Goal: Information Seeking & Learning: Find specific fact

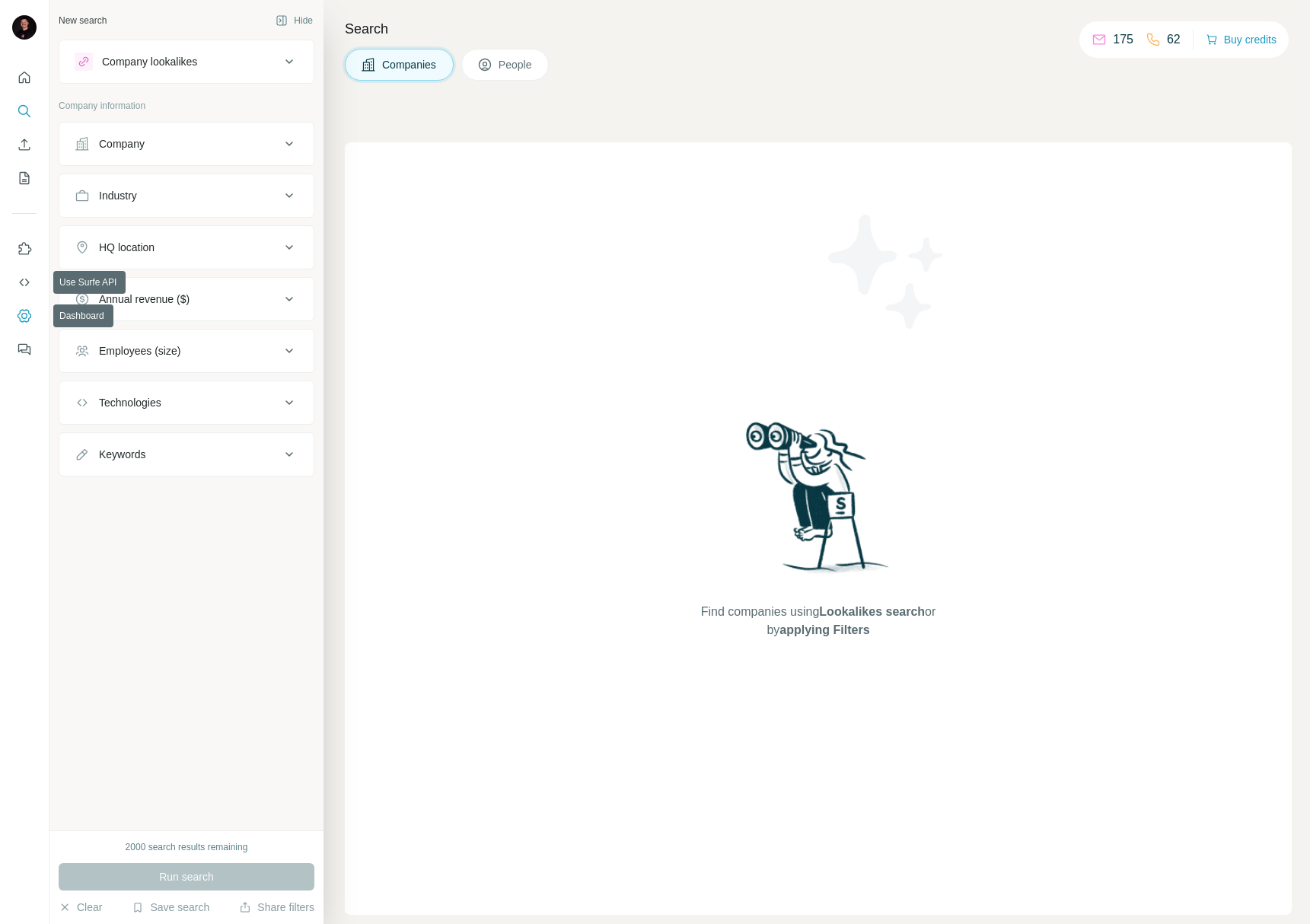
click at [19, 317] on icon "Dashboard" at bounding box center [24, 316] width 15 height 15
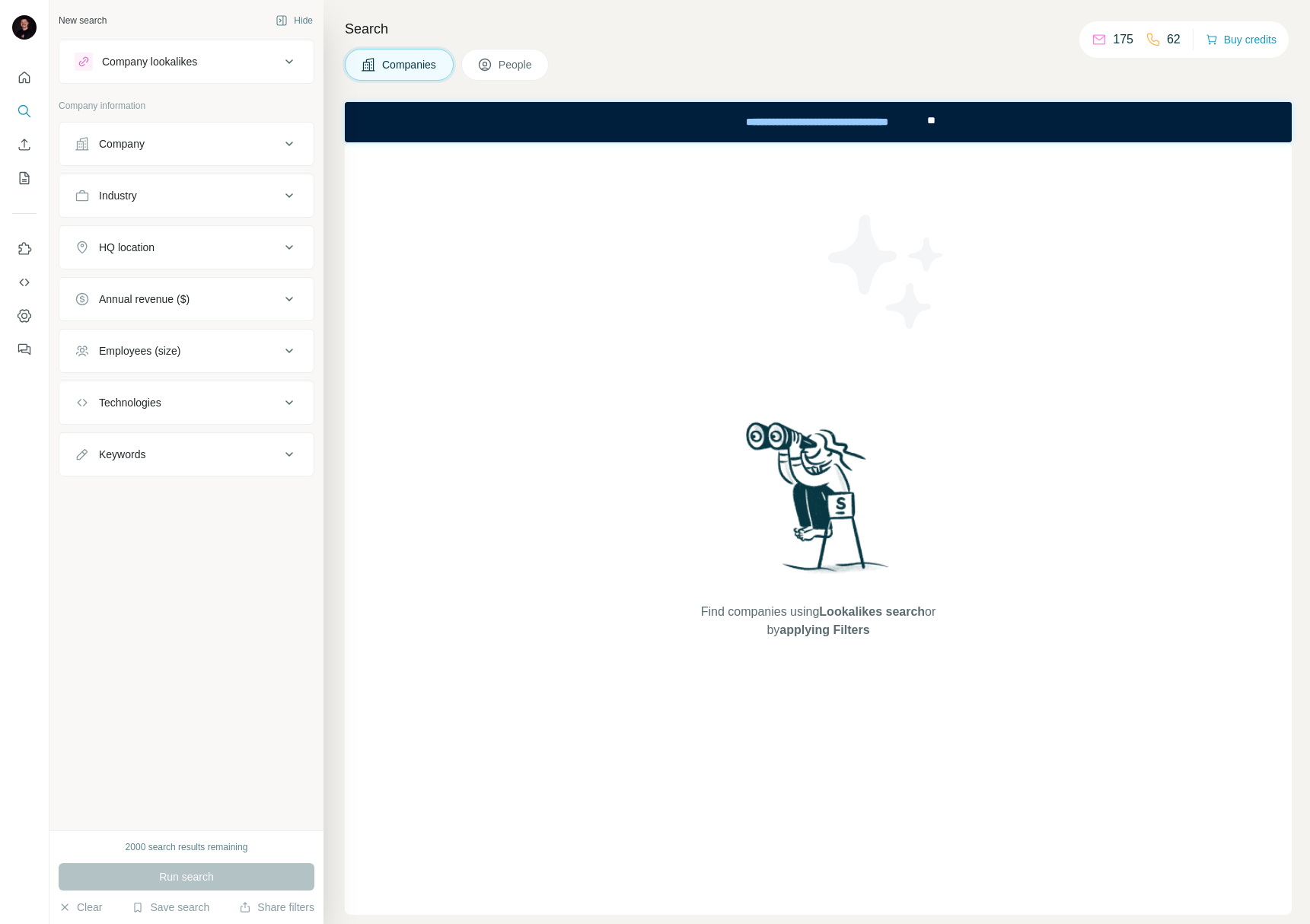
click at [171, 196] on div "Industry" at bounding box center [177, 196] width 205 height 15
click at [171, 231] on input at bounding box center [178, 233] width 188 height 17
type input "****"
click at [136, 280] on div "Food and Beverage Food Delivery Food Processing Food Trucks Organic Food Seafoo…" at bounding box center [186, 308] width 224 height 117
click at [155, 239] on input at bounding box center [178, 233] width 188 height 17
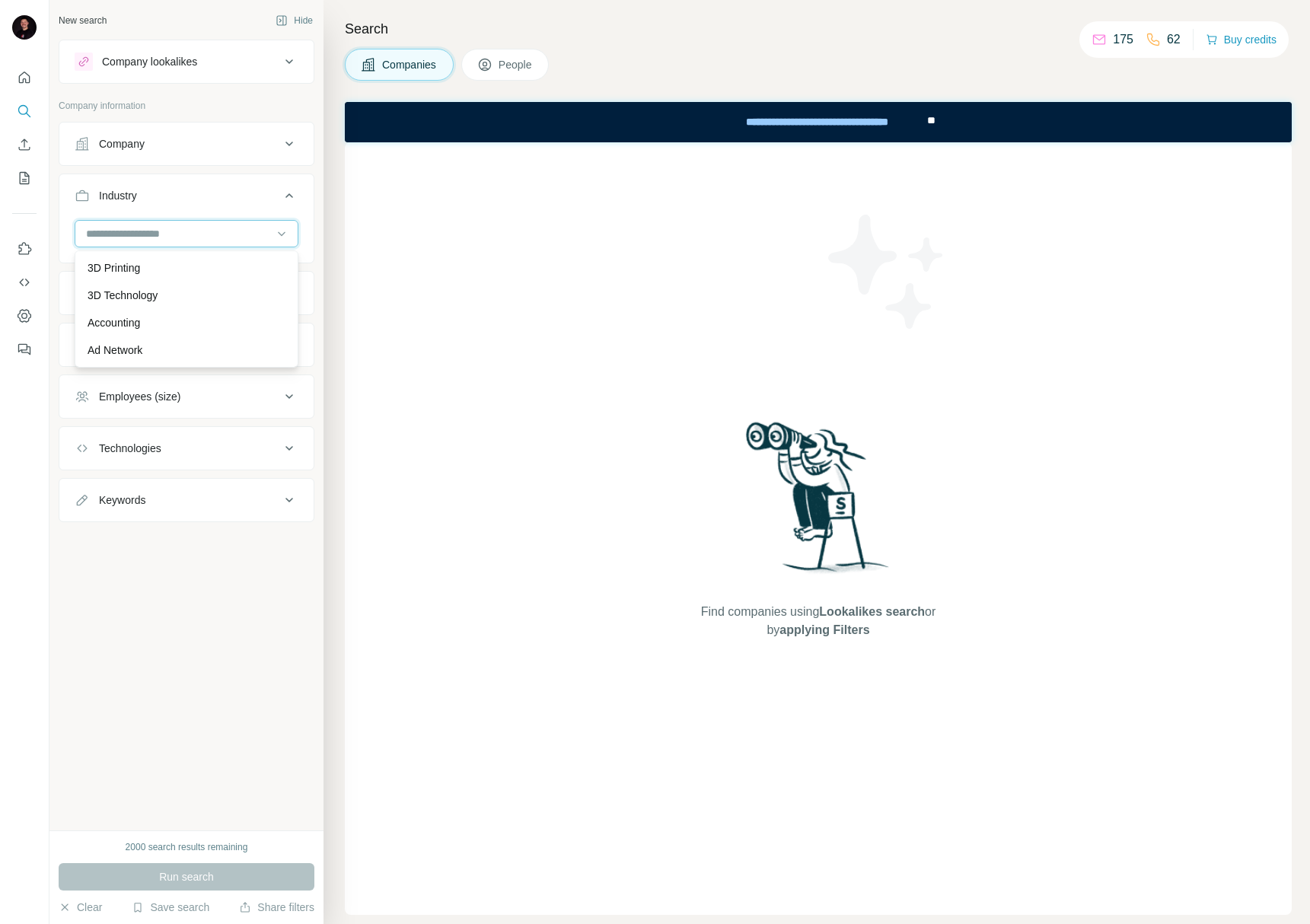
click at [174, 232] on input at bounding box center [178, 233] width 188 height 17
click at [175, 235] on input at bounding box center [178, 233] width 188 height 17
type input "****"
click at [176, 266] on p "Food and Beverage" at bounding box center [134, 268] width 94 height 15
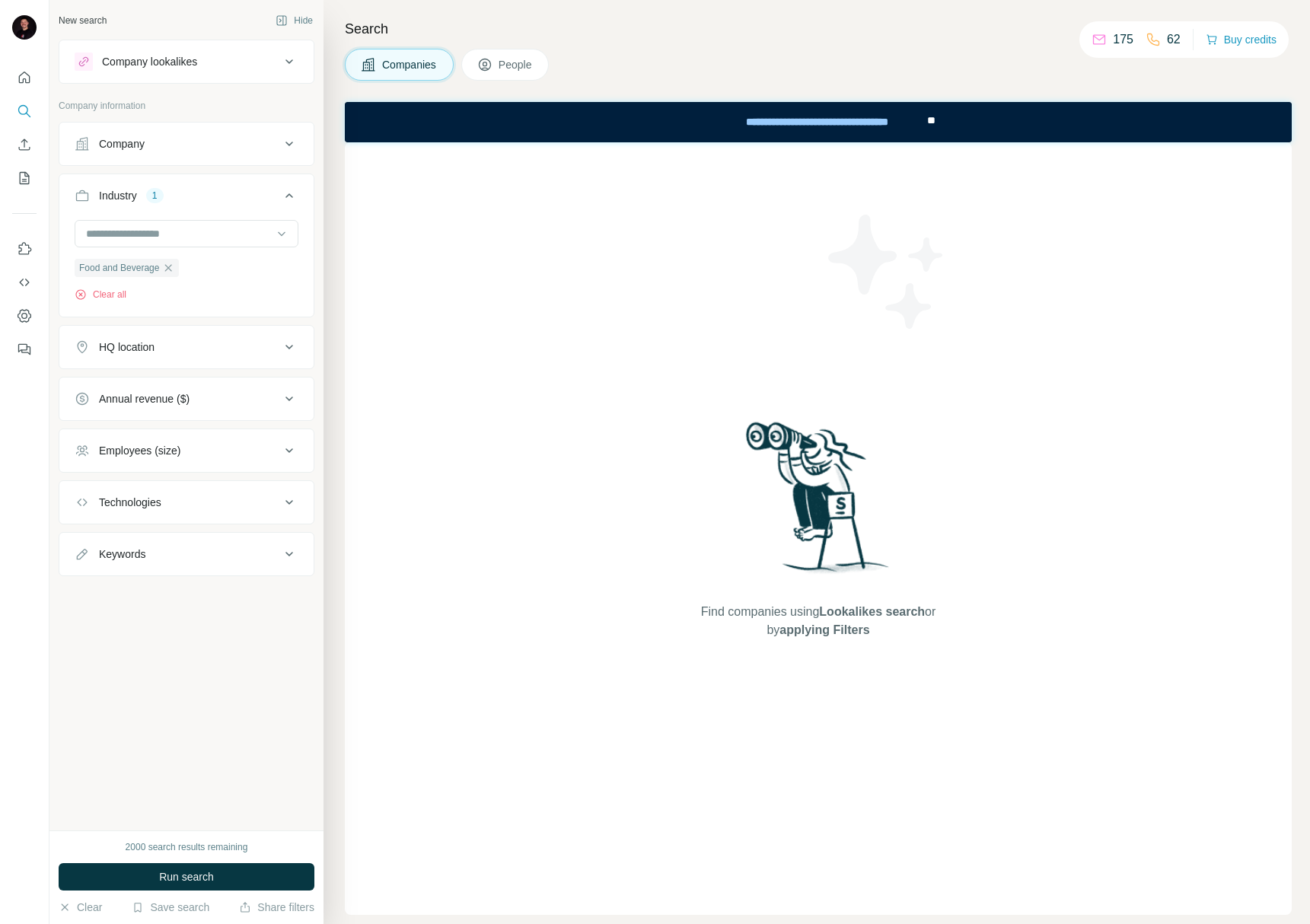
click at [184, 139] on div "Company" at bounding box center [177, 143] width 205 height 15
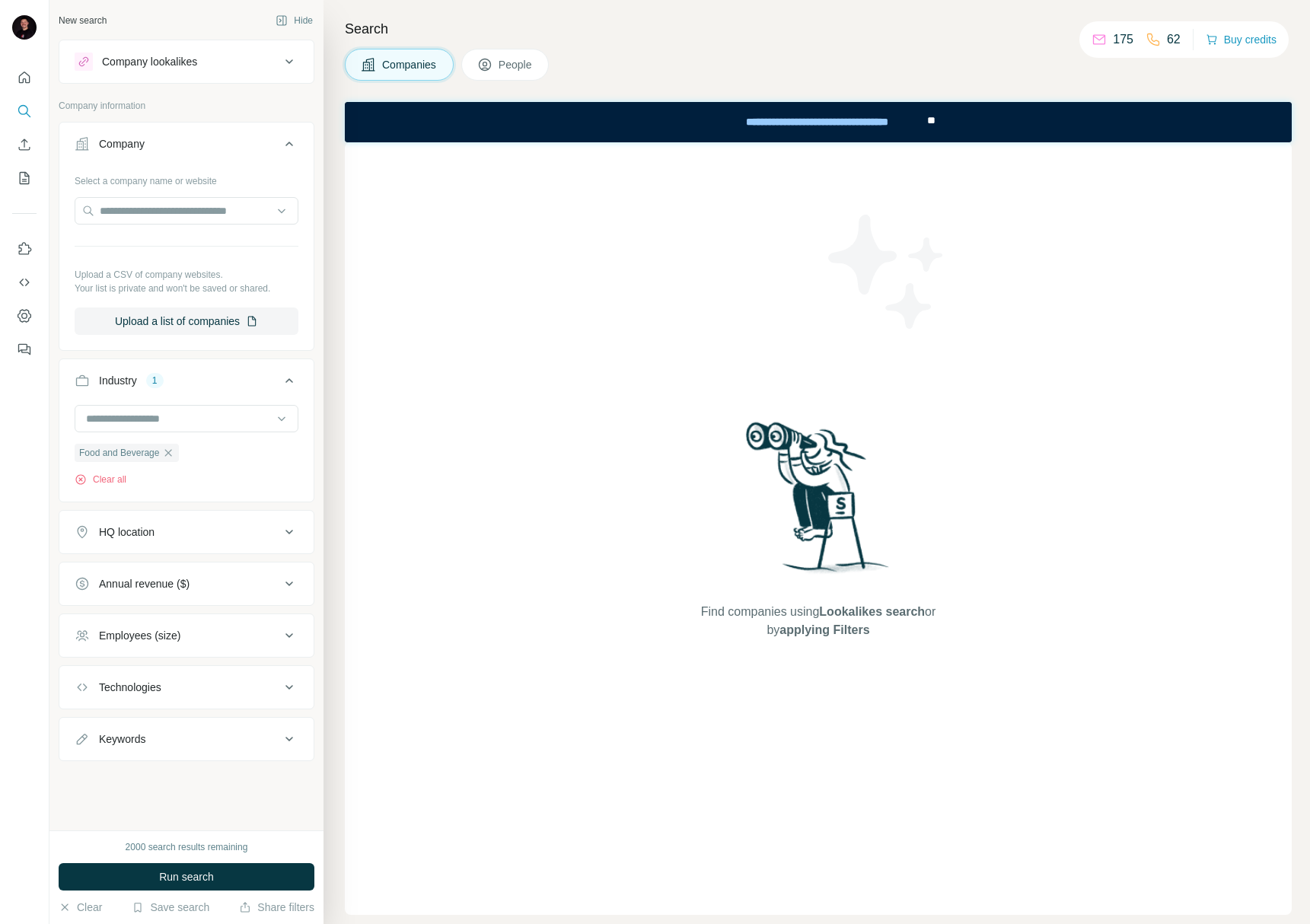
click at [174, 142] on div "Company" at bounding box center [177, 143] width 205 height 15
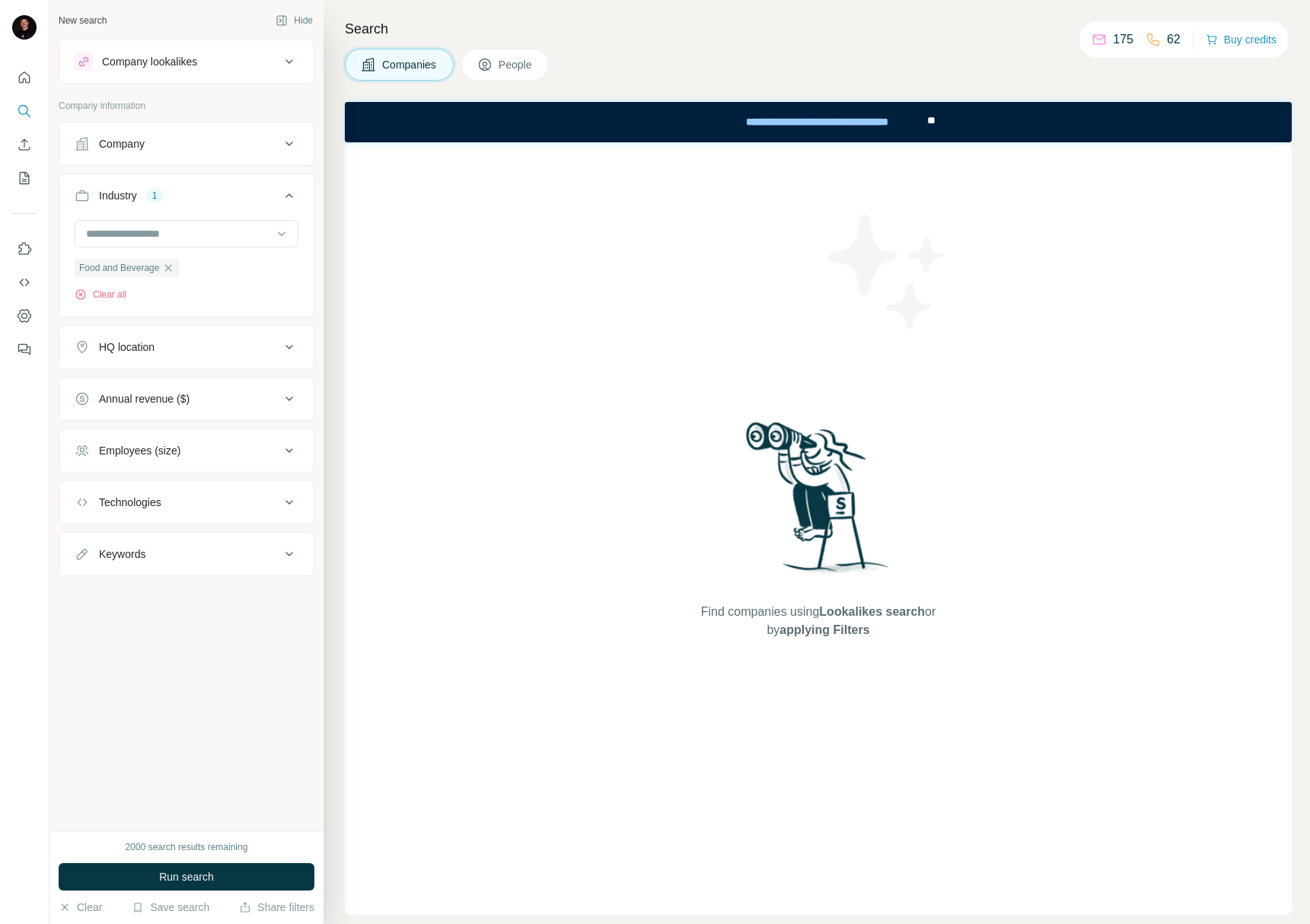
click at [179, 565] on button "Keywords" at bounding box center [186, 554] width 254 height 37
click at [173, 562] on button "Keywords" at bounding box center [186, 557] width 254 height 42
click at [172, 461] on button "Employees (size)" at bounding box center [186, 450] width 254 height 37
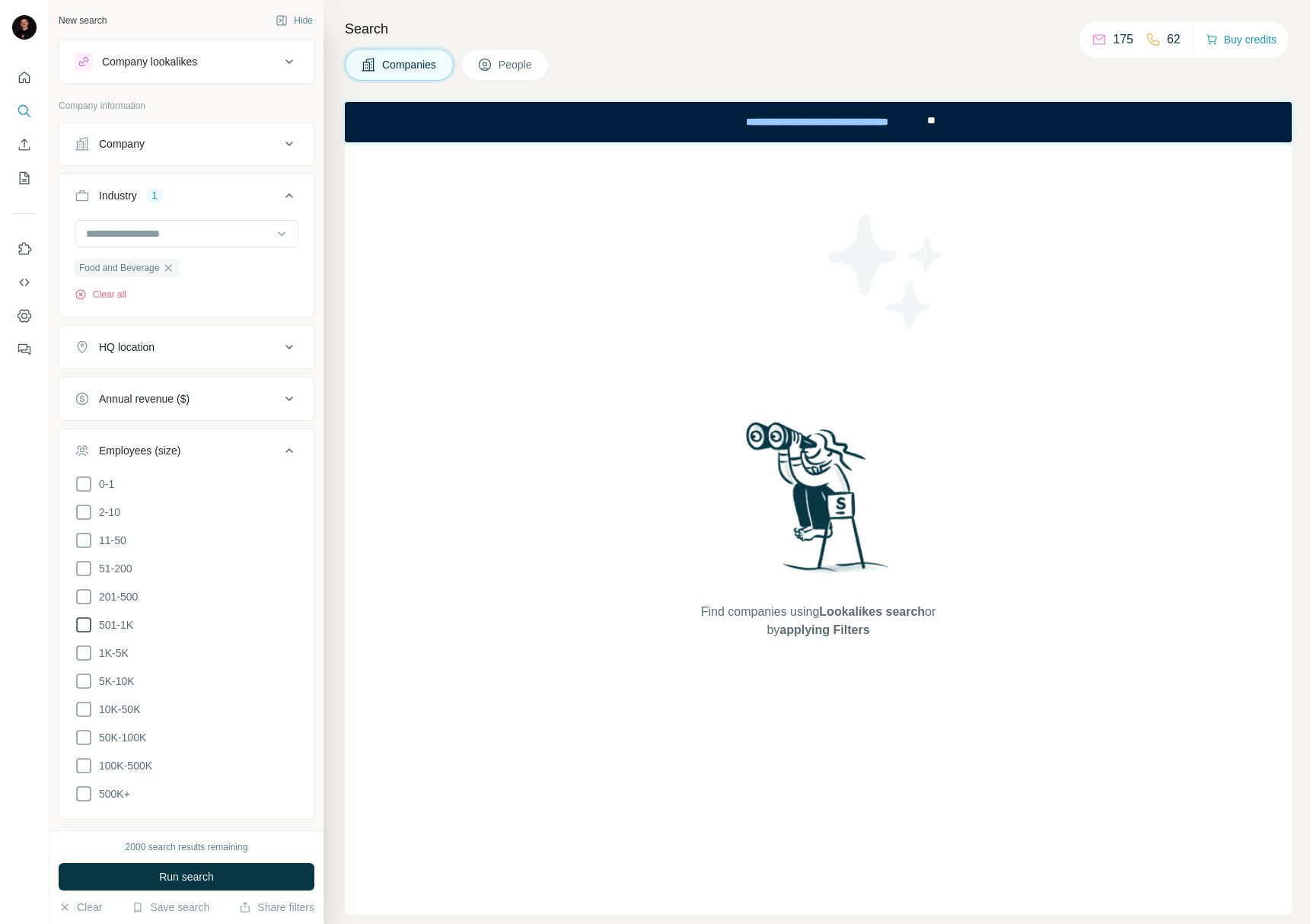
click at [83, 620] on icon at bounding box center [83, 624] width 18 height 18
click at [88, 598] on icon at bounding box center [83, 596] width 18 height 18
click at [81, 656] on icon at bounding box center [83, 653] width 15 height 15
click at [83, 682] on icon at bounding box center [83, 680] width 18 height 18
click at [87, 592] on icon at bounding box center [83, 597] width 15 height 15
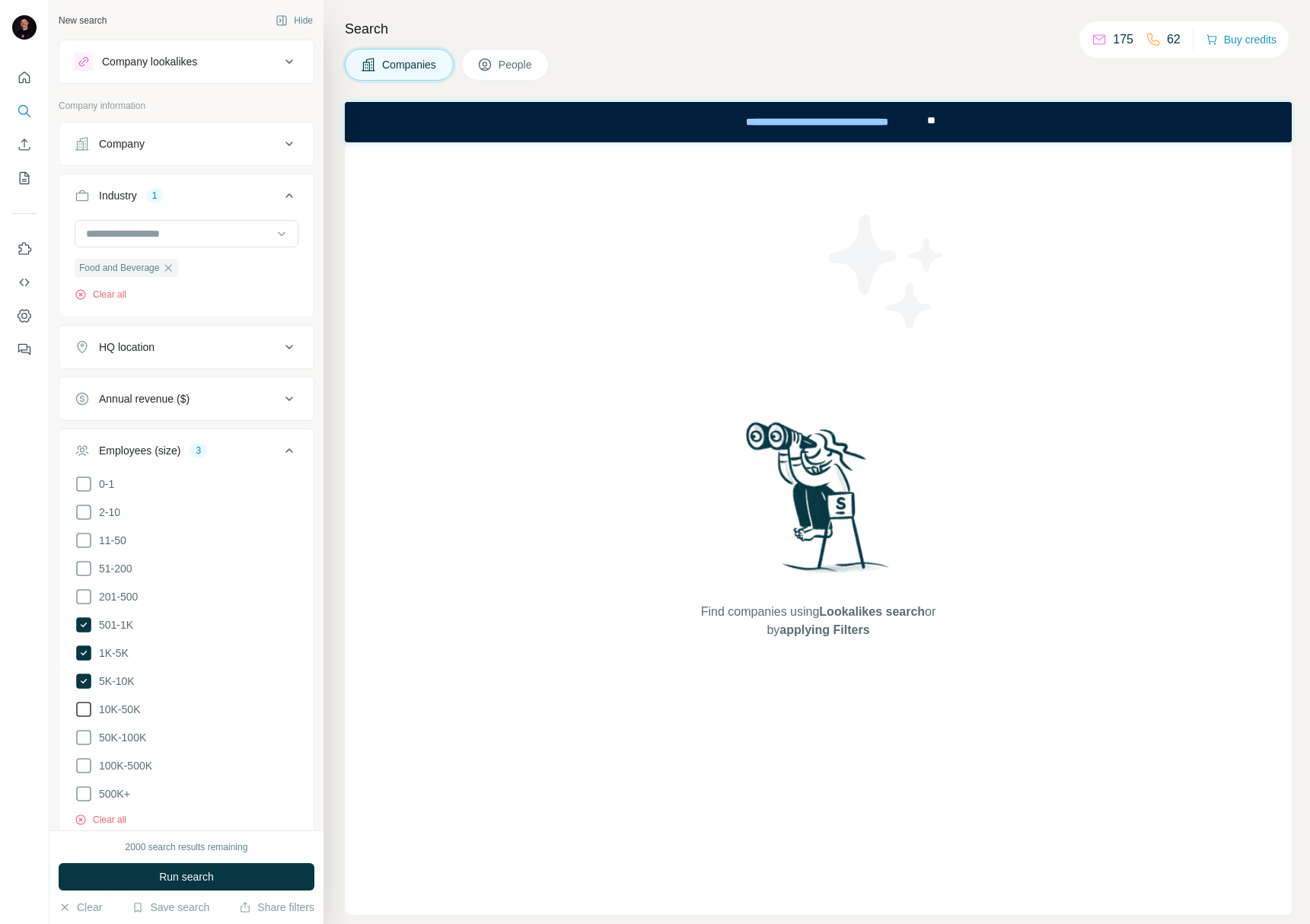
click at [87, 712] on icon at bounding box center [83, 708] width 18 height 18
click at [86, 733] on icon at bounding box center [83, 738] width 18 height 18
click at [510, 61] on span "People" at bounding box center [515, 65] width 35 height 15
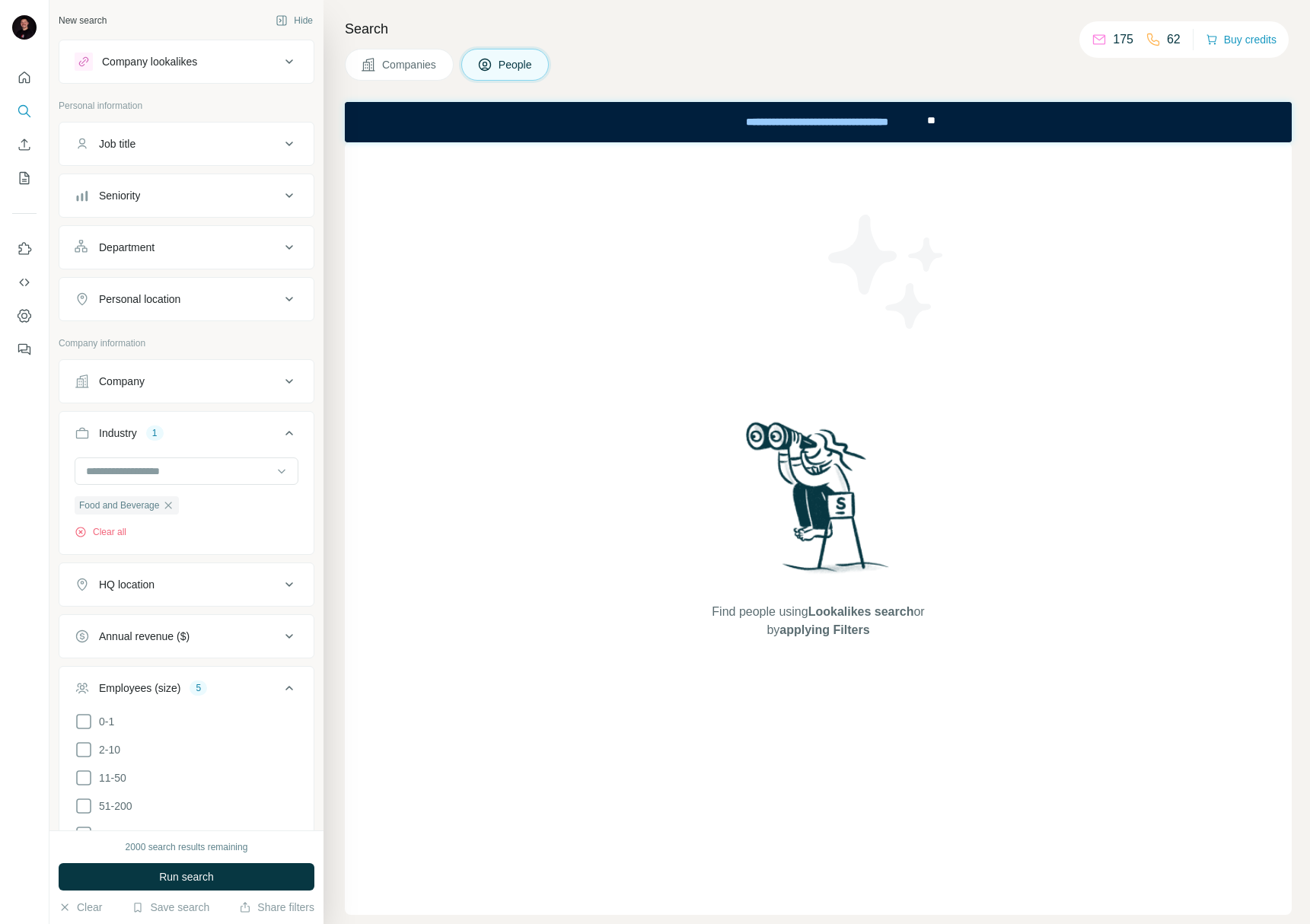
click at [143, 141] on div "Job title" at bounding box center [177, 143] width 205 height 15
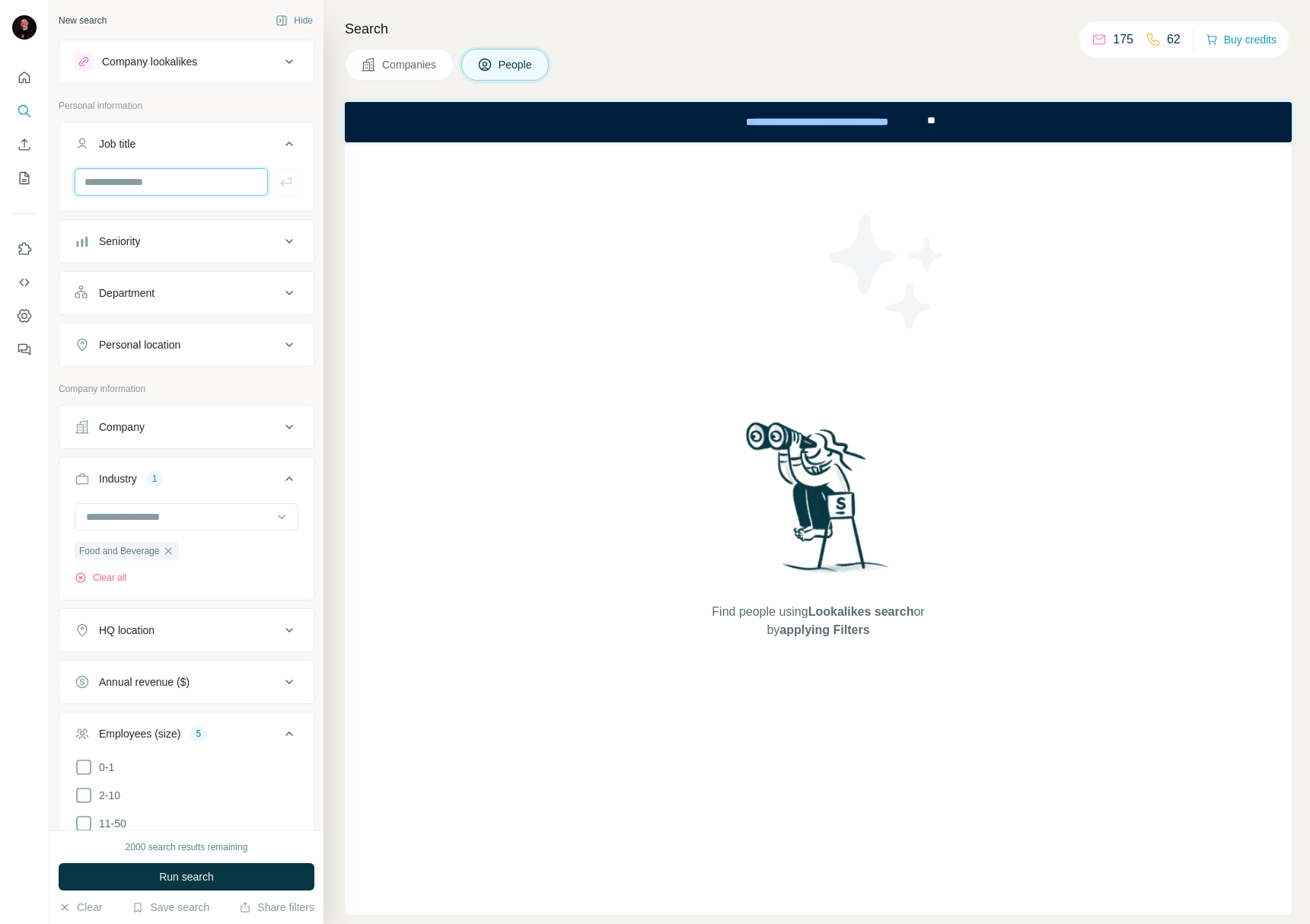
click at [148, 188] on input "text" at bounding box center [171, 182] width 193 height 27
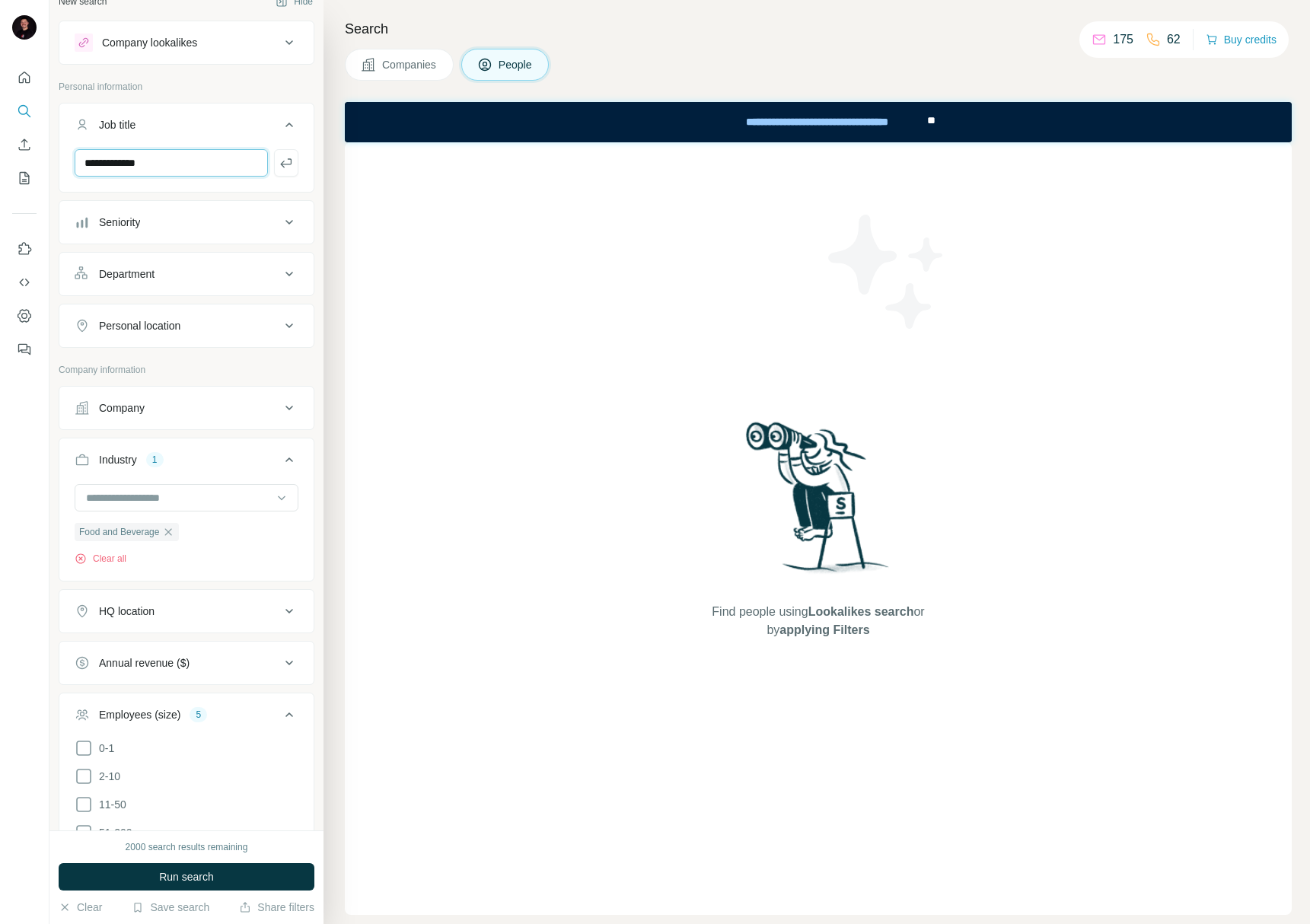
scroll to position [143, 0]
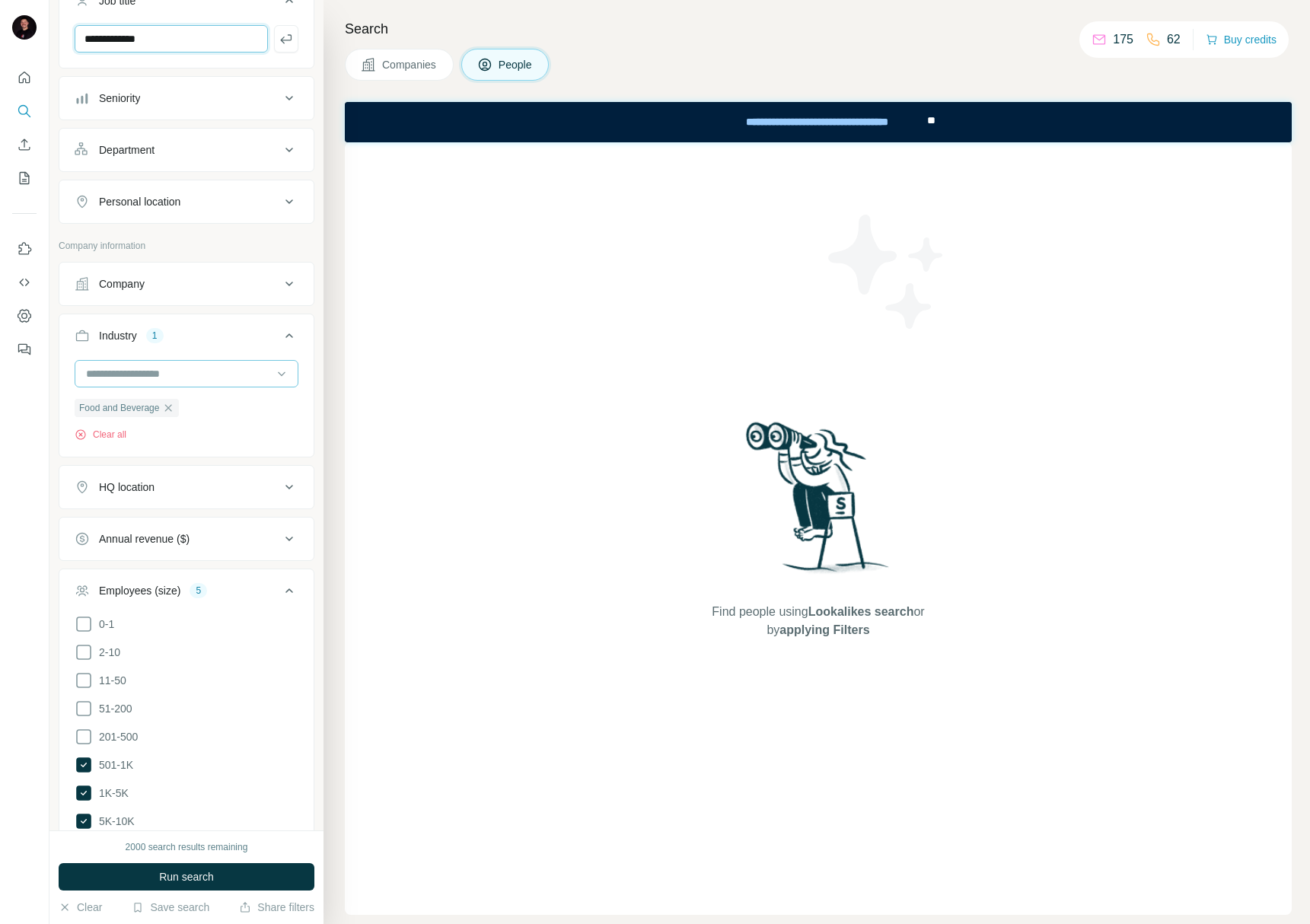
type input "**********"
click at [166, 376] on input at bounding box center [178, 374] width 188 height 17
click at [65, 378] on div "Food and Beverage Clear all" at bounding box center [186, 407] width 254 height 94
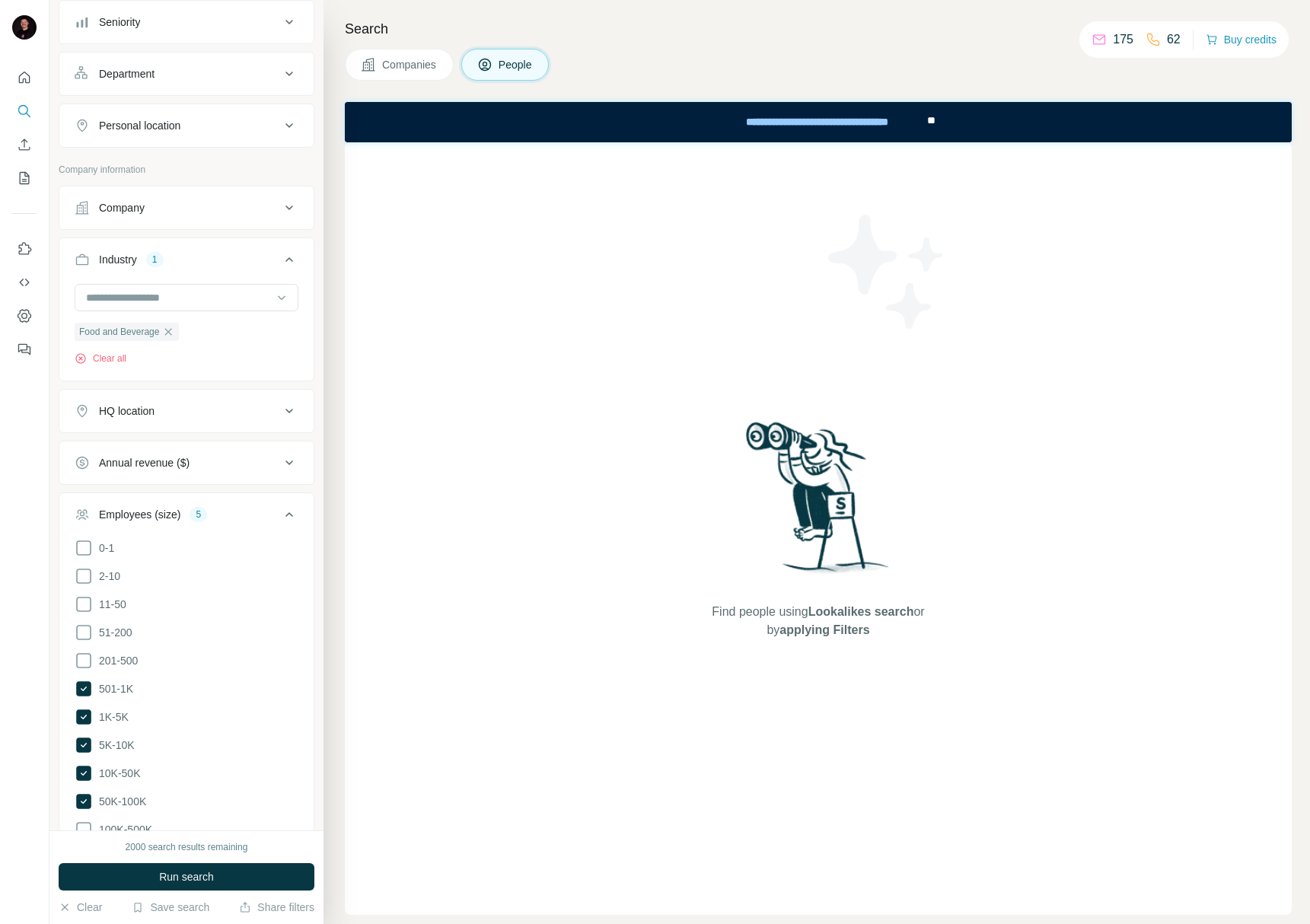
scroll to position [449, 0]
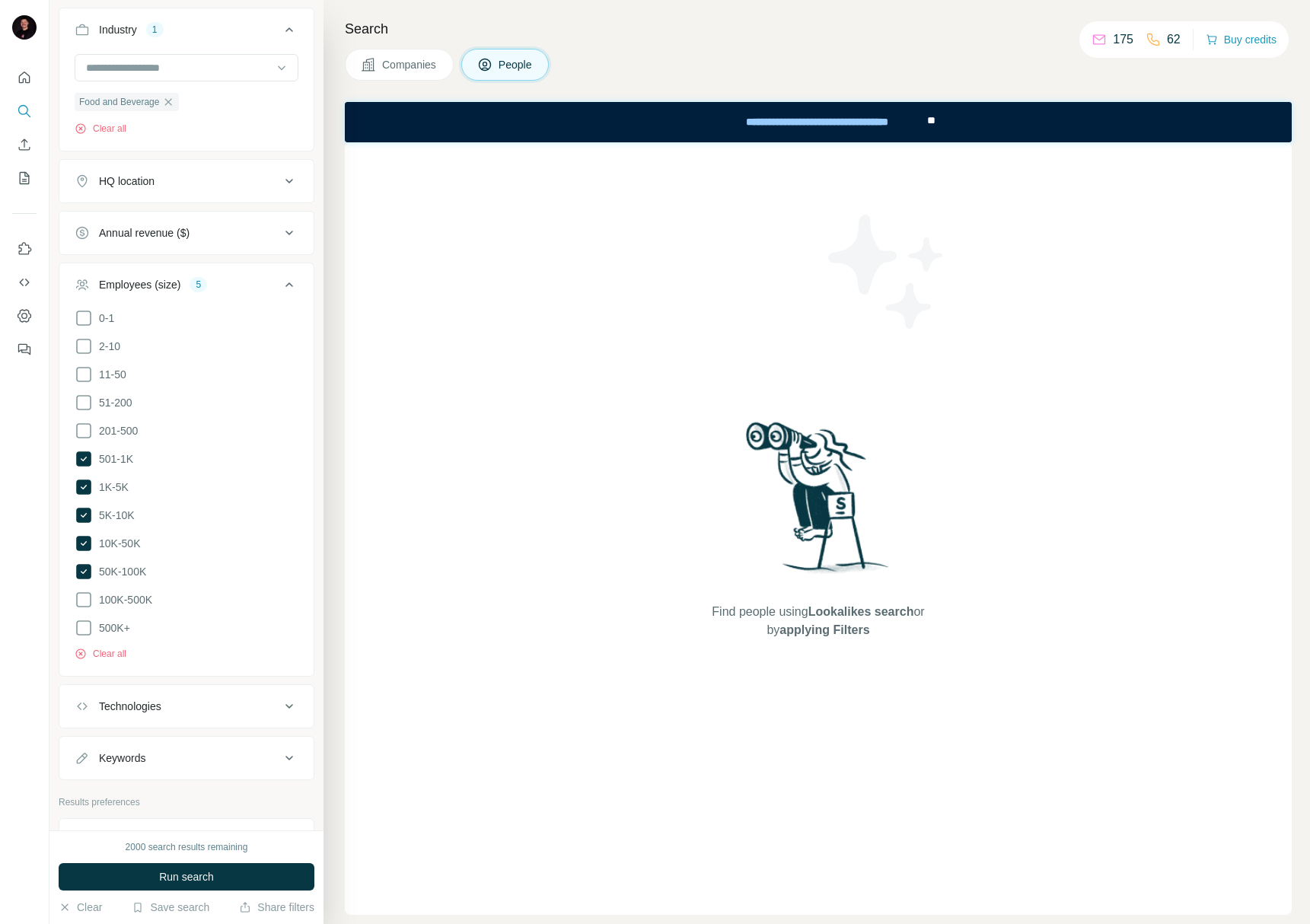
click at [136, 185] on div "HQ location" at bounding box center [127, 181] width 55 height 15
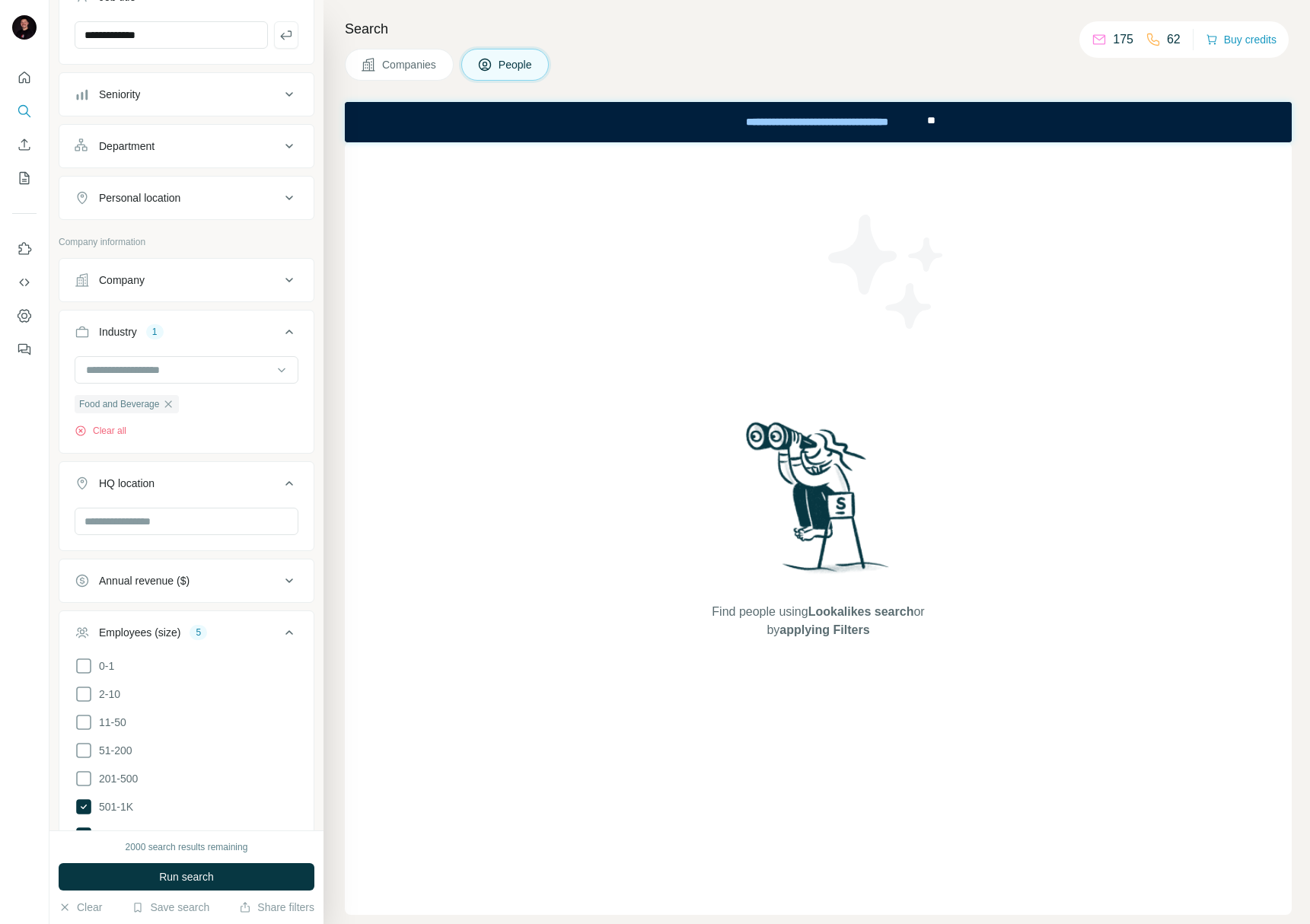
scroll to position [0, 0]
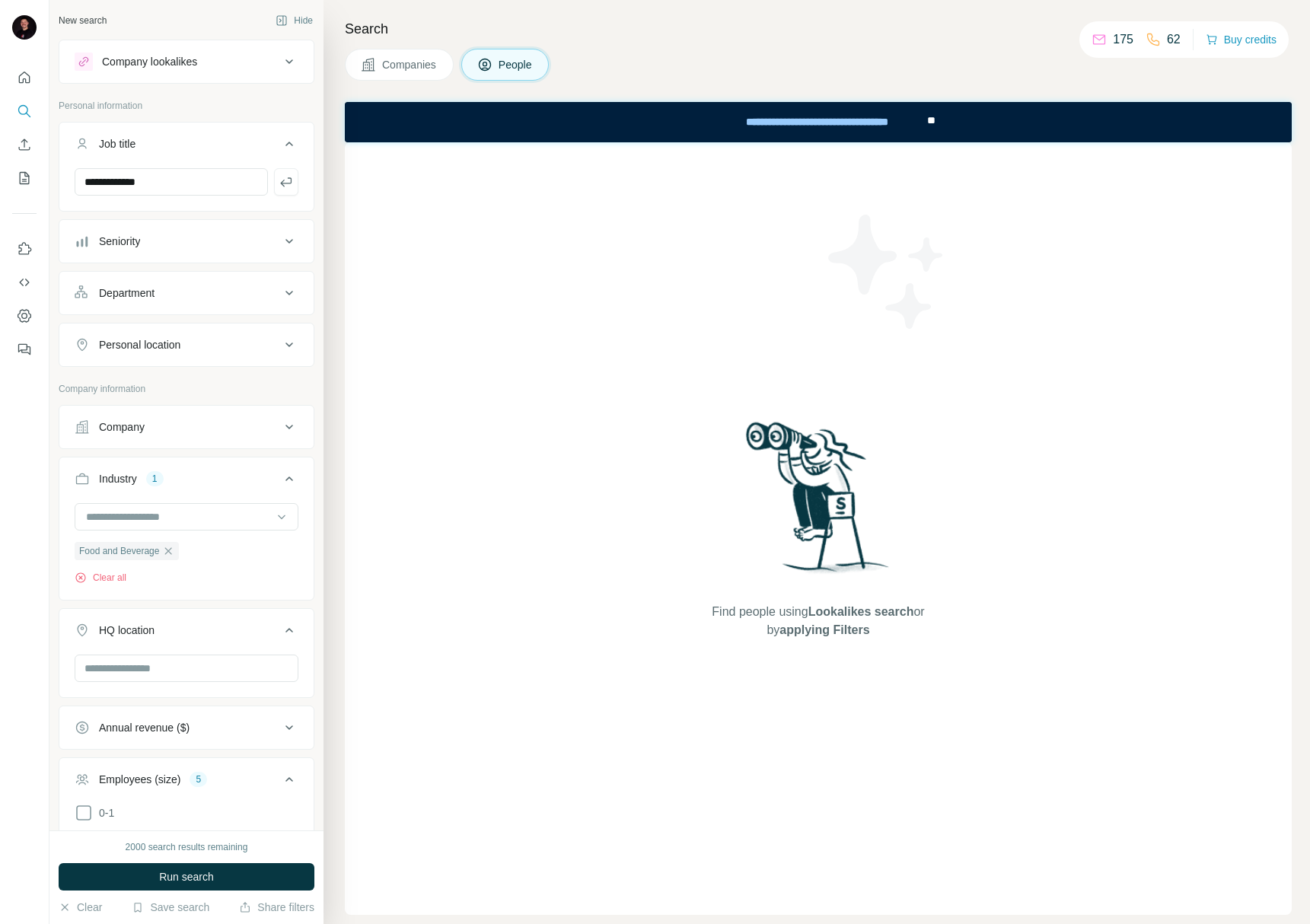
click at [195, 351] on div "Personal location" at bounding box center [177, 345] width 205 height 15
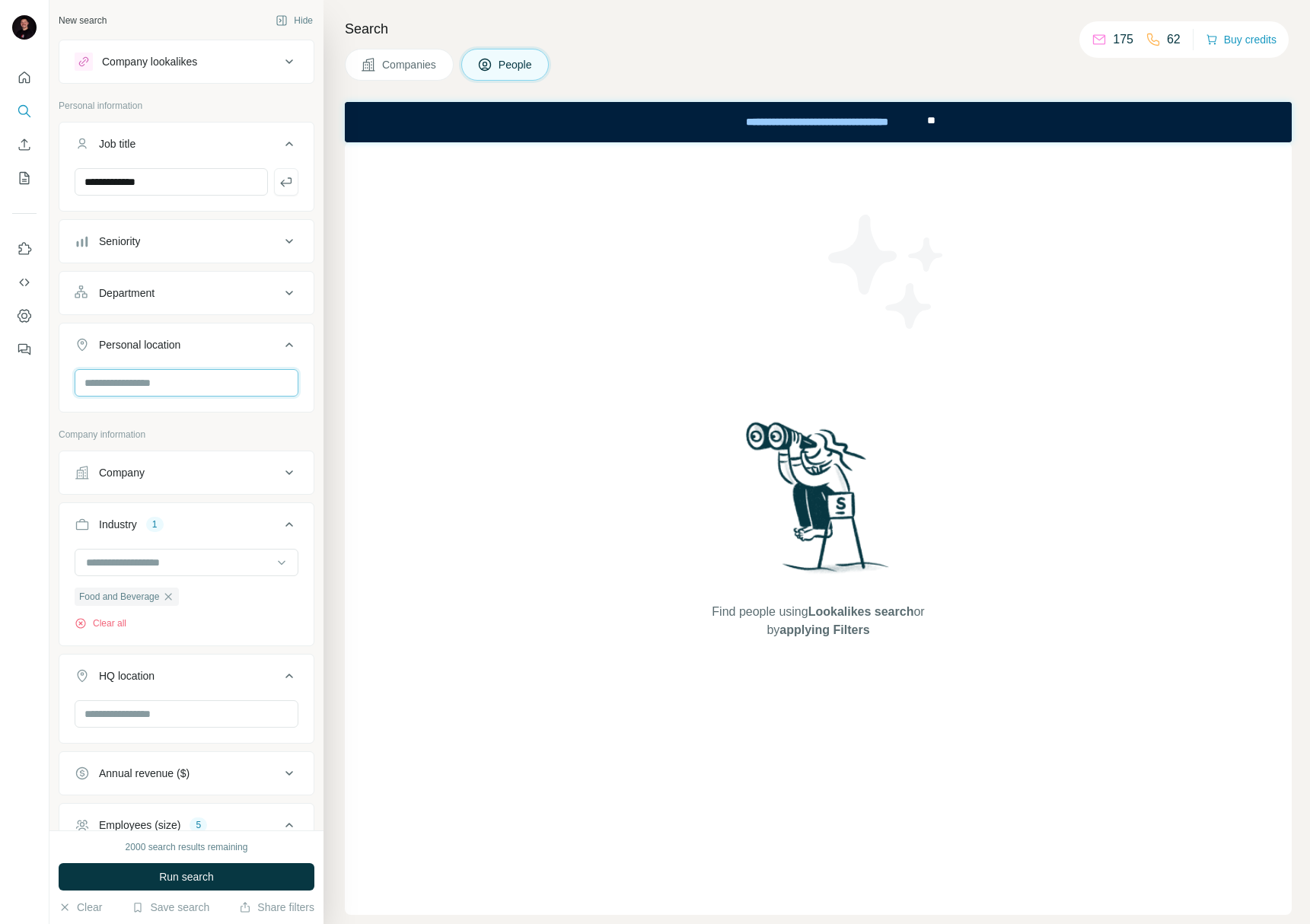
click at [185, 391] on input "text" at bounding box center [186, 382] width 224 height 27
type input "******"
click at [236, 410] on div "🇳🇱 Netherlands" at bounding box center [181, 431] width 205 height 54
click at [233, 418] on div "🇳🇱 Netherlands" at bounding box center [180, 423] width 186 height 18
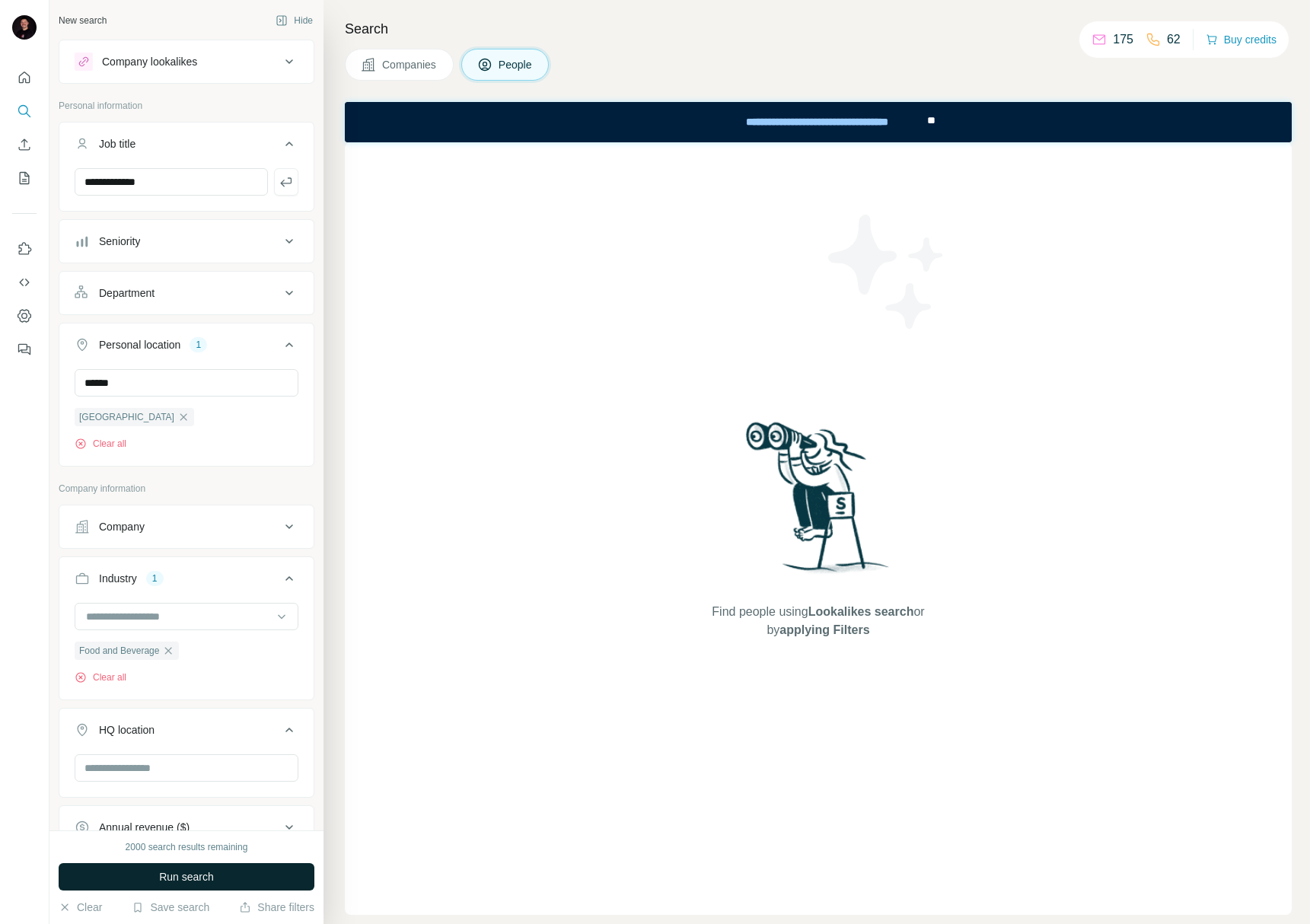
click at [188, 875] on span "Run search" at bounding box center [186, 877] width 54 height 15
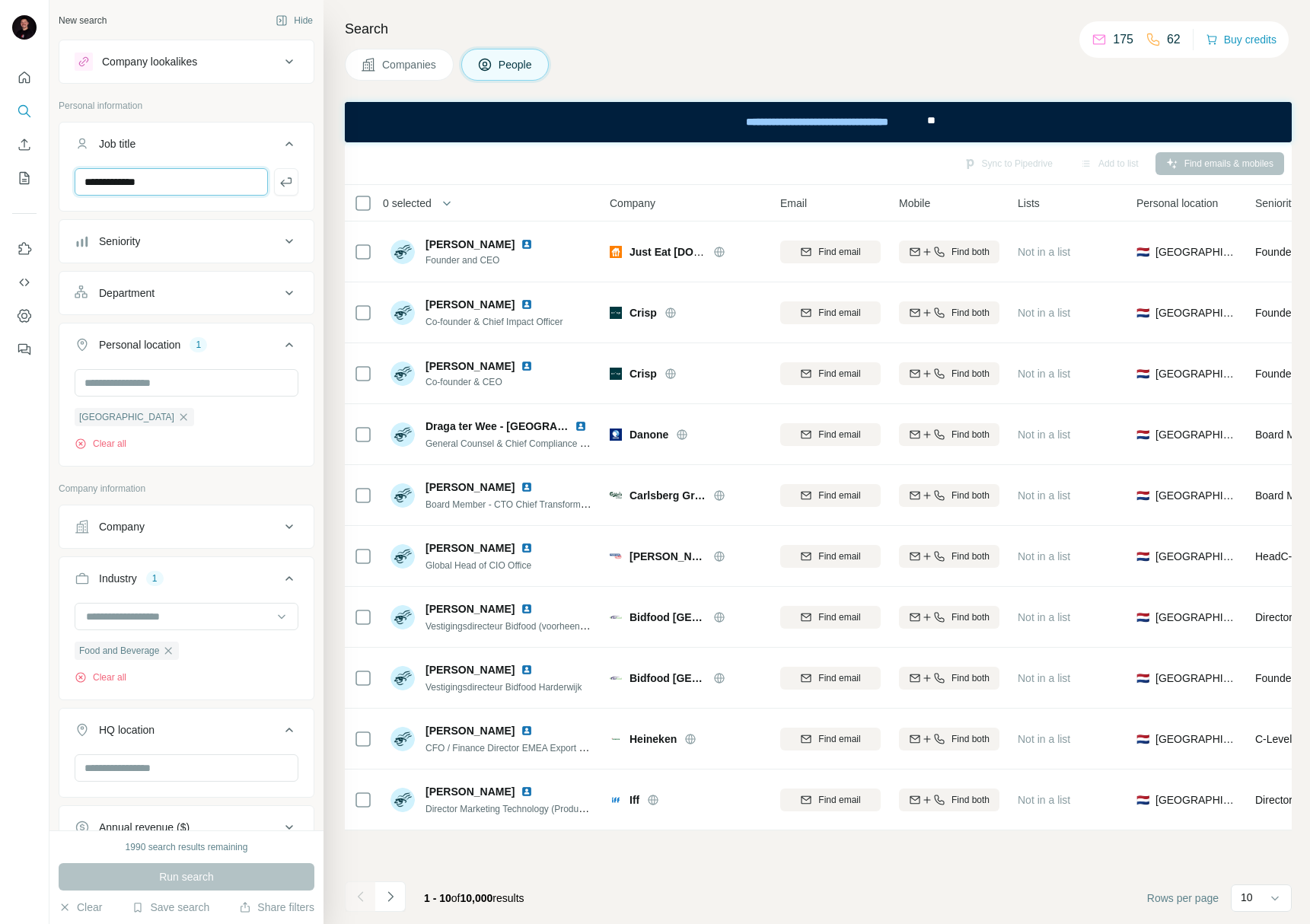
click at [193, 173] on input "**********" at bounding box center [171, 182] width 193 height 27
click at [281, 181] on icon "button" at bounding box center [286, 182] width 15 height 15
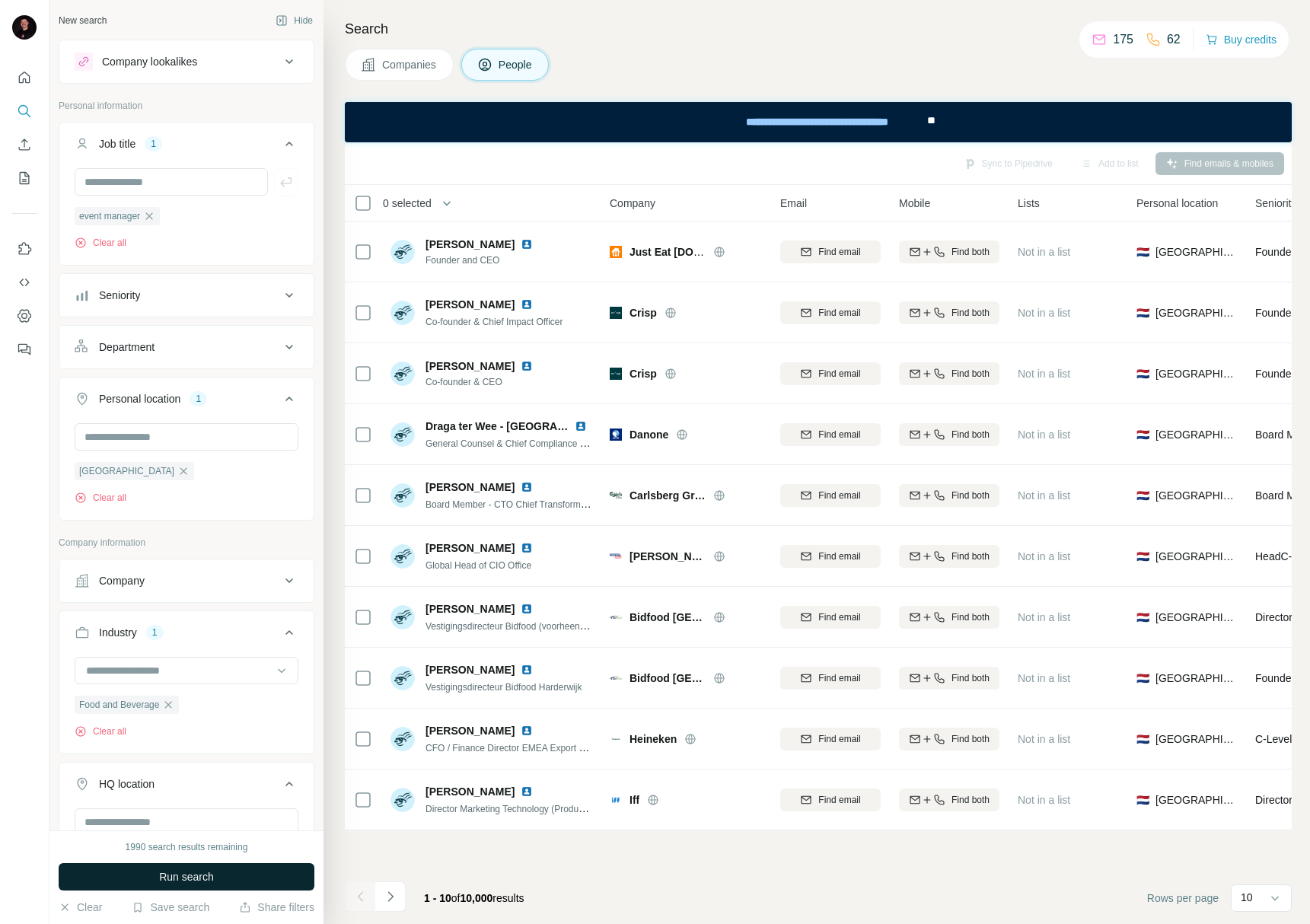
click at [195, 876] on span "Run search" at bounding box center [186, 877] width 54 height 15
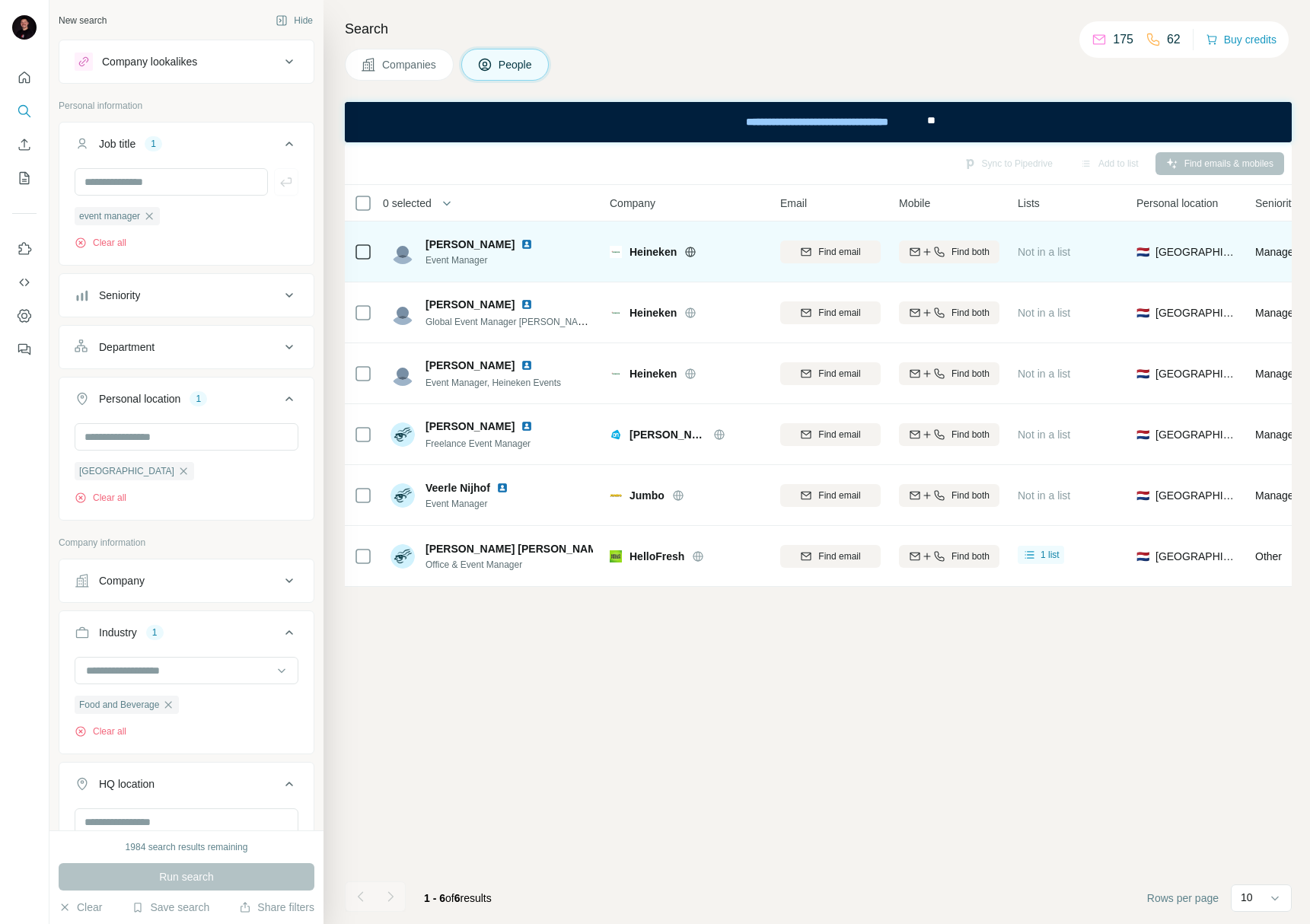
click at [539, 244] on div at bounding box center [529, 244] width 18 height 12
click at [533, 244] on img at bounding box center [527, 244] width 12 height 12
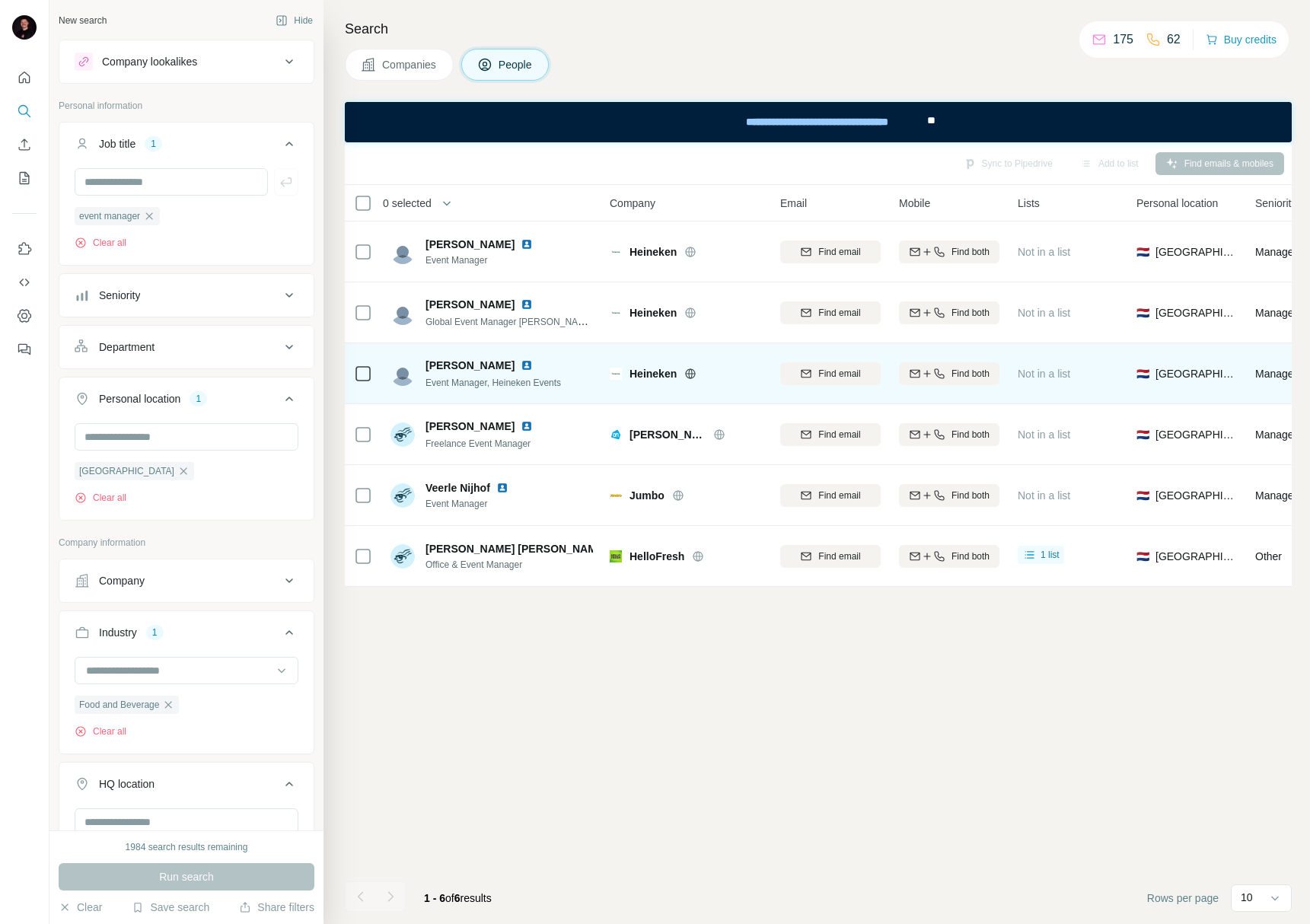
click at [521, 365] on img at bounding box center [527, 365] width 12 height 12
click at [822, 377] on span "Find email" at bounding box center [839, 374] width 42 height 14
click at [952, 377] on span "Find both" at bounding box center [971, 374] width 38 height 14
click at [745, 366] on div "Heineken" at bounding box center [695, 374] width 132 height 15
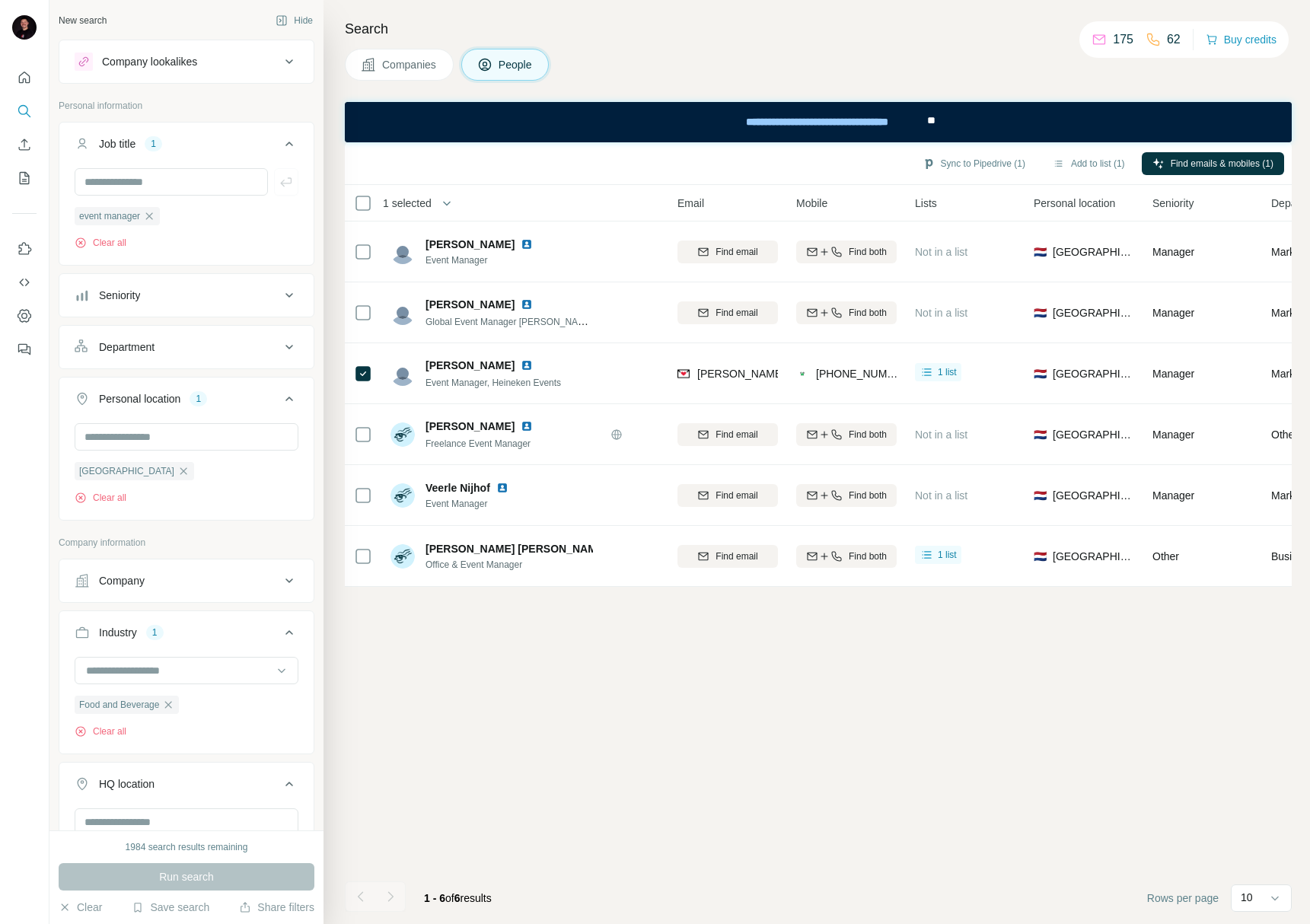
scroll to position [0, 161]
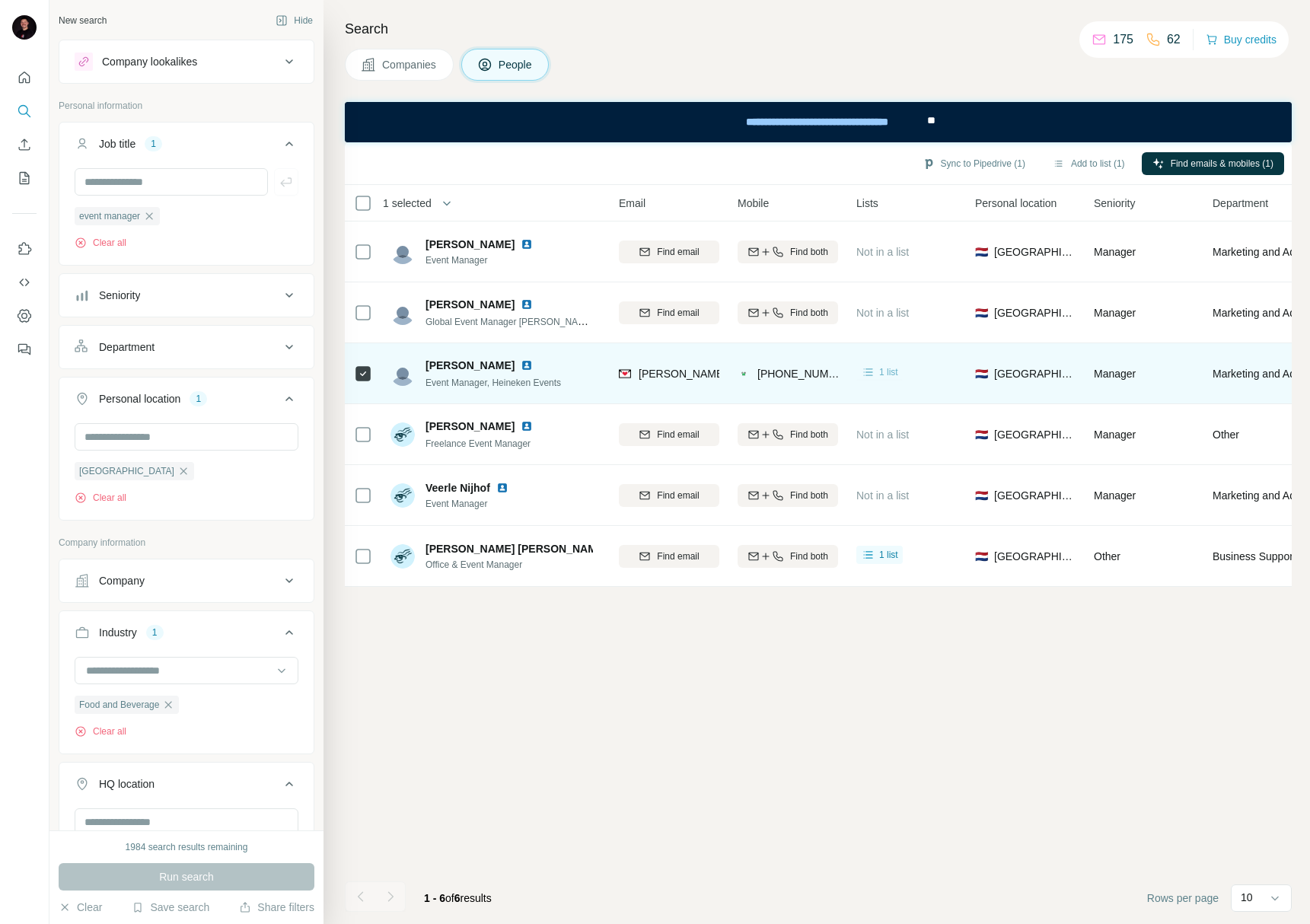
click at [884, 374] on span "1 list" at bounding box center [888, 372] width 19 height 14
click at [936, 367] on div "1 list" at bounding box center [906, 373] width 100 height 42
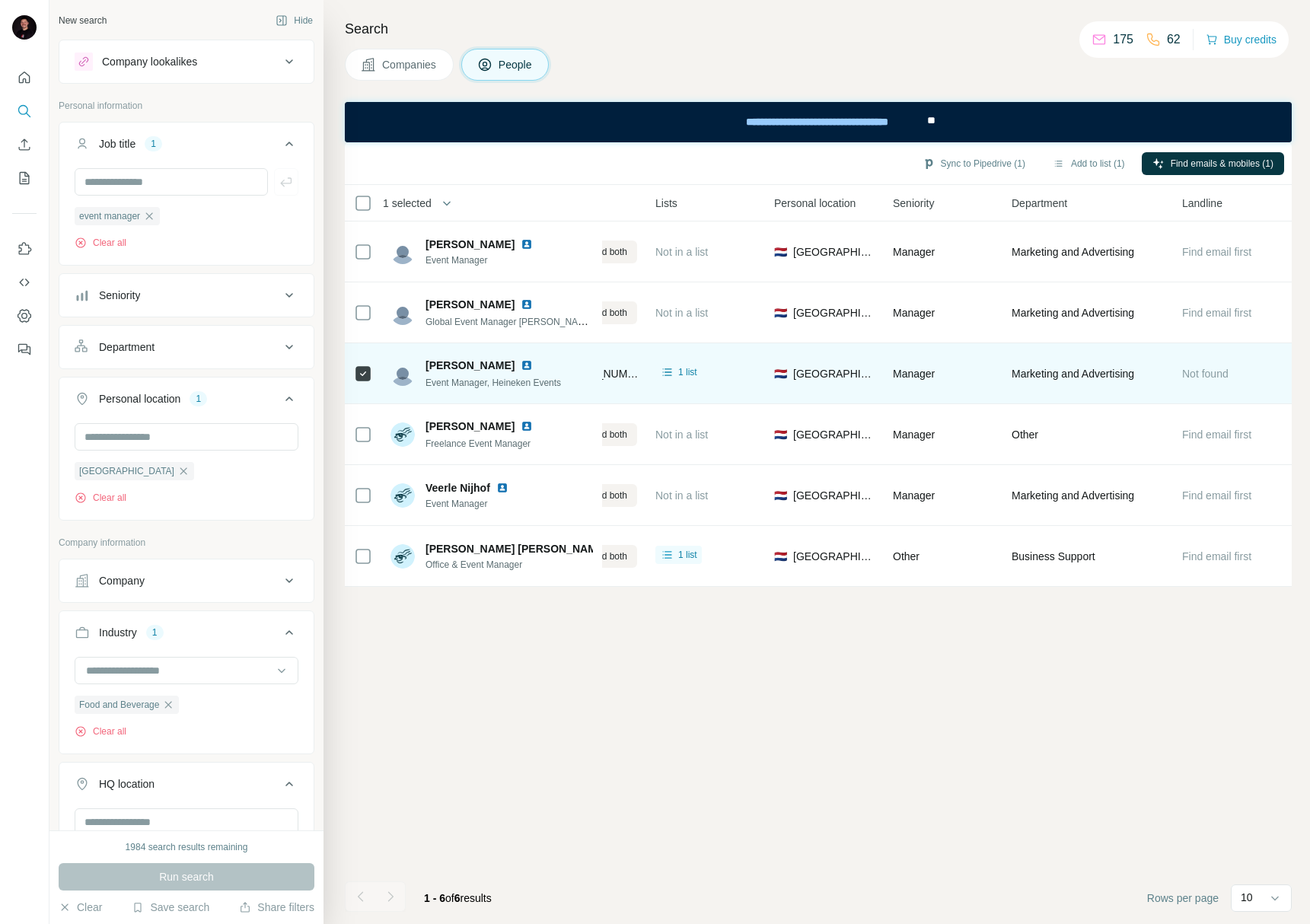
scroll to position [0, 223]
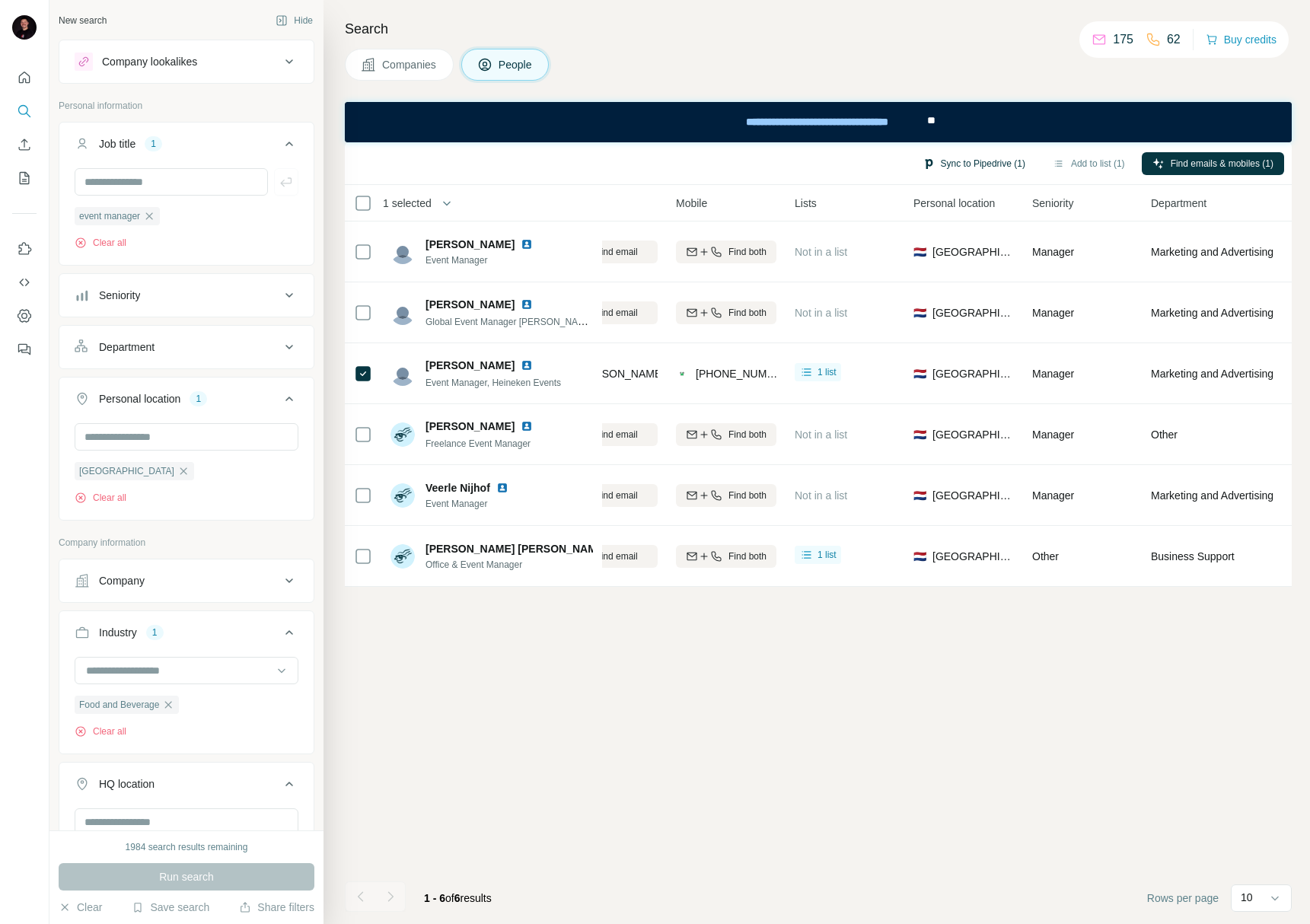
click at [986, 159] on button "Sync to Pipedrive (1)" at bounding box center [974, 163] width 124 height 22
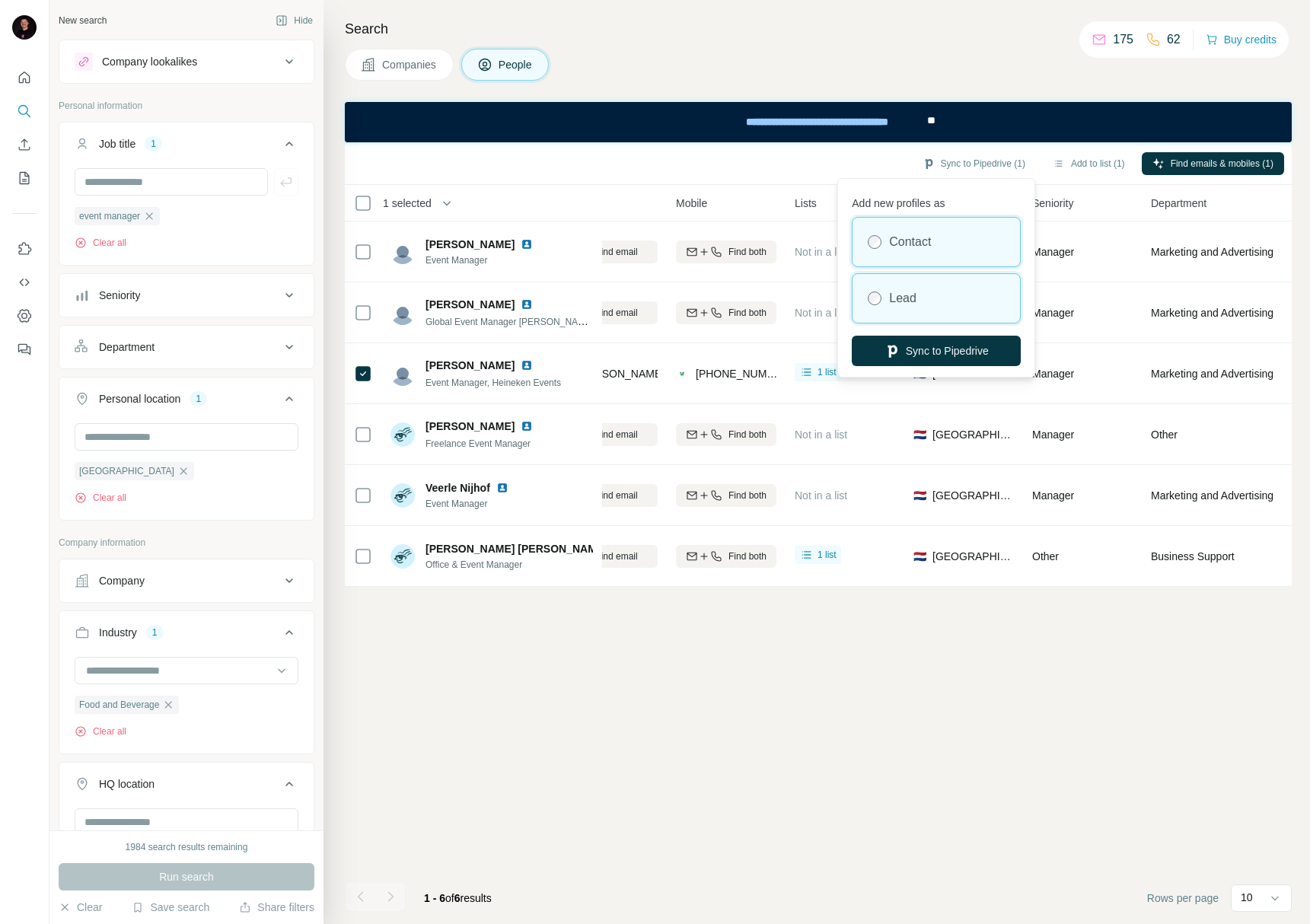
click at [936, 306] on div "Lead" at bounding box center [936, 298] width 168 height 49
click at [948, 352] on button "Sync to Pipedrive" at bounding box center [936, 350] width 169 height 30
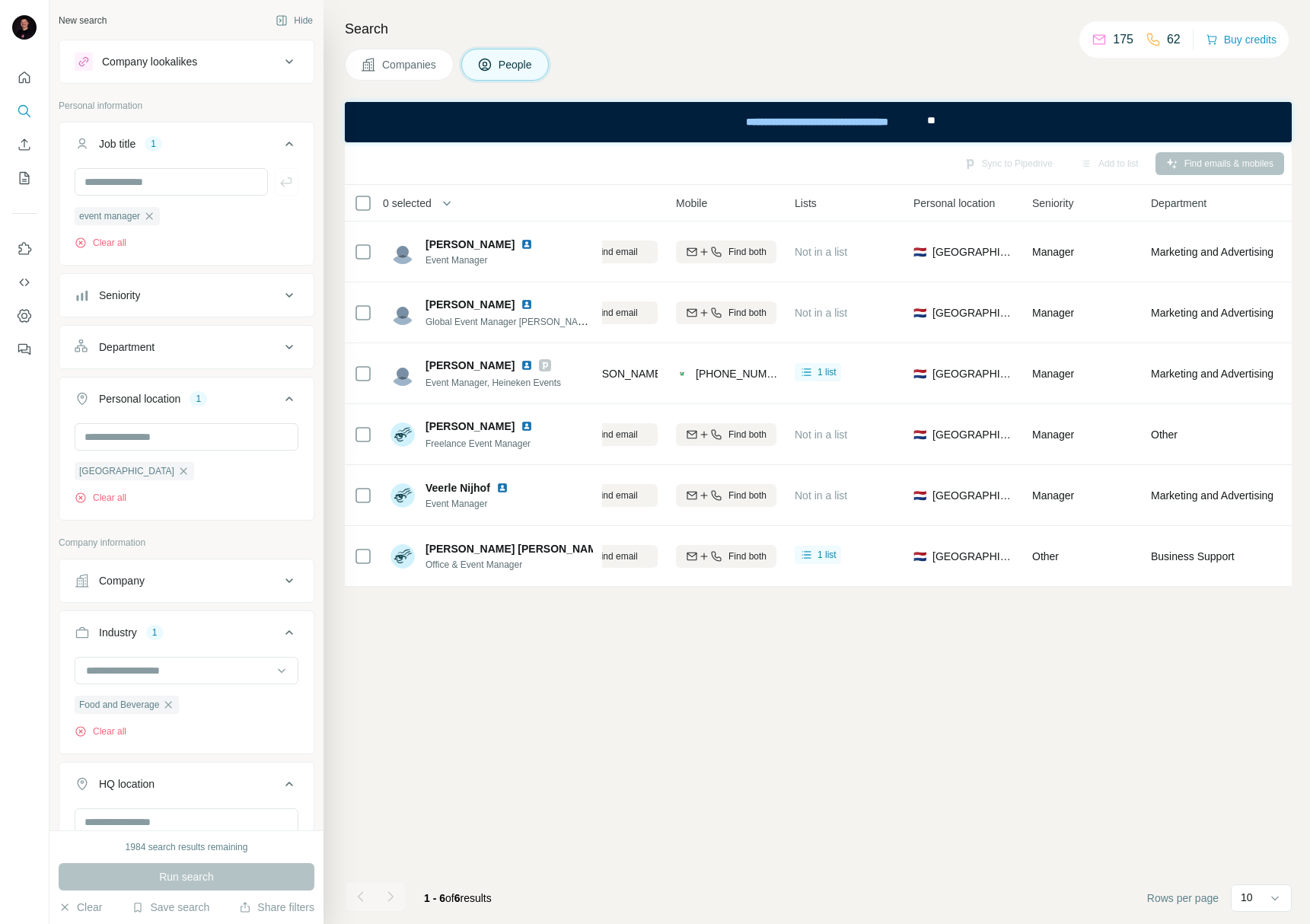
click at [405, 50] on button "Companies" at bounding box center [399, 65] width 109 height 32
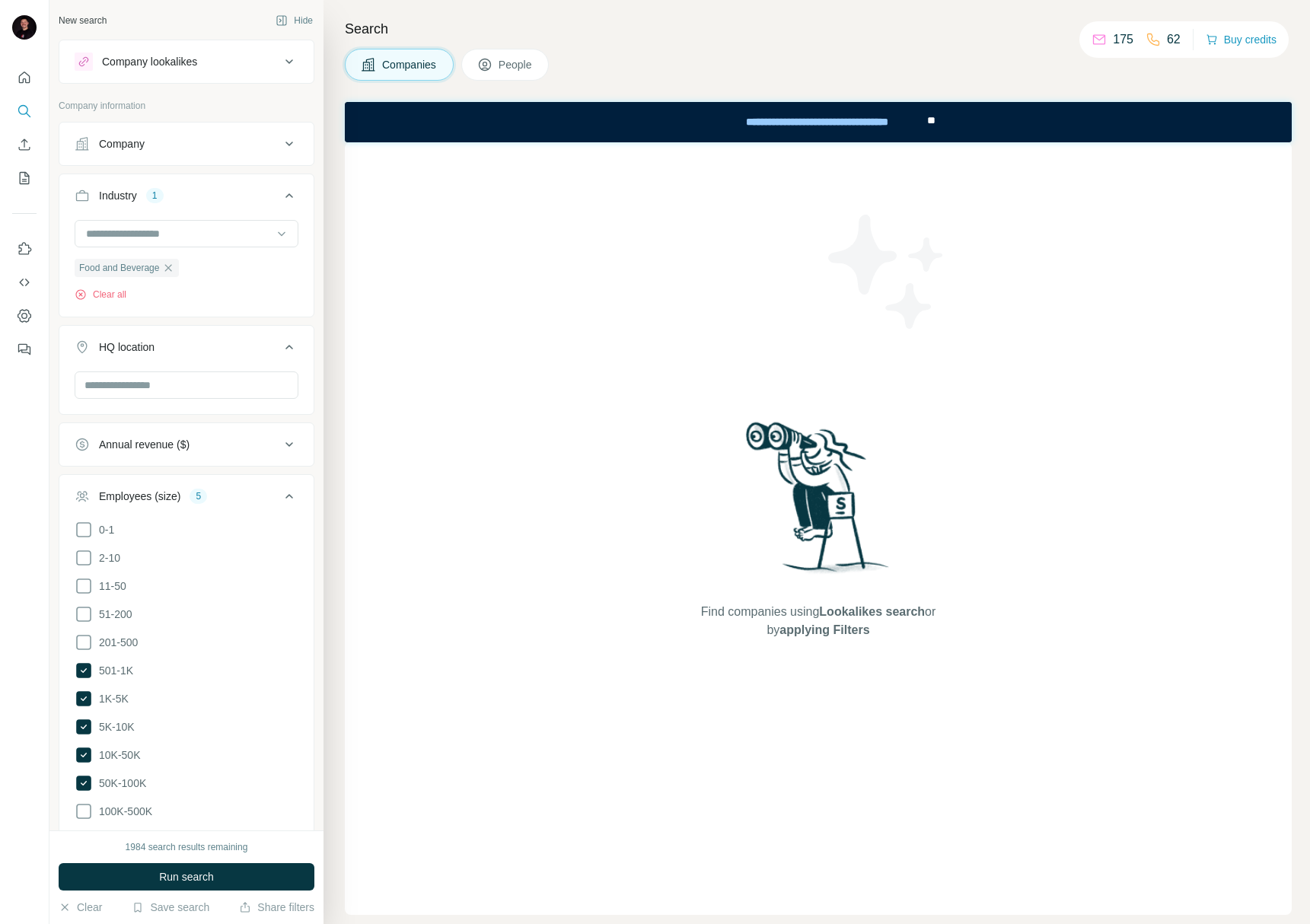
click at [492, 61] on icon at bounding box center [484, 65] width 15 height 15
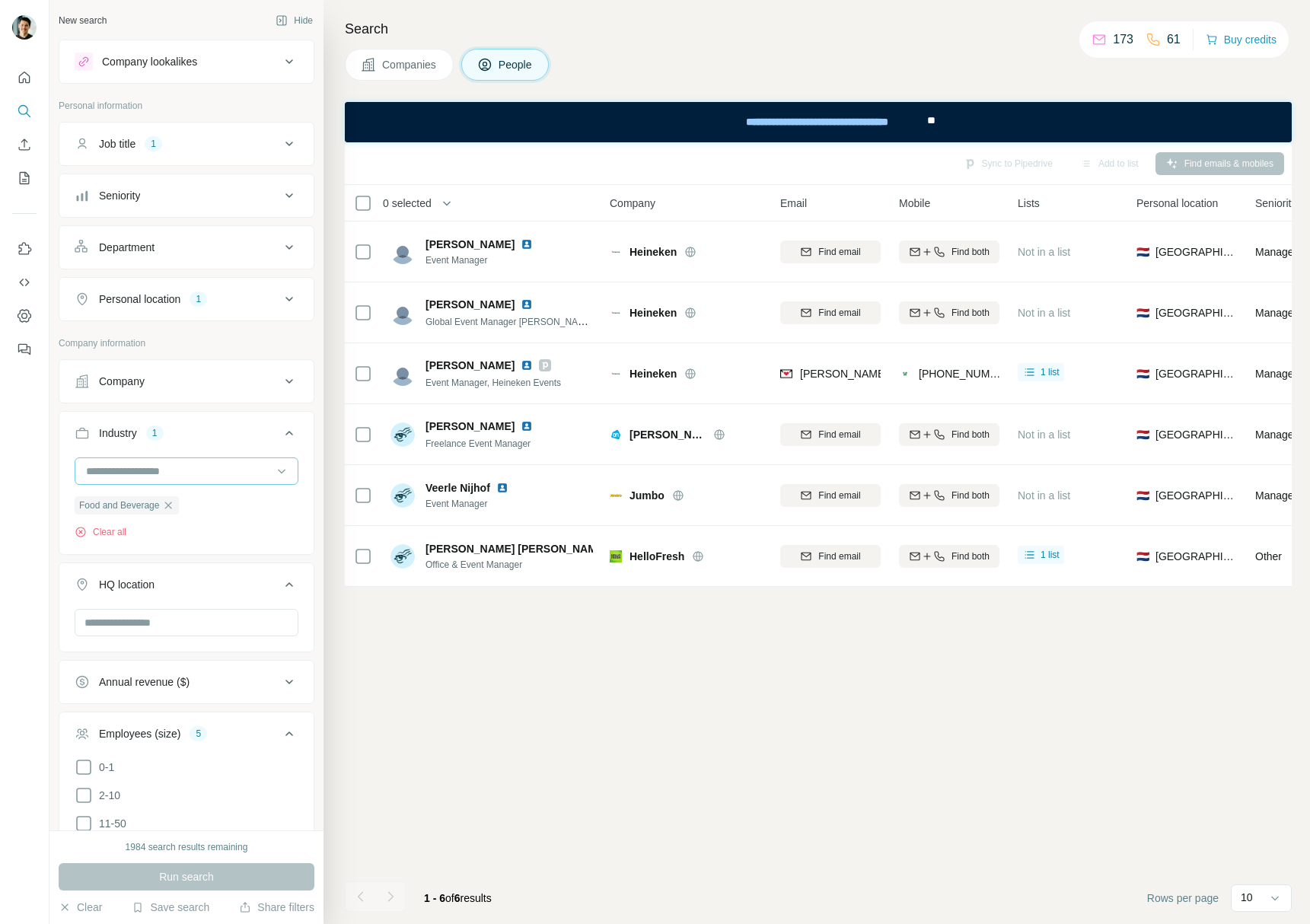
click at [175, 463] on input at bounding box center [178, 471] width 188 height 17
click at [146, 472] on input at bounding box center [178, 471] width 188 height 17
click at [147, 469] on input at bounding box center [178, 471] width 188 height 17
click at [153, 463] on input at bounding box center [178, 471] width 188 height 17
click at [166, 463] on input at bounding box center [178, 471] width 188 height 17
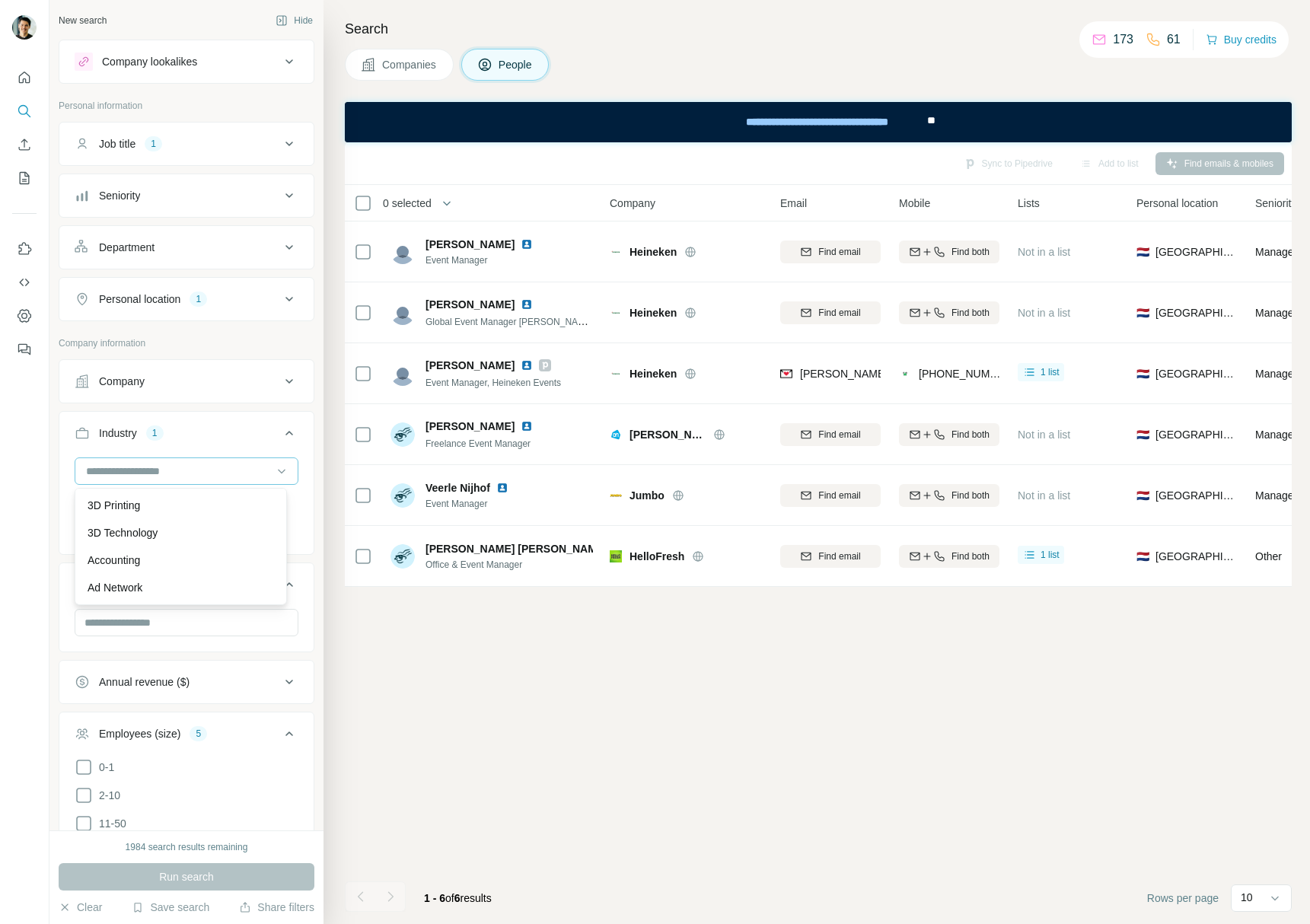
click at [206, 483] on div at bounding box center [178, 471] width 188 height 26
click at [237, 471] on input at bounding box center [178, 471] width 188 height 17
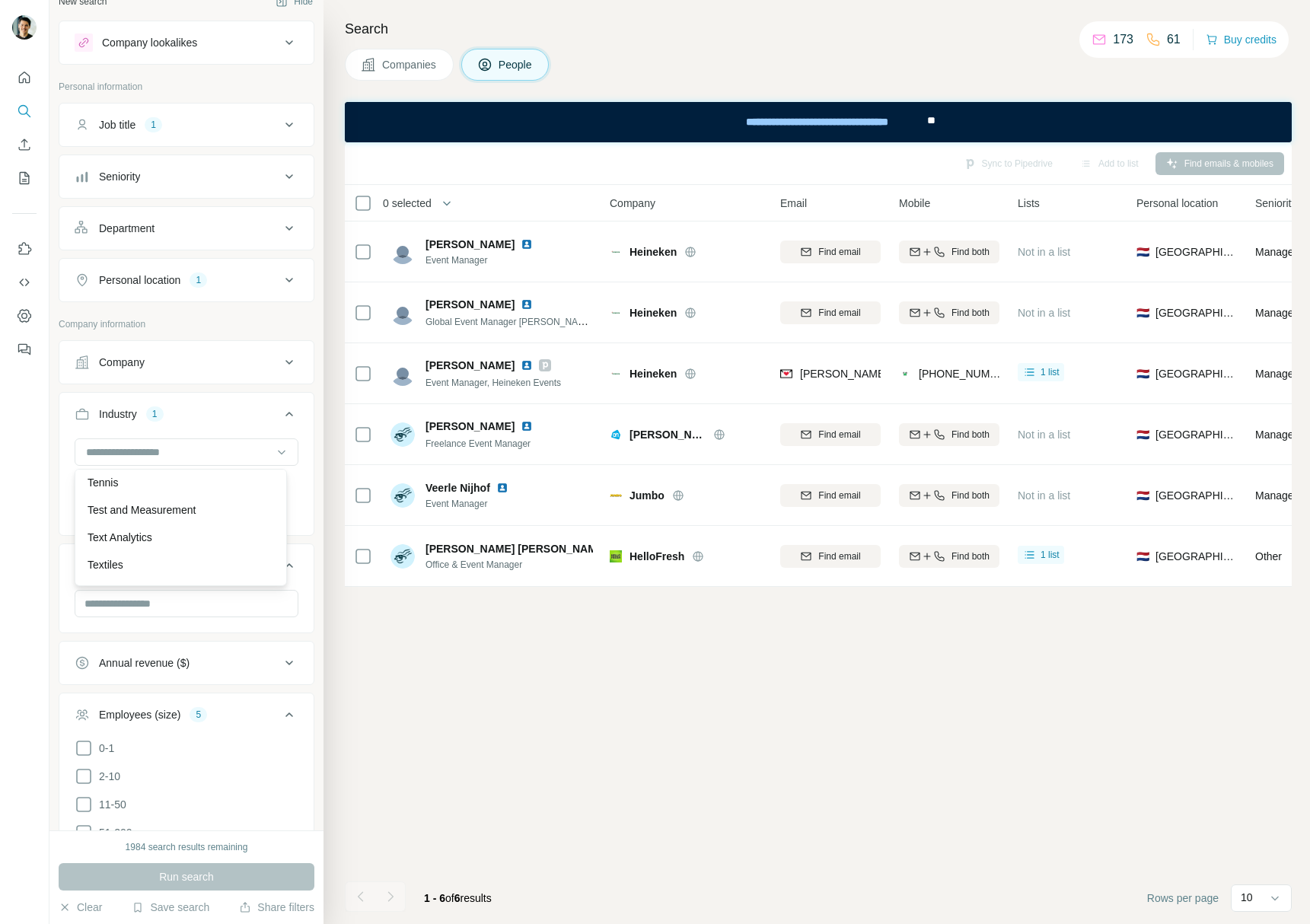
scroll to position [15312, 0]
click at [63, 458] on div "Food and Beverage Clear all" at bounding box center [186, 485] width 254 height 94
click at [79, 529] on div "Food and Beverage Clear all" at bounding box center [186, 485] width 254 height 94
drag, startPoint x: 96, startPoint y: 519, endPoint x: 106, endPoint y: 513, distance: 11.7
click at [97, 519] on button "Clear all" at bounding box center [100, 513] width 52 height 14
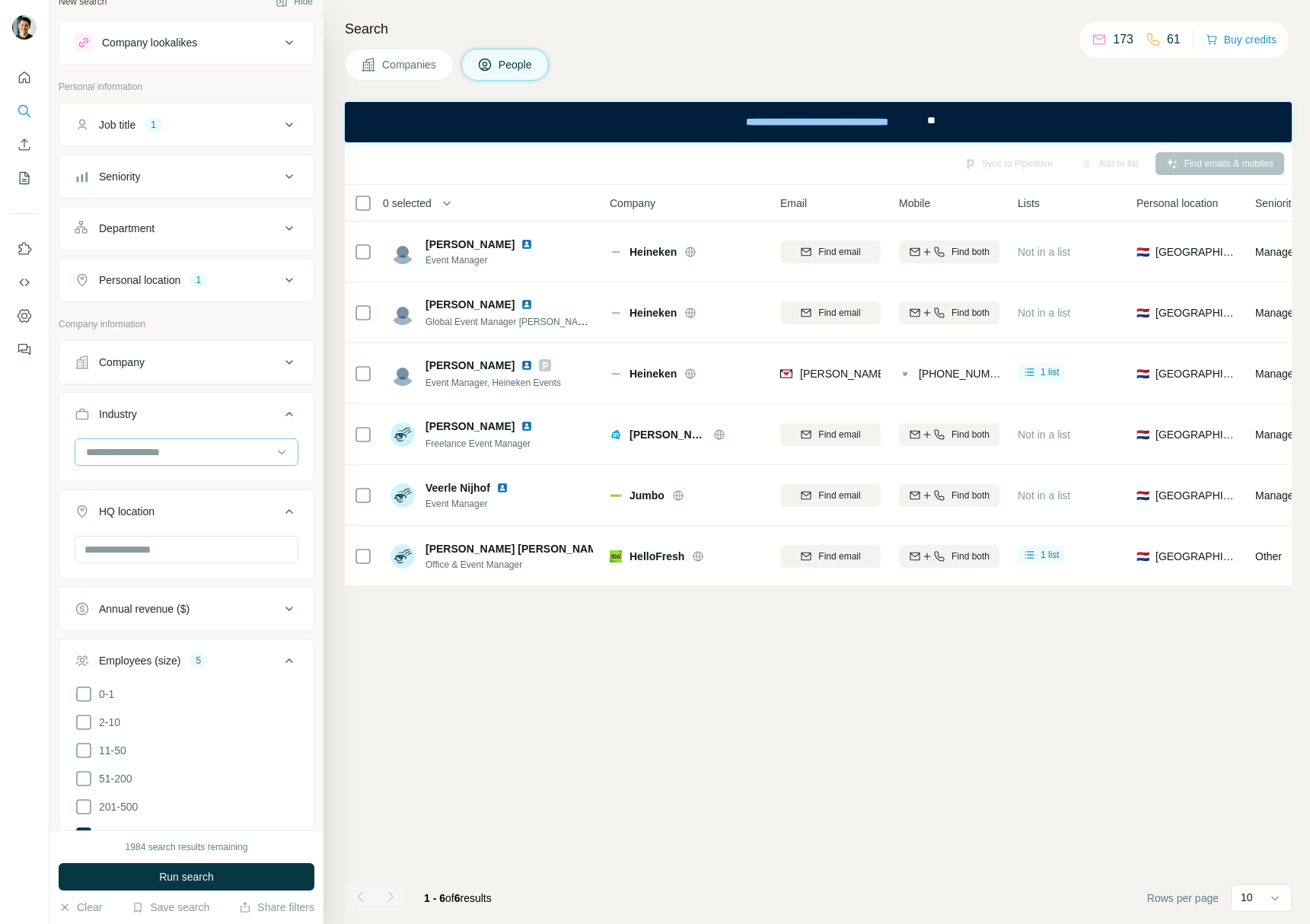
click at [149, 453] on input at bounding box center [178, 453] width 188 height 17
type input "*"
type input "******"
click at [151, 507] on p "Retail Technology" at bounding box center [128, 514] width 83 height 15
click at [160, 482] on icon "button" at bounding box center [160, 486] width 12 height 12
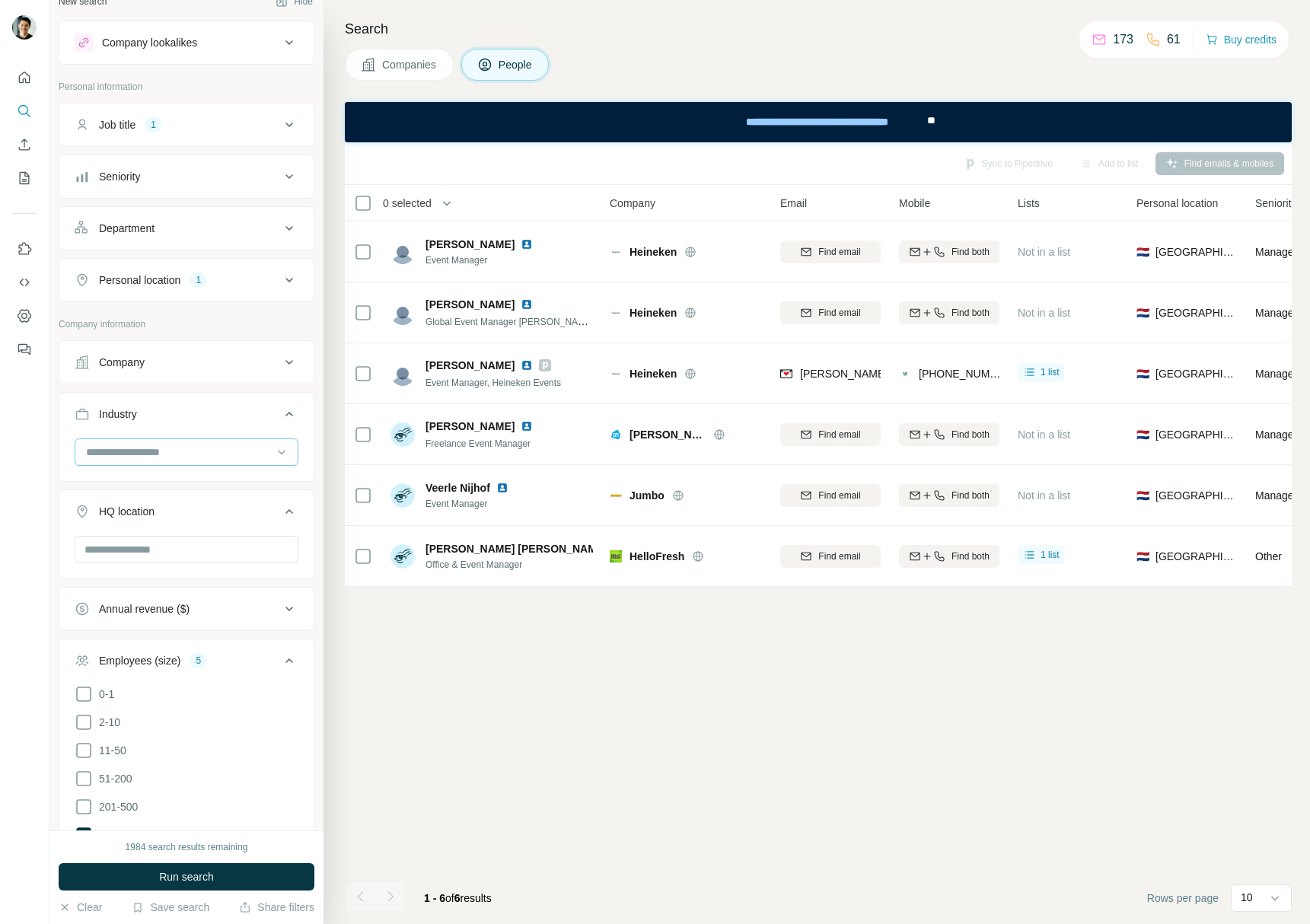
click at [171, 453] on input at bounding box center [178, 453] width 188 height 17
type input "*"
type input "*****"
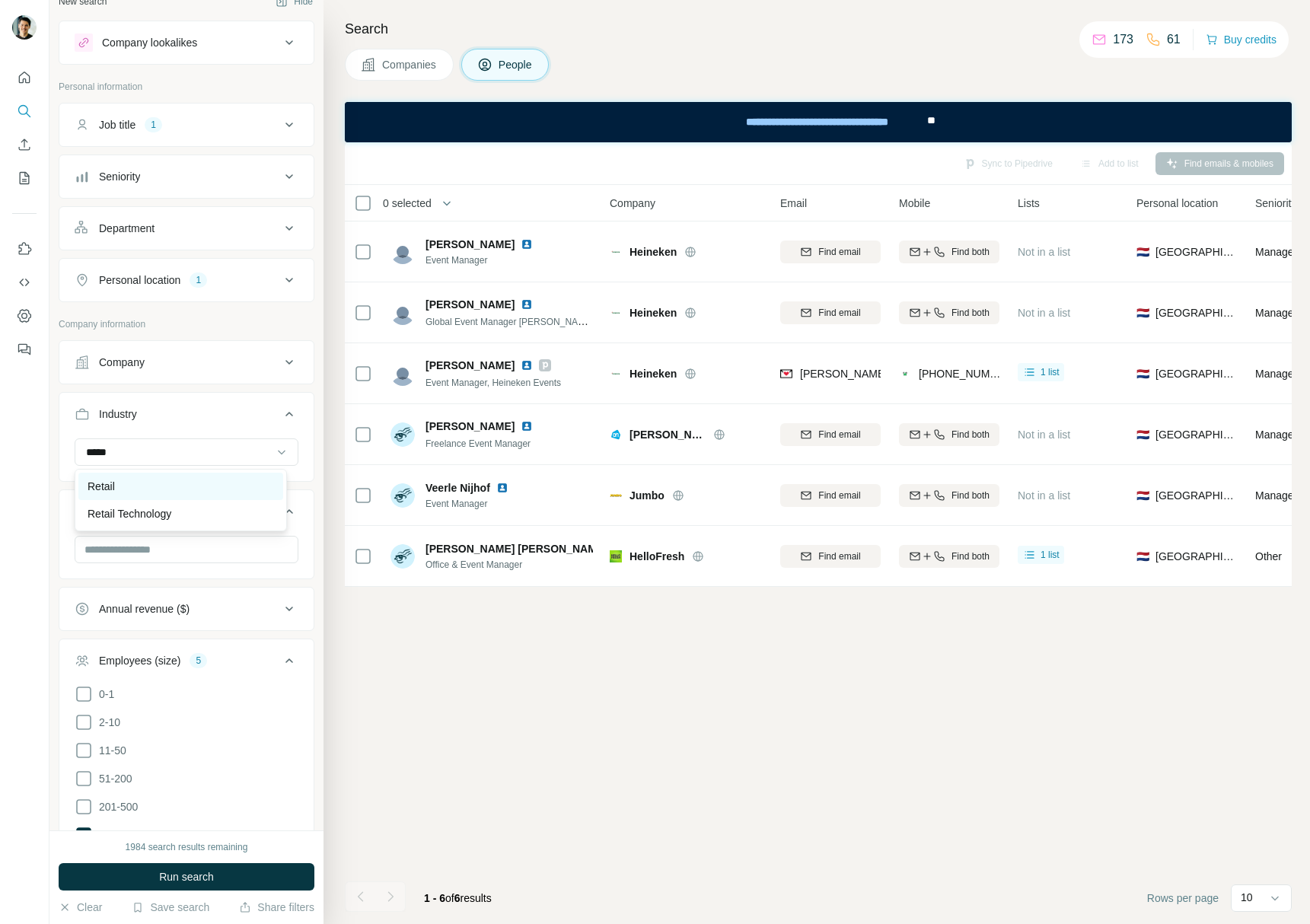
click at [129, 481] on div "Retail" at bounding box center [180, 486] width 186 height 15
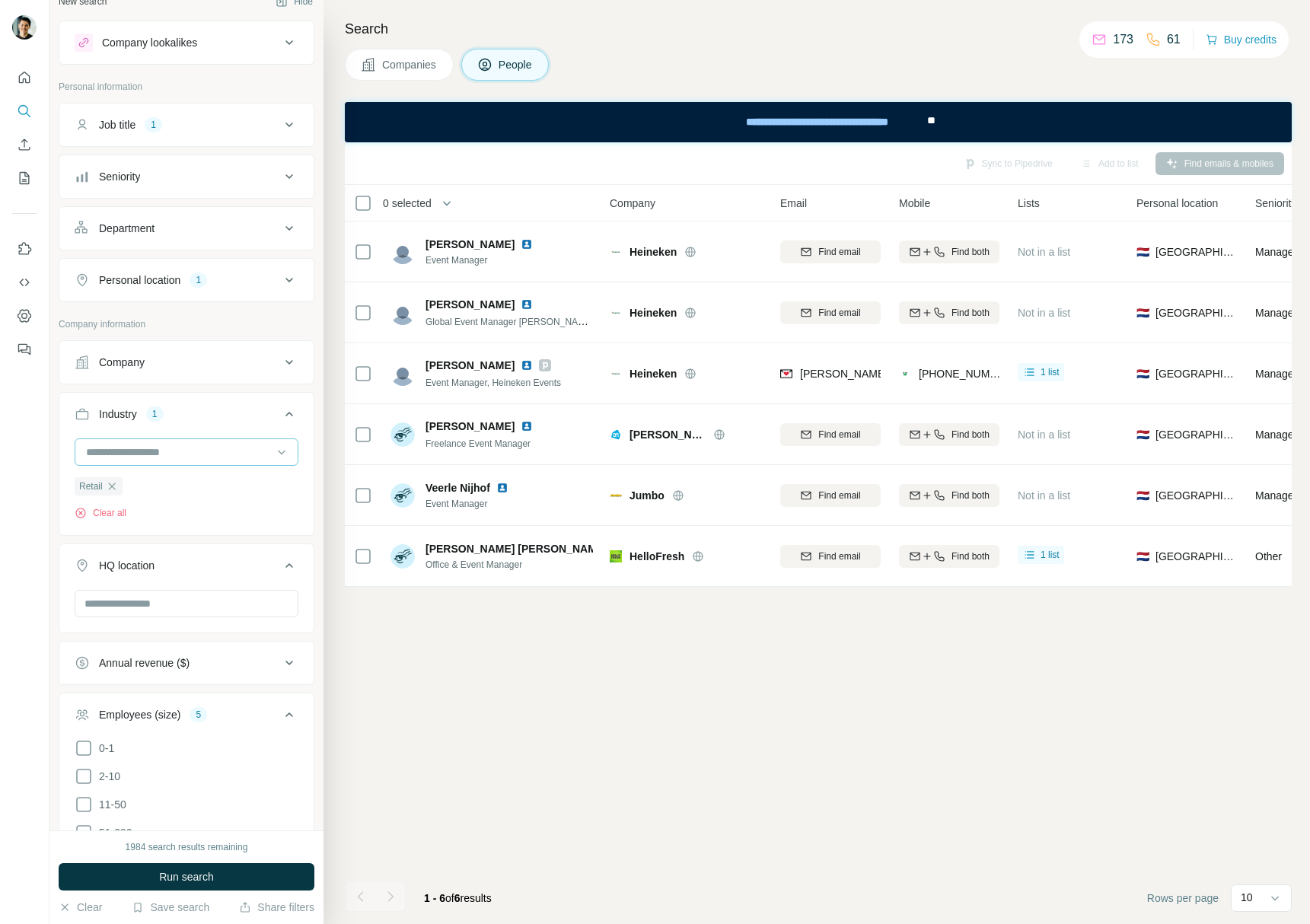
click at [144, 451] on input at bounding box center [178, 453] width 188 height 17
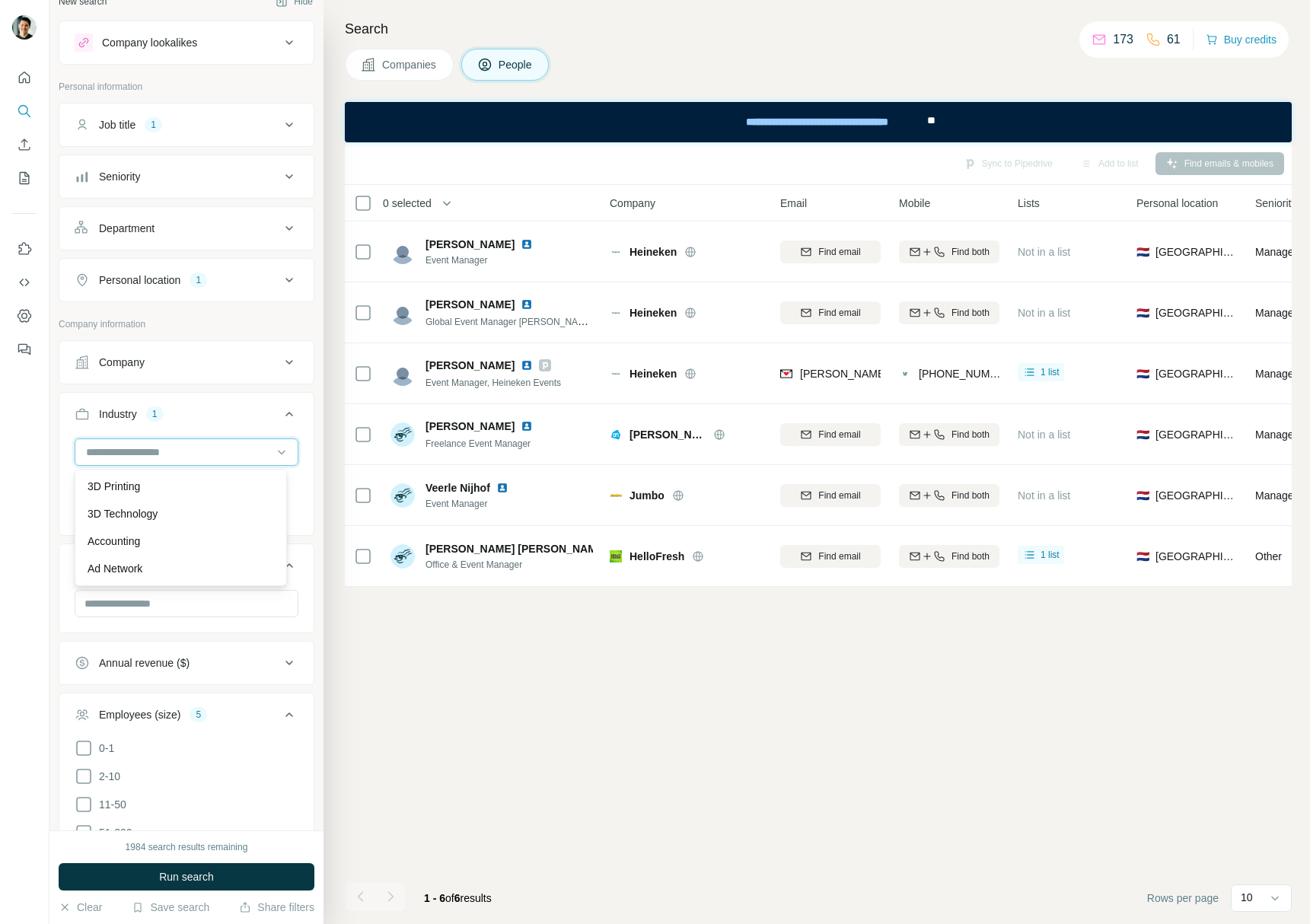
click at [144, 451] on input at bounding box center [178, 453] width 188 height 17
click at [98, 453] on input at bounding box center [178, 453] width 188 height 17
type input "********"
click at [114, 535] on p "Consumer Goods" at bounding box center [128, 542] width 83 height 15
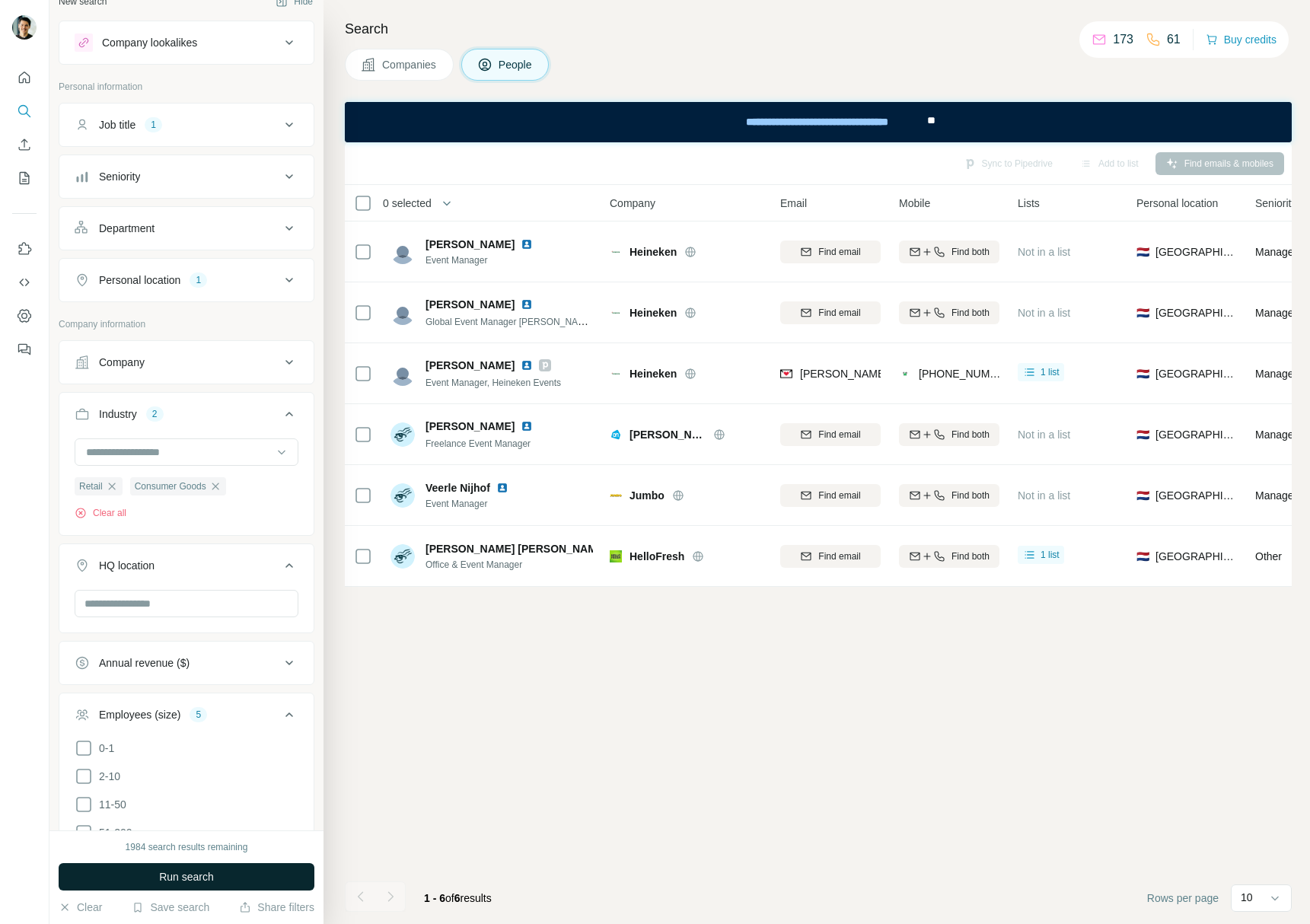
click at [225, 881] on button "Run search" at bounding box center [186, 876] width 256 height 27
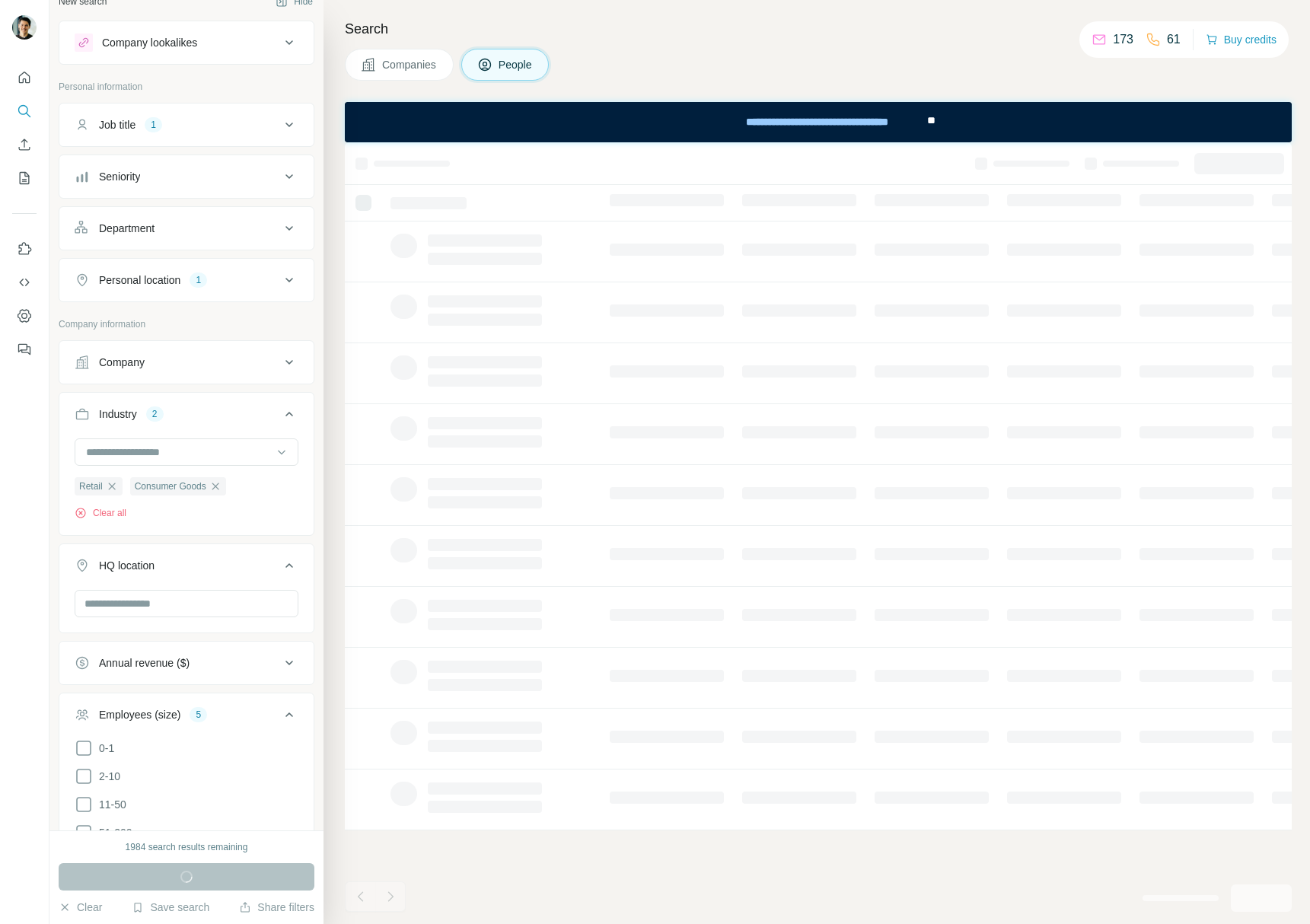
click at [189, 275] on div "Personal location 1" at bounding box center [177, 280] width 205 height 15
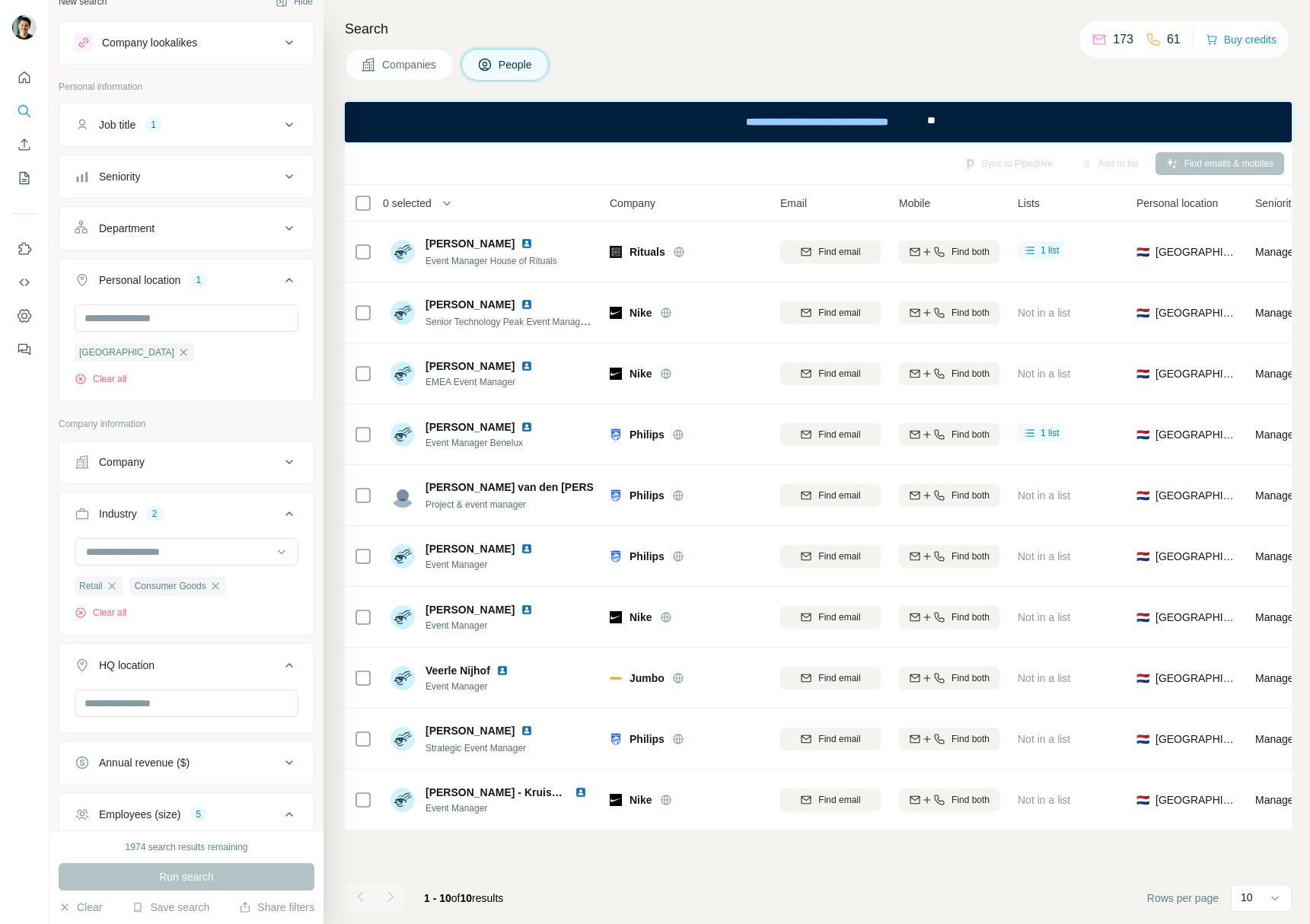
click at [189, 275] on div "Personal location 1" at bounding box center [177, 280] width 205 height 15
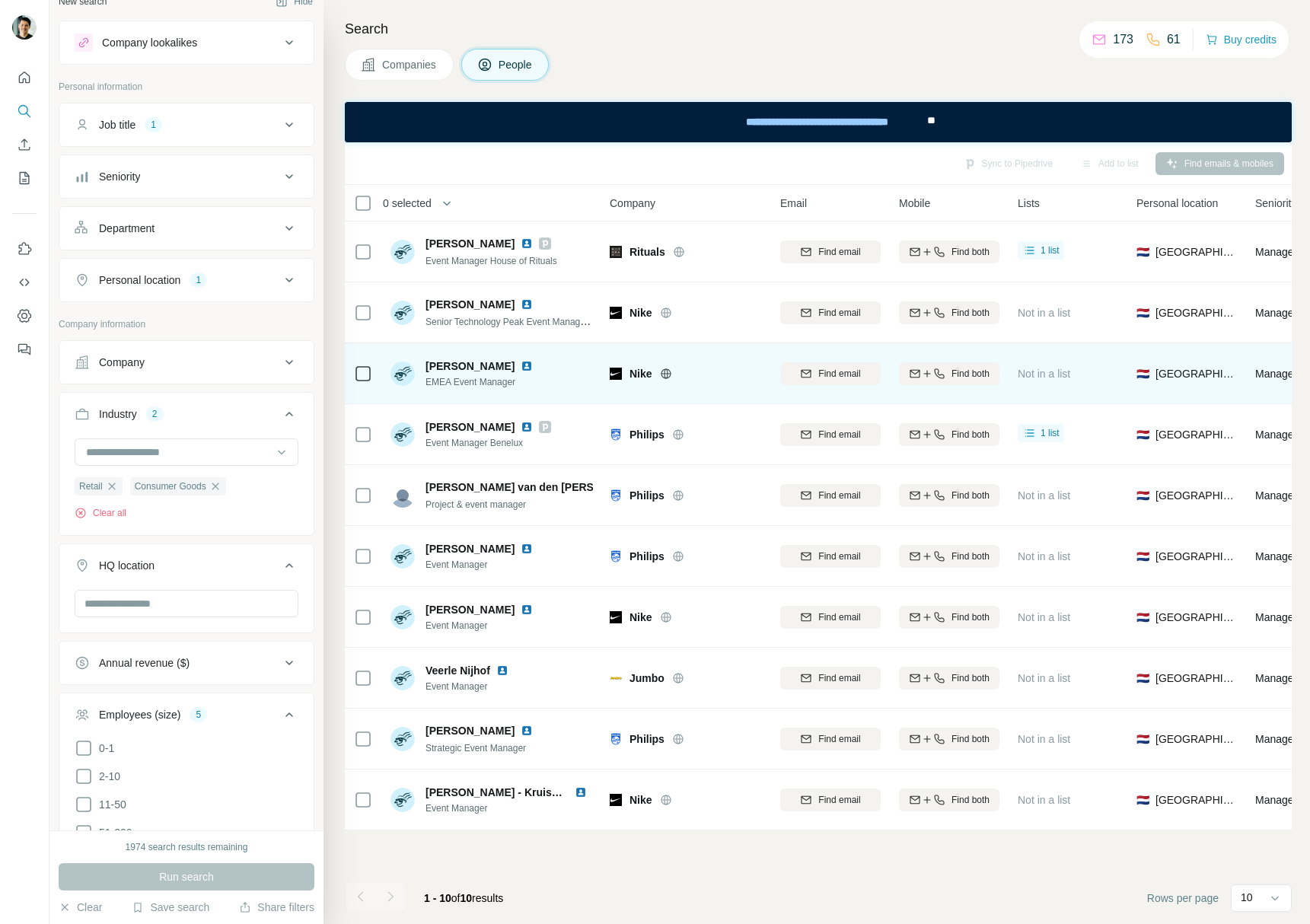
click at [527, 366] on img at bounding box center [527, 365] width 12 height 12
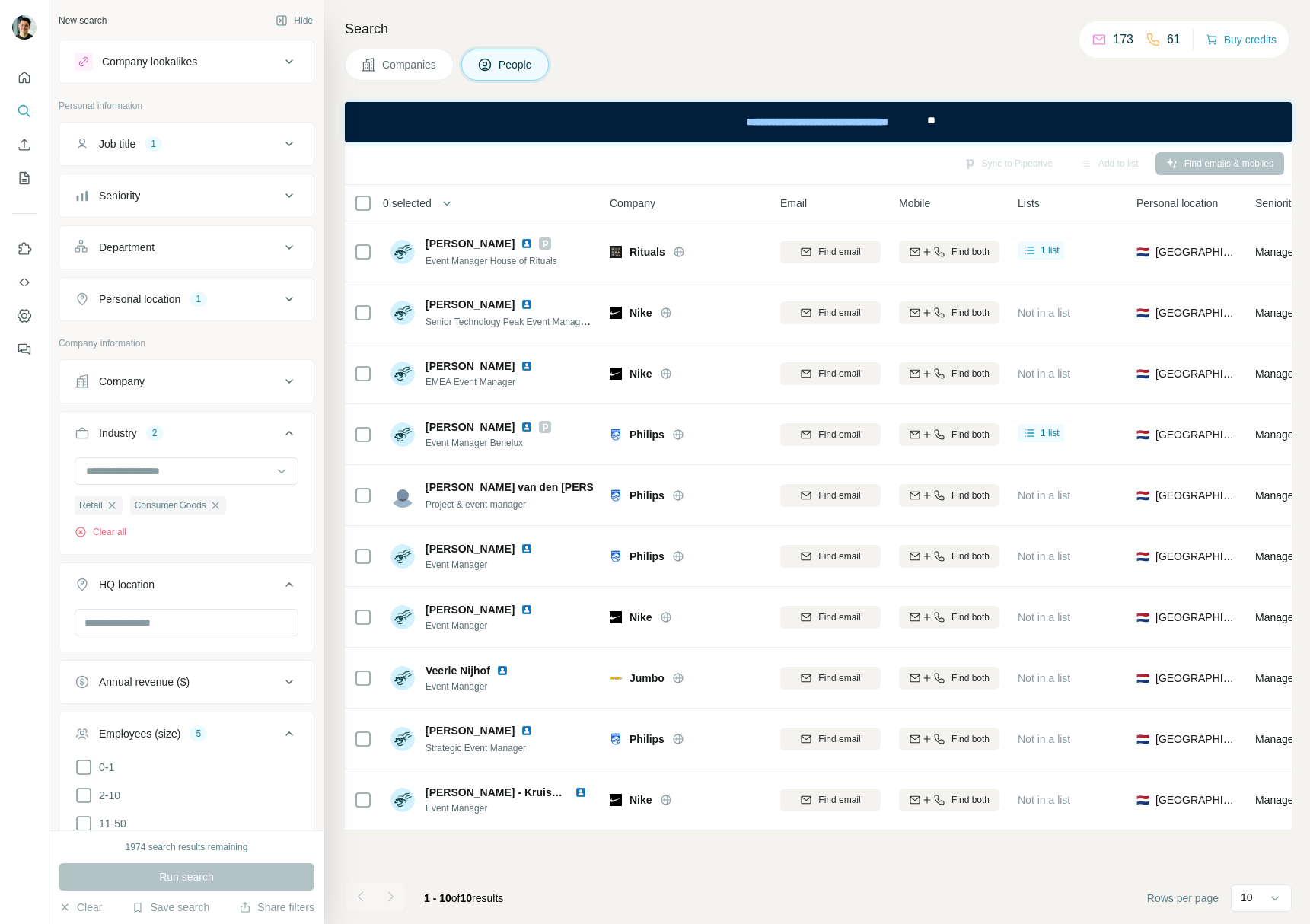
click at [205, 298] on div "1" at bounding box center [198, 299] width 18 height 14
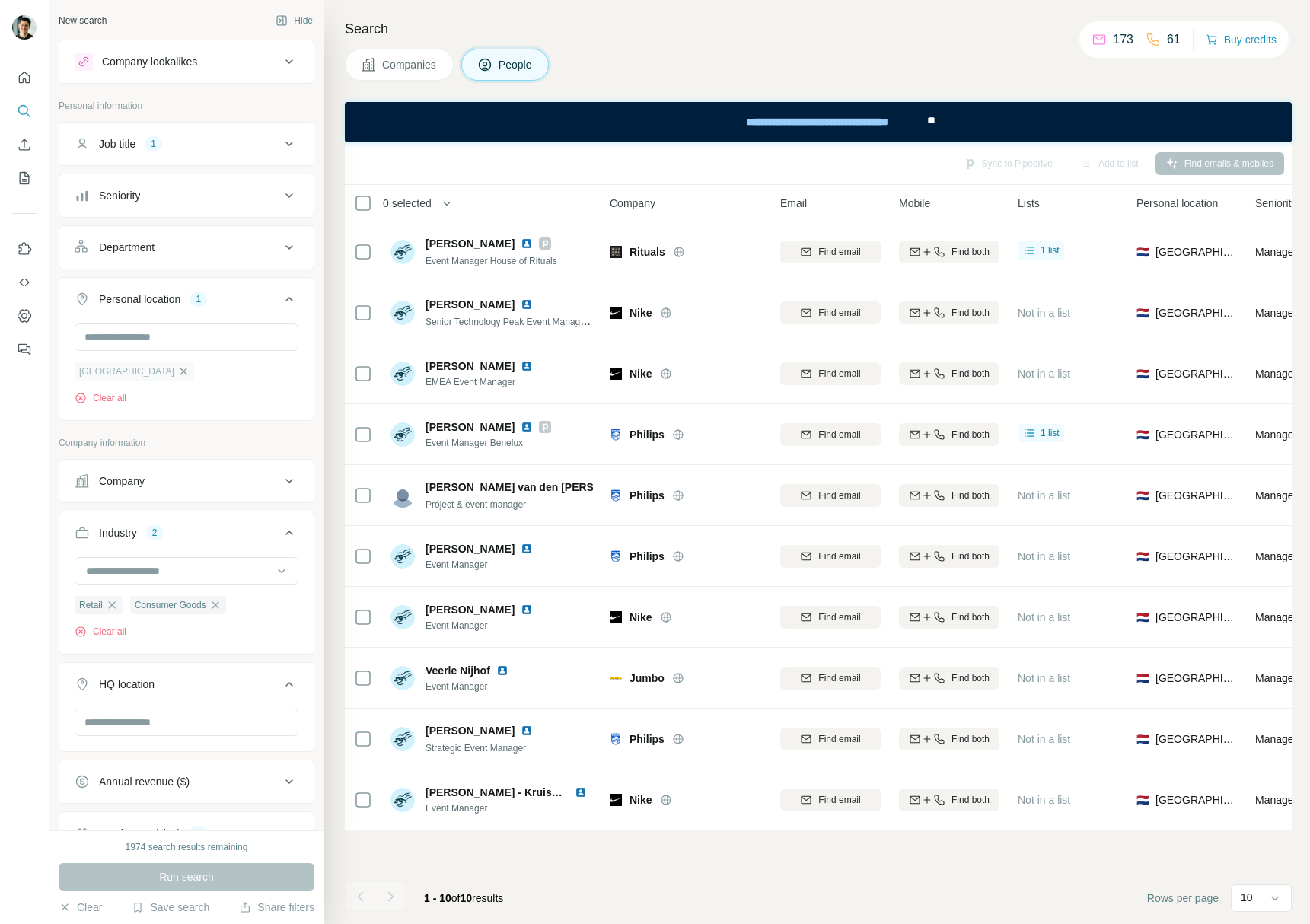
click at [177, 376] on icon "button" at bounding box center [183, 371] width 12 height 12
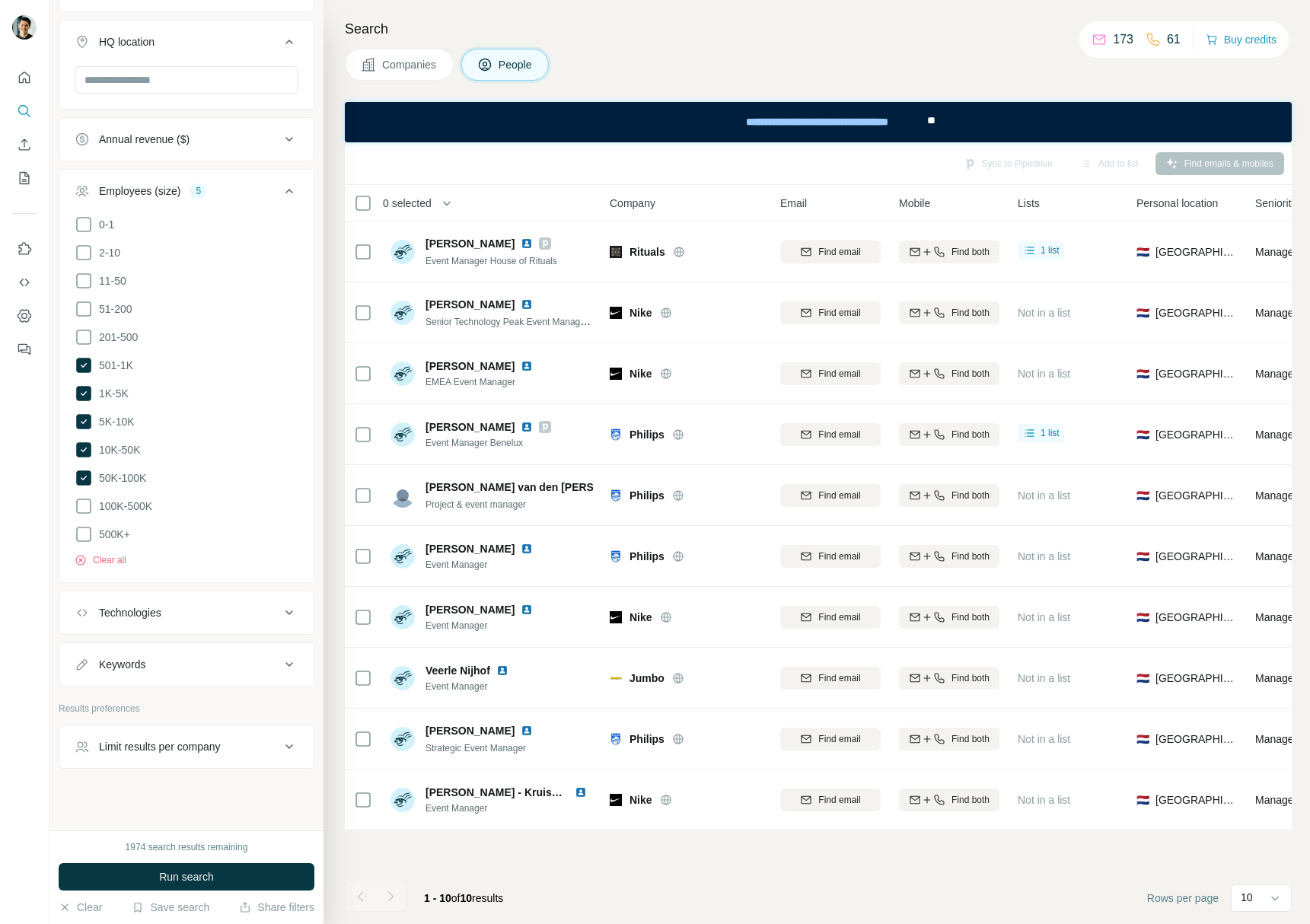
scroll to position [263, 0]
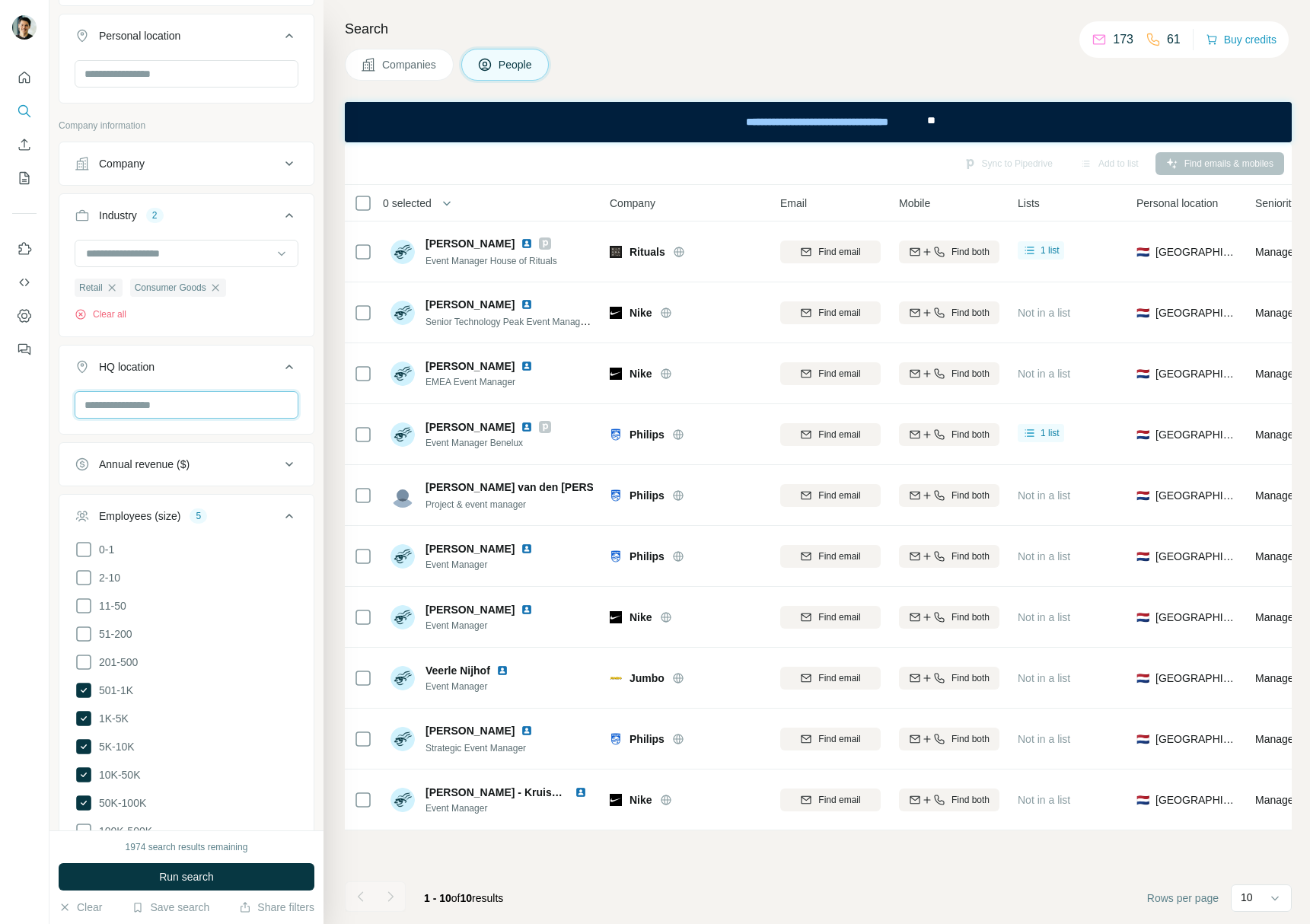
click at [156, 405] on input "text" at bounding box center [186, 405] width 224 height 27
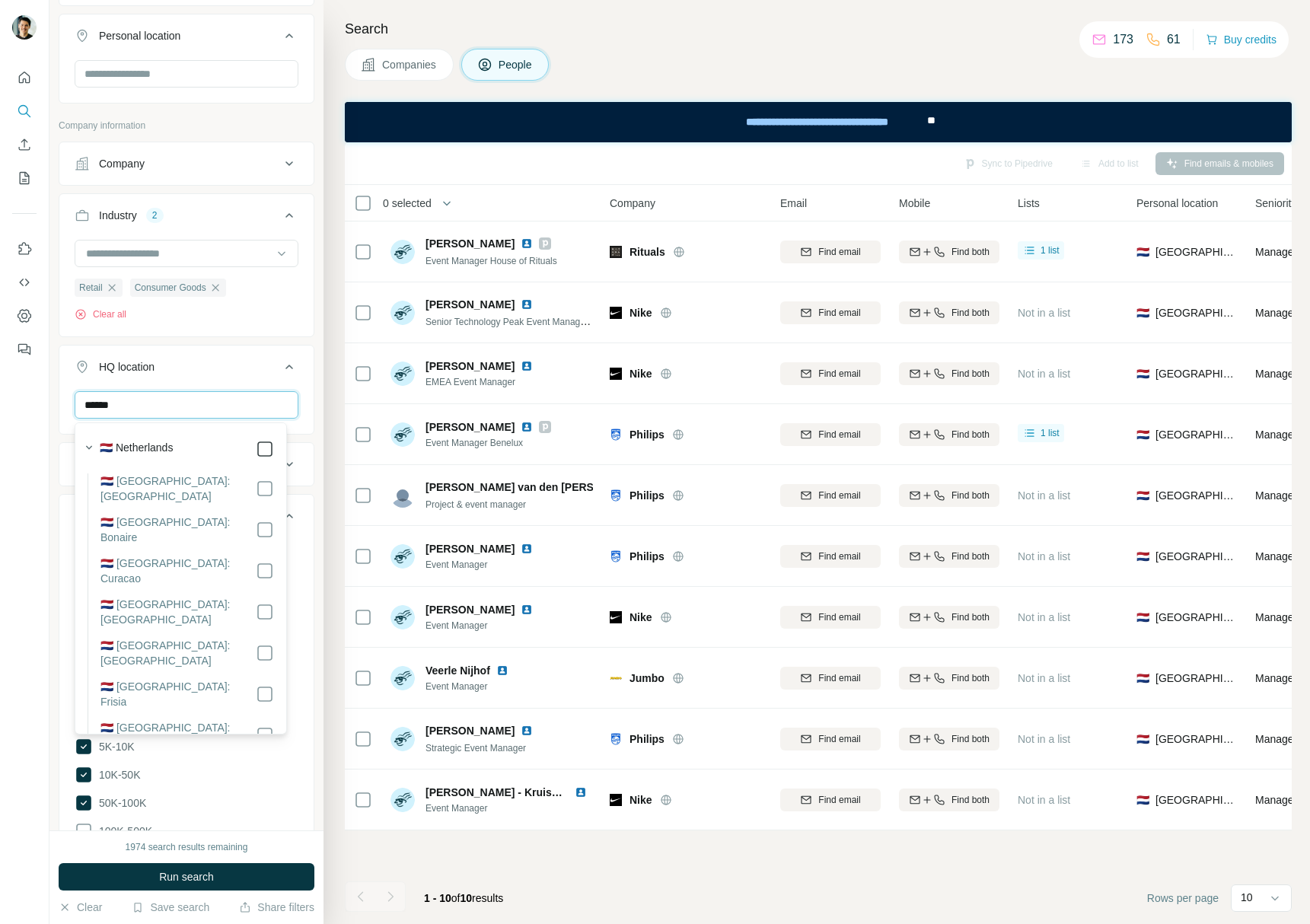
type input "******"
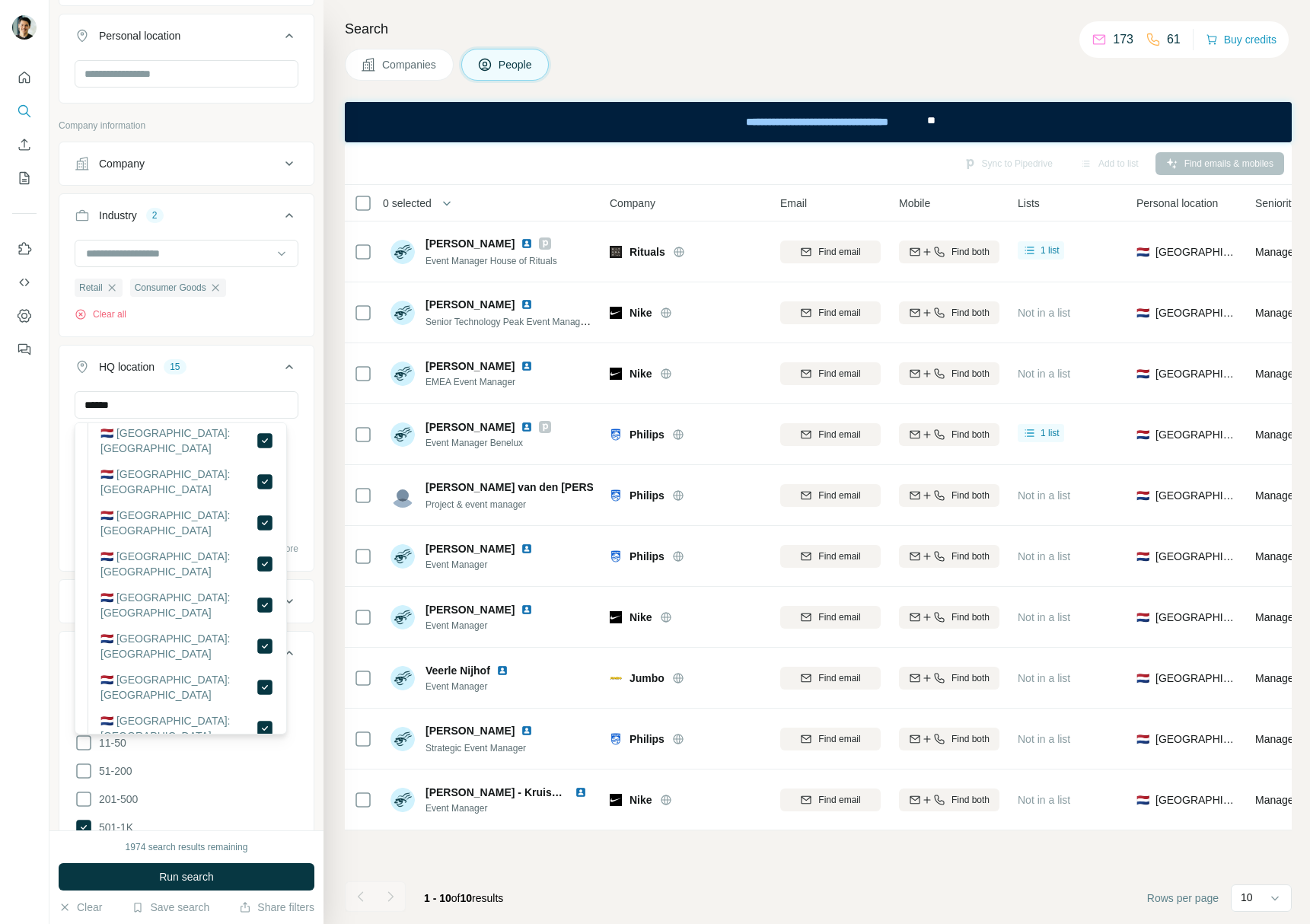
scroll to position [321, 0]
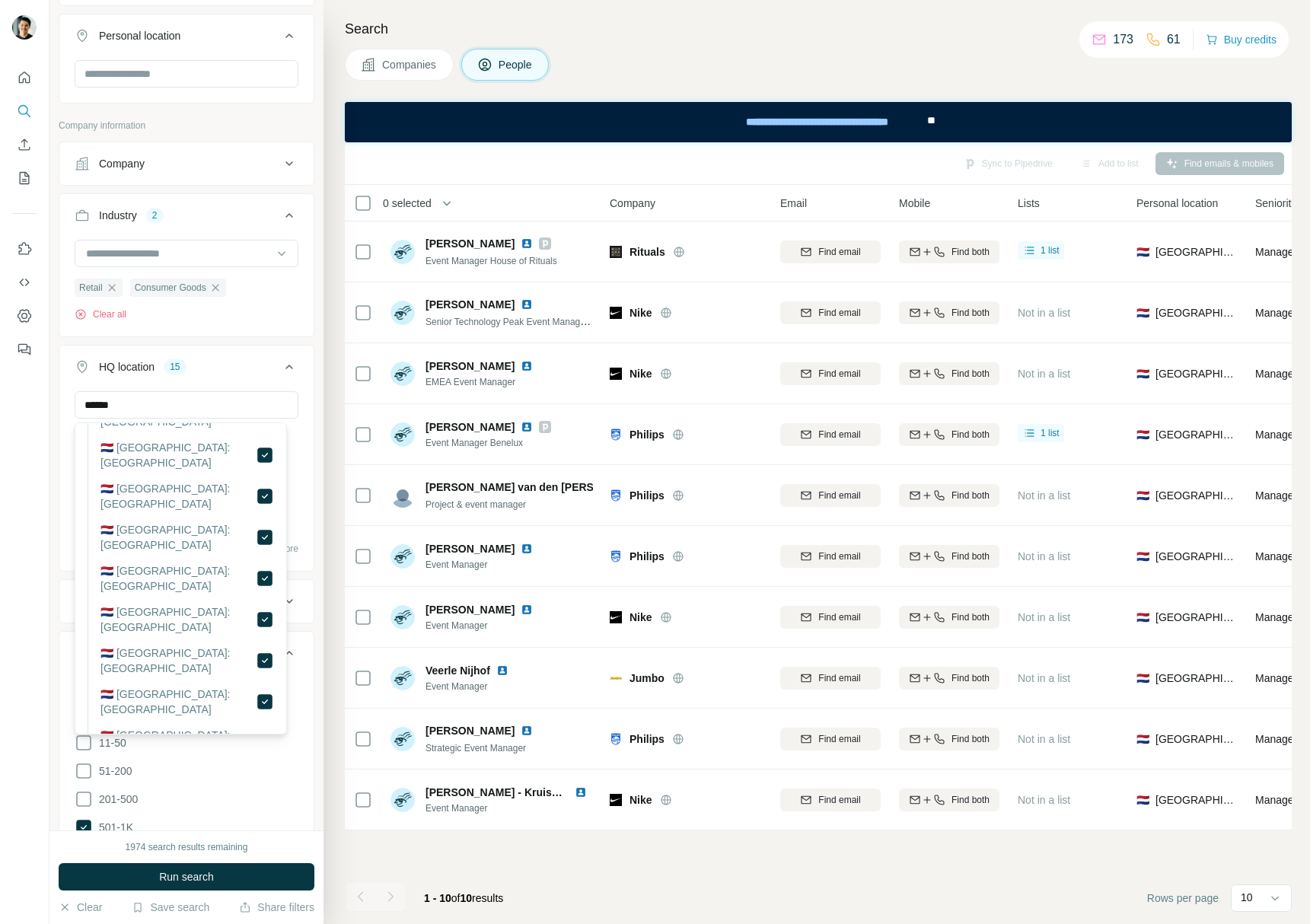
click at [40, 638] on div at bounding box center [24, 462] width 50 height 924
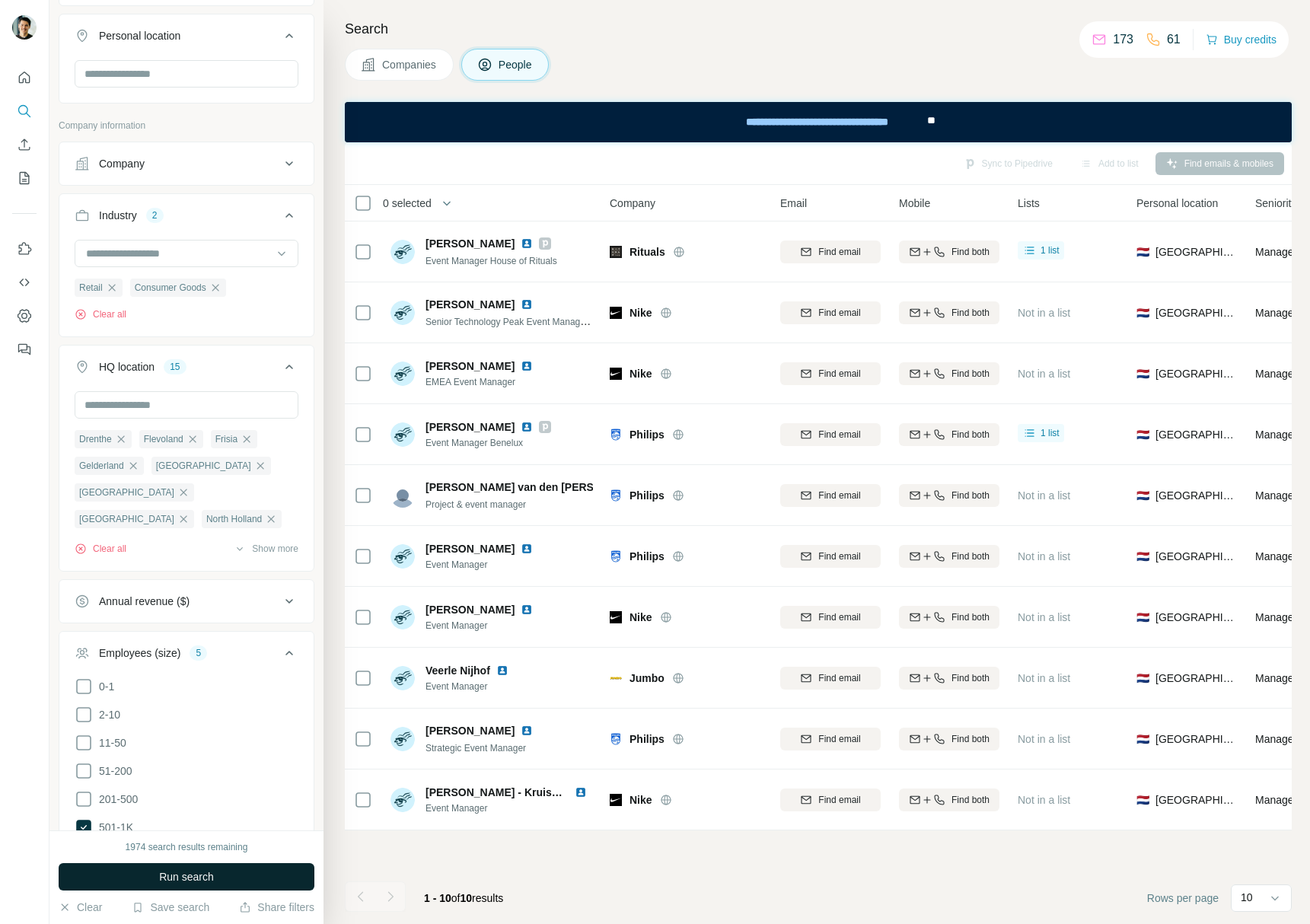
click at [191, 872] on span "Run search" at bounding box center [186, 877] width 54 height 15
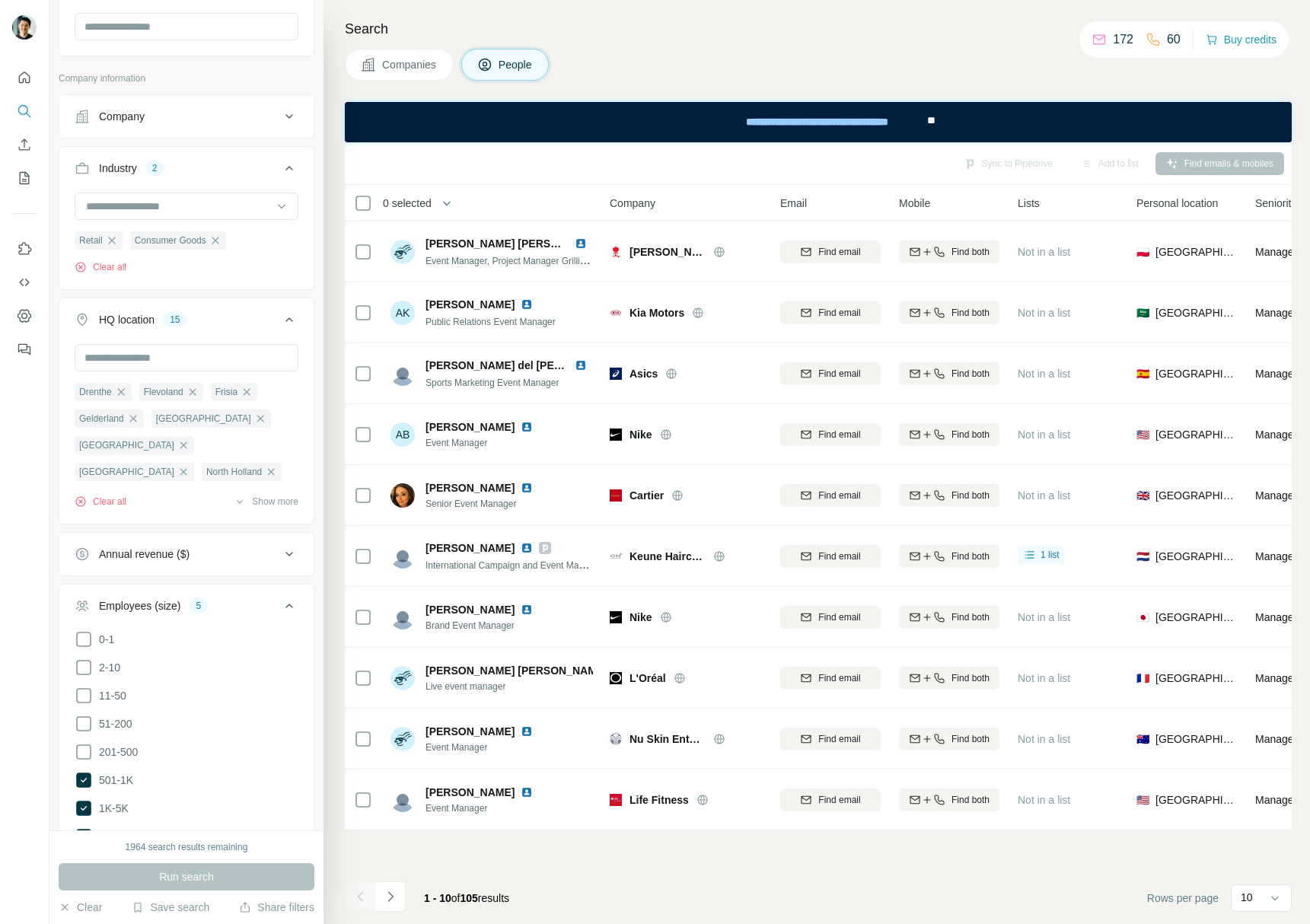
scroll to position [0, 0]
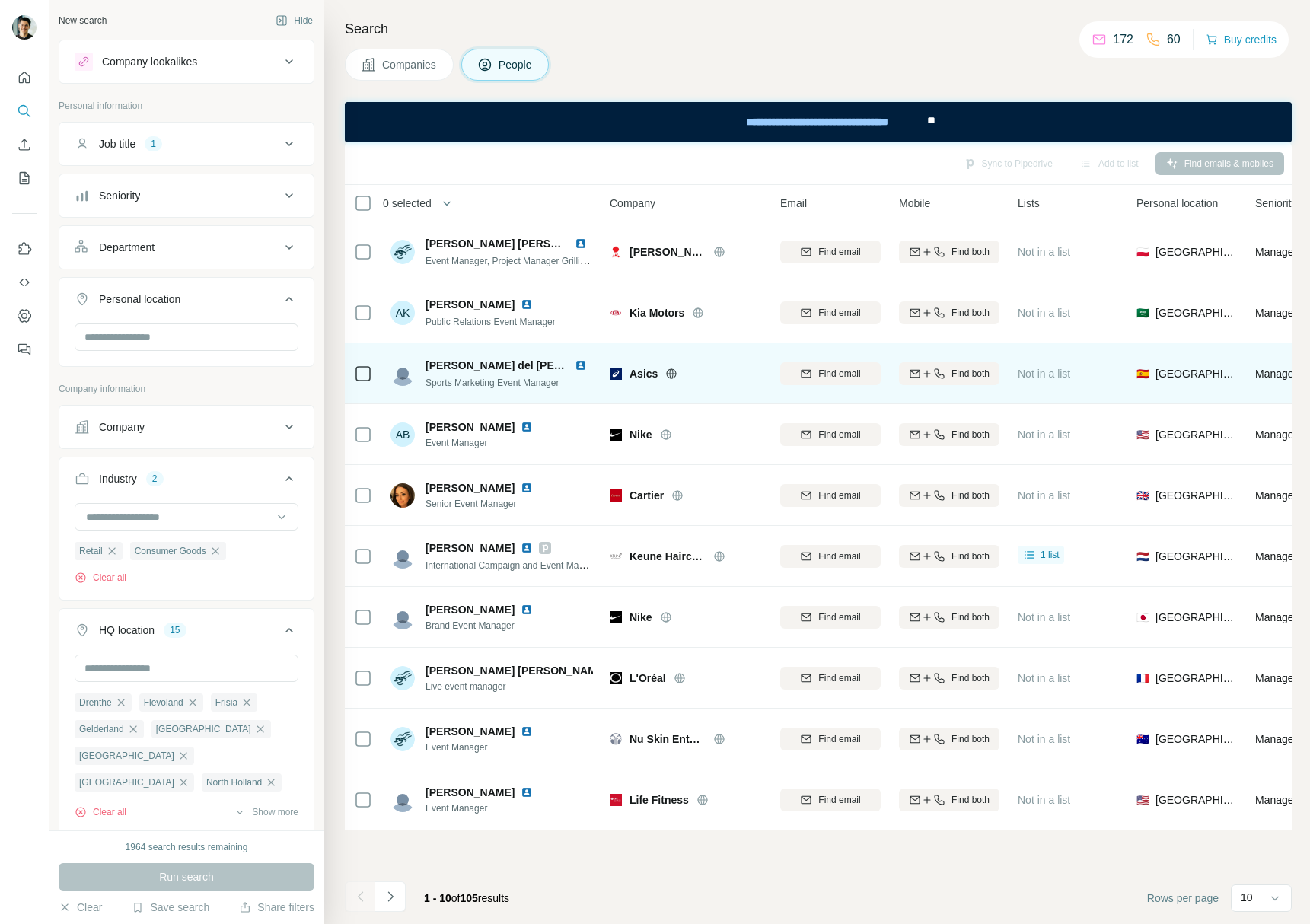
click at [574, 365] on img at bounding box center [580, 365] width 12 height 12
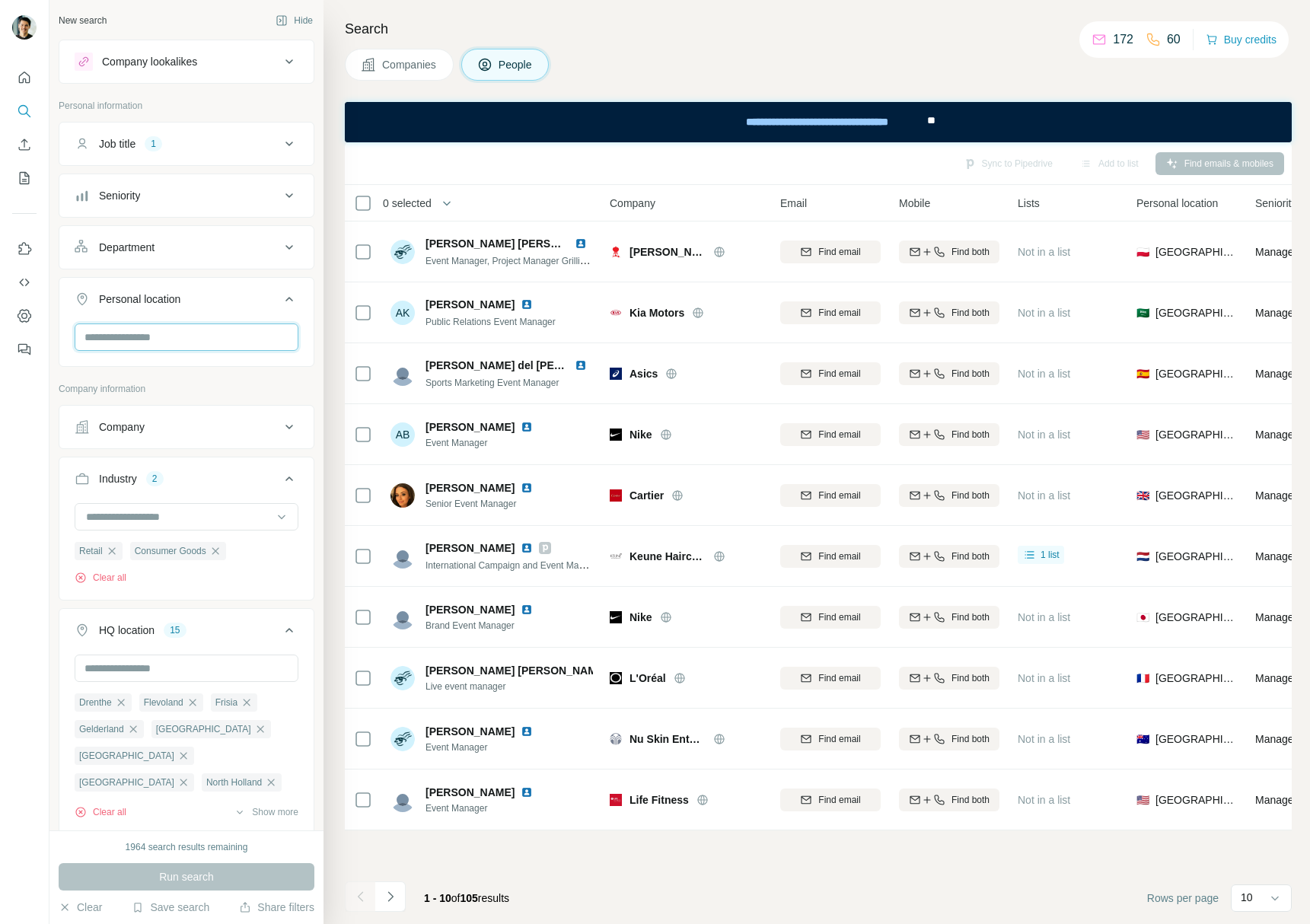
click at [161, 337] on input "text" at bounding box center [186, 336] width 224 height 27
type input "****"
click at [158, 369] on label "🇳🇱 Netherlands" at bounding box center [124, 377] width 73 height 18
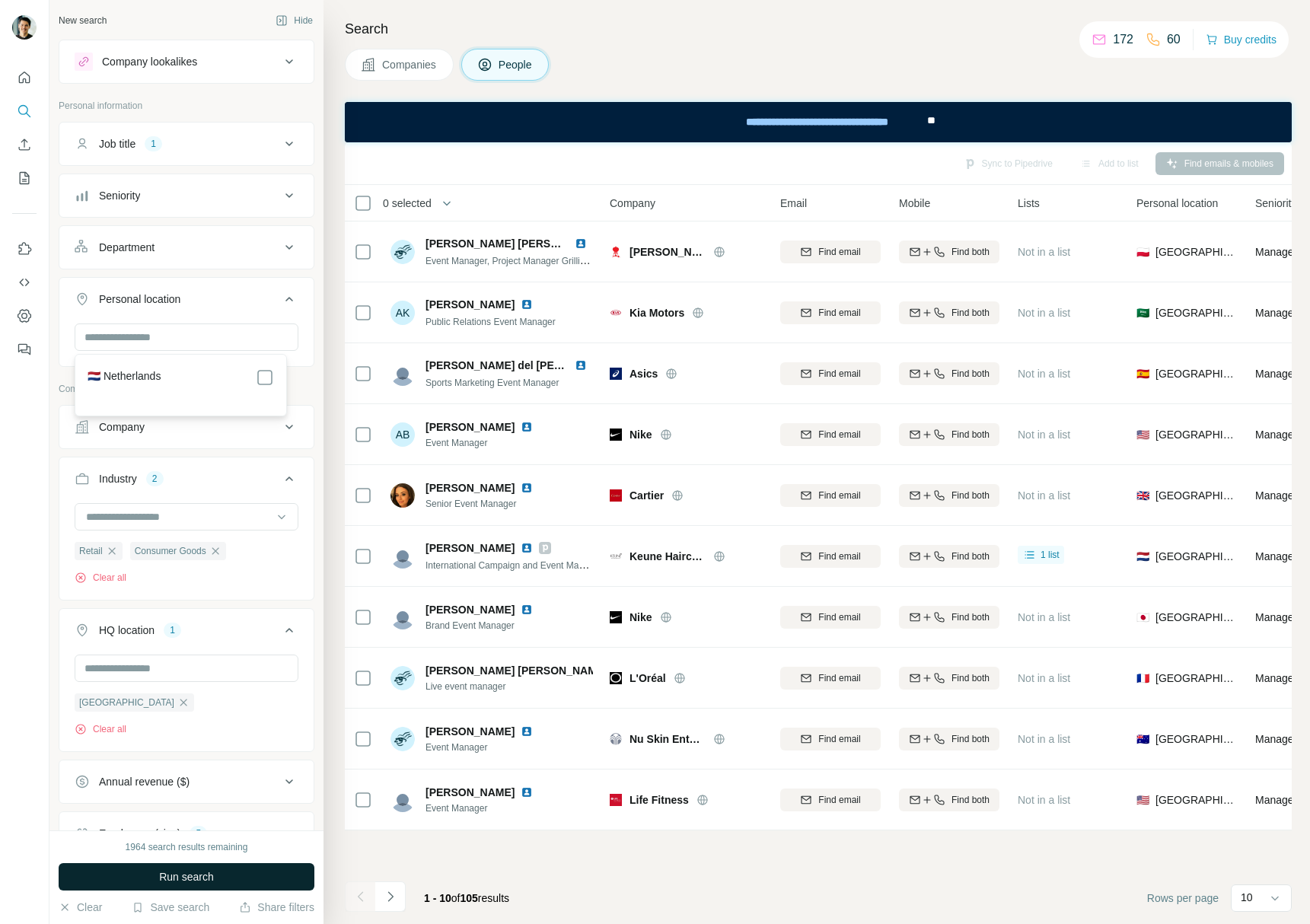
click at [170, 867] on button "Run search" at bounding box center [186, 876] width 256 height 27
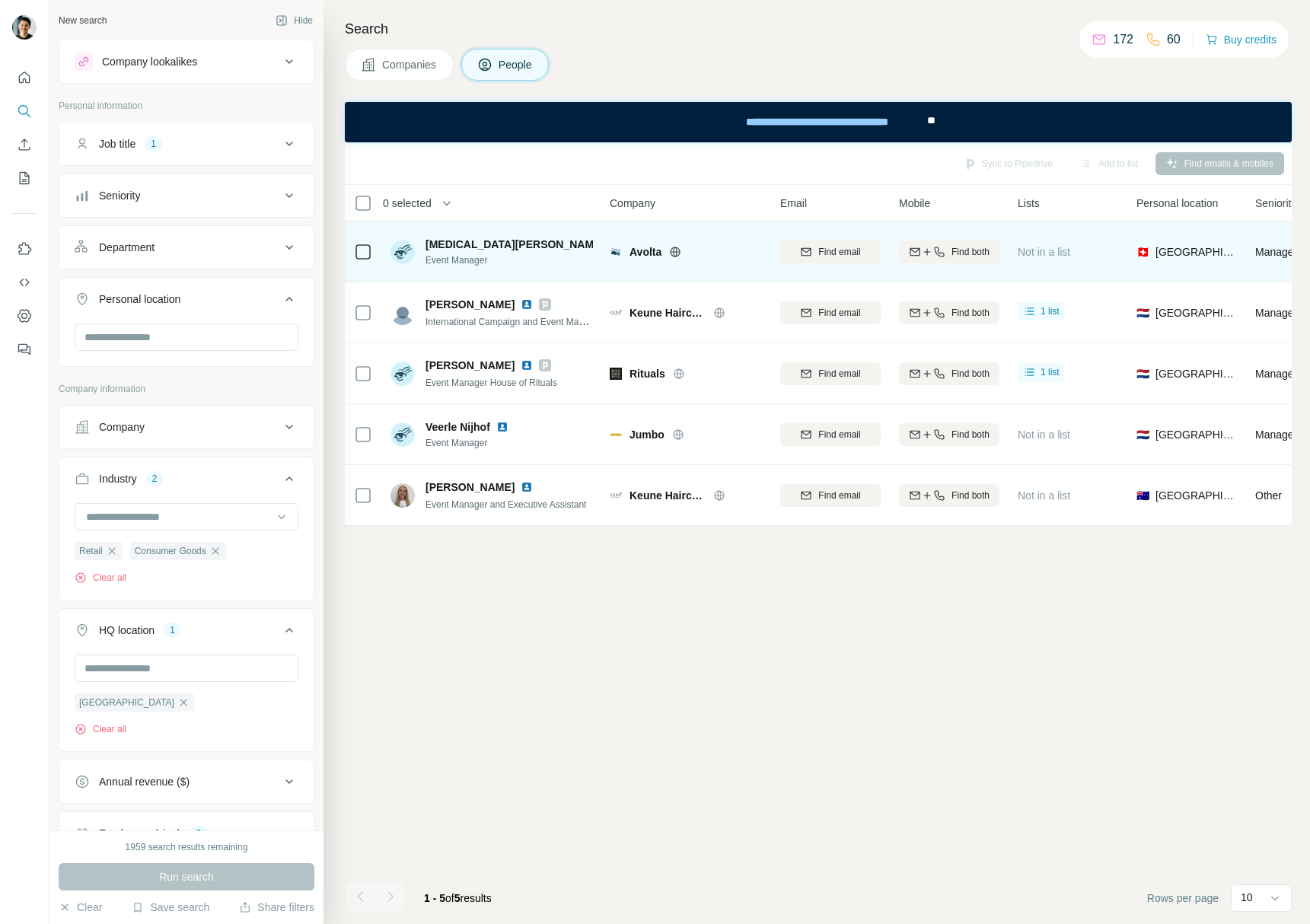
click at [611, 246] on img at bounding box center [614, 244] width 6 height 12
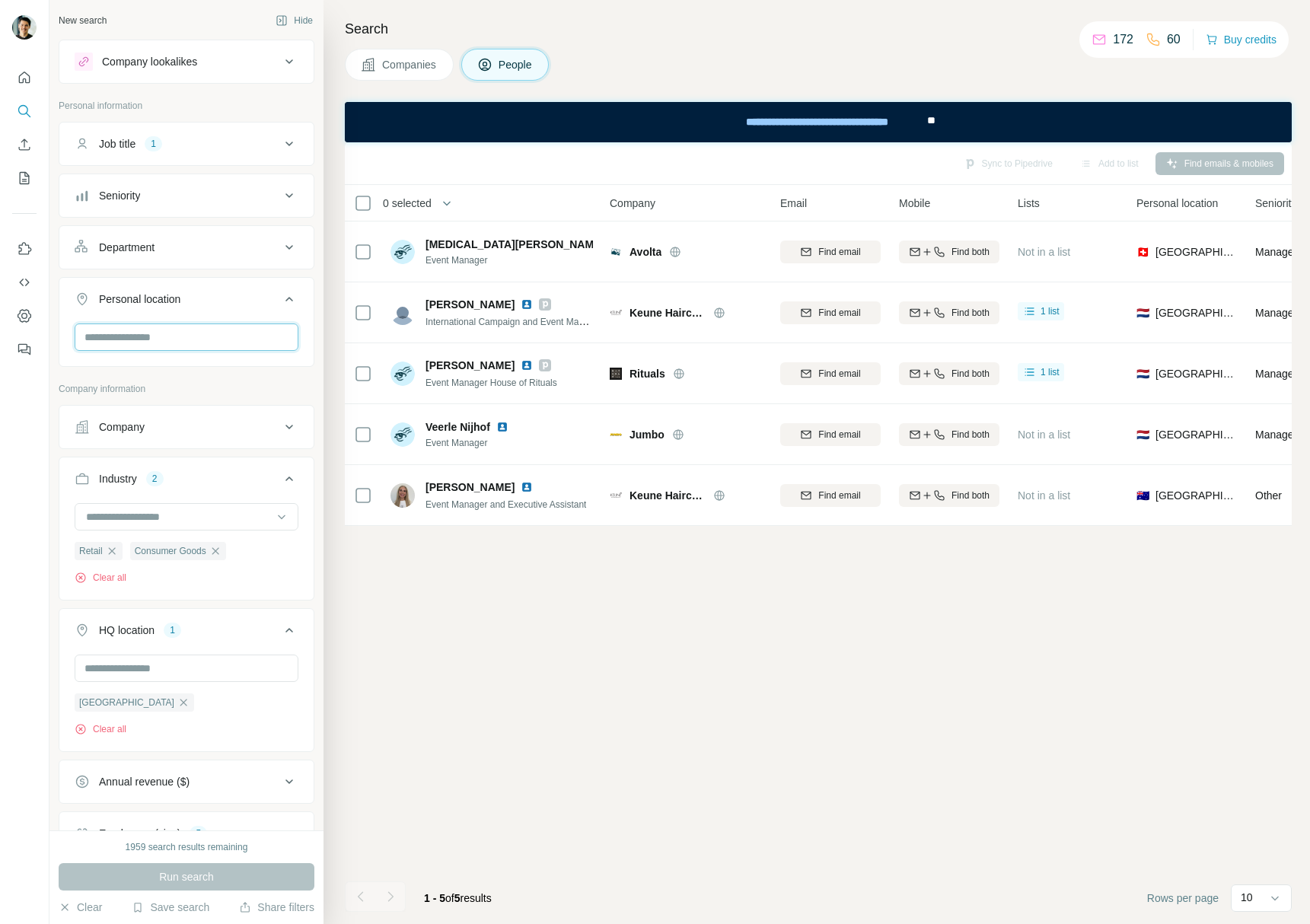
click at [221, 327] on input "text" at bounding box center [186, 336] width 224 height 27
type input "******"
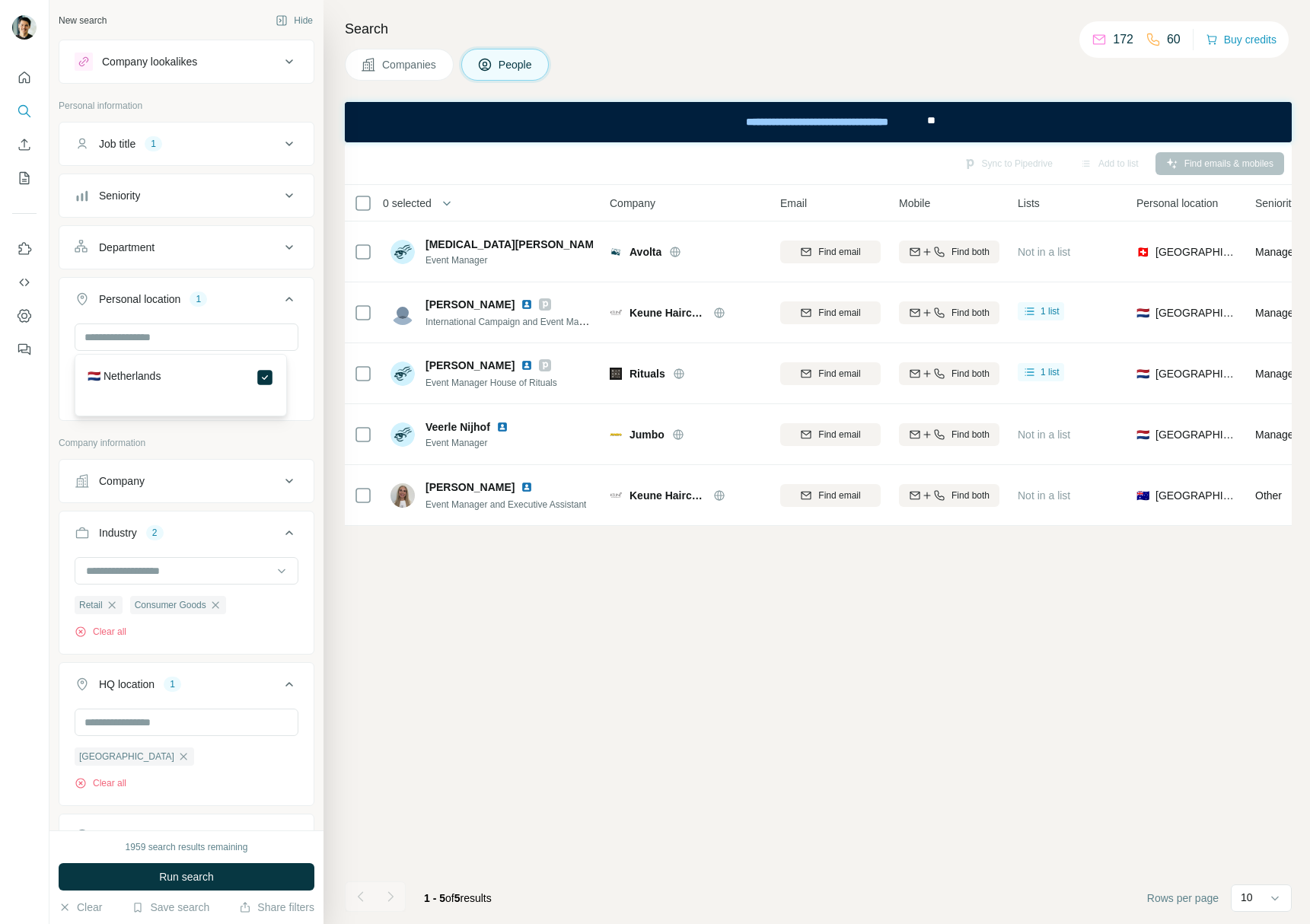
click at [244, 439] on p "Company information" at bounding box center [186, 443] width 256 height 14
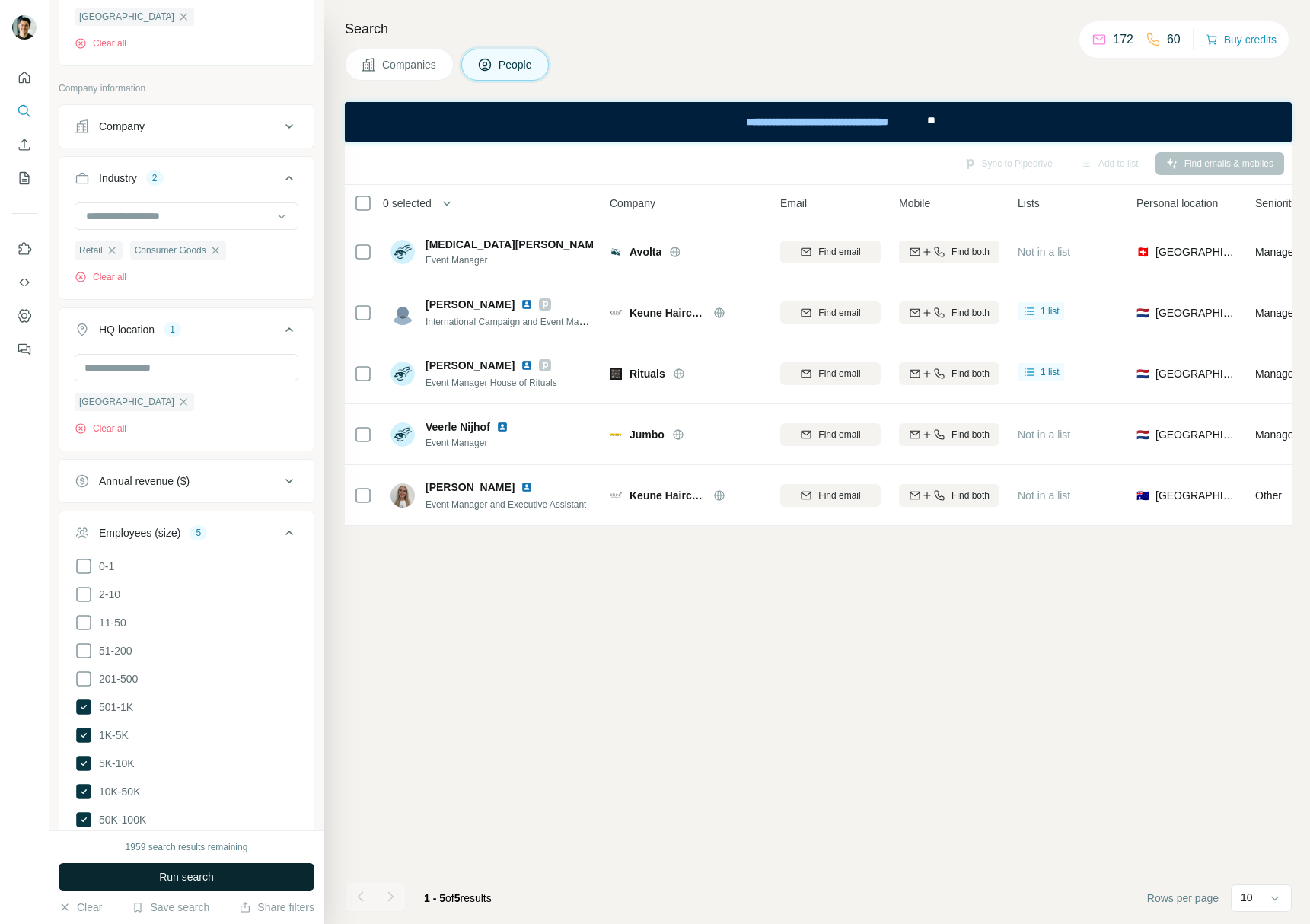
scroll to position [687, 0]
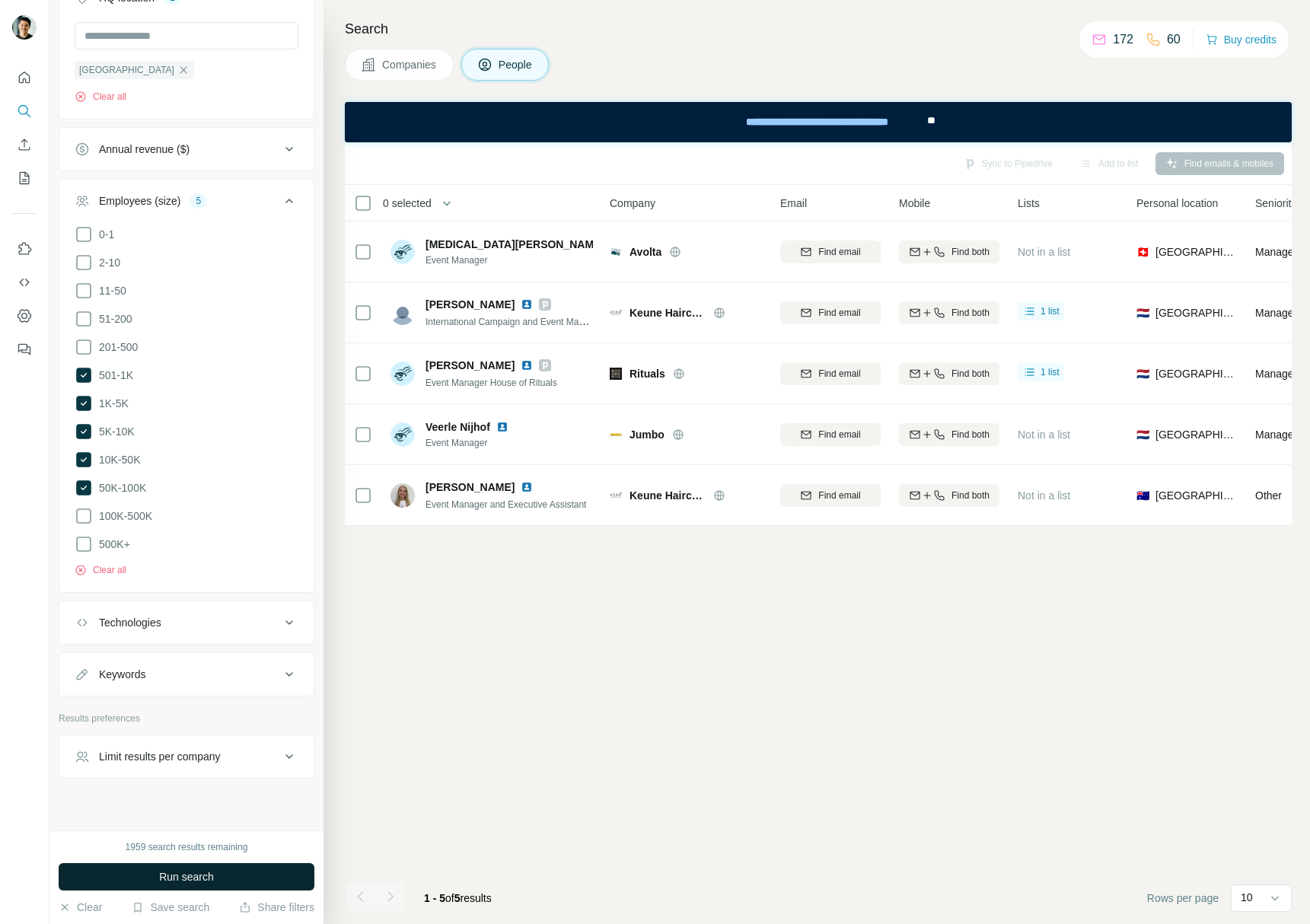
click at [197, 885] on button "Run search" at bounding box center [186, 876] width 256 height 27
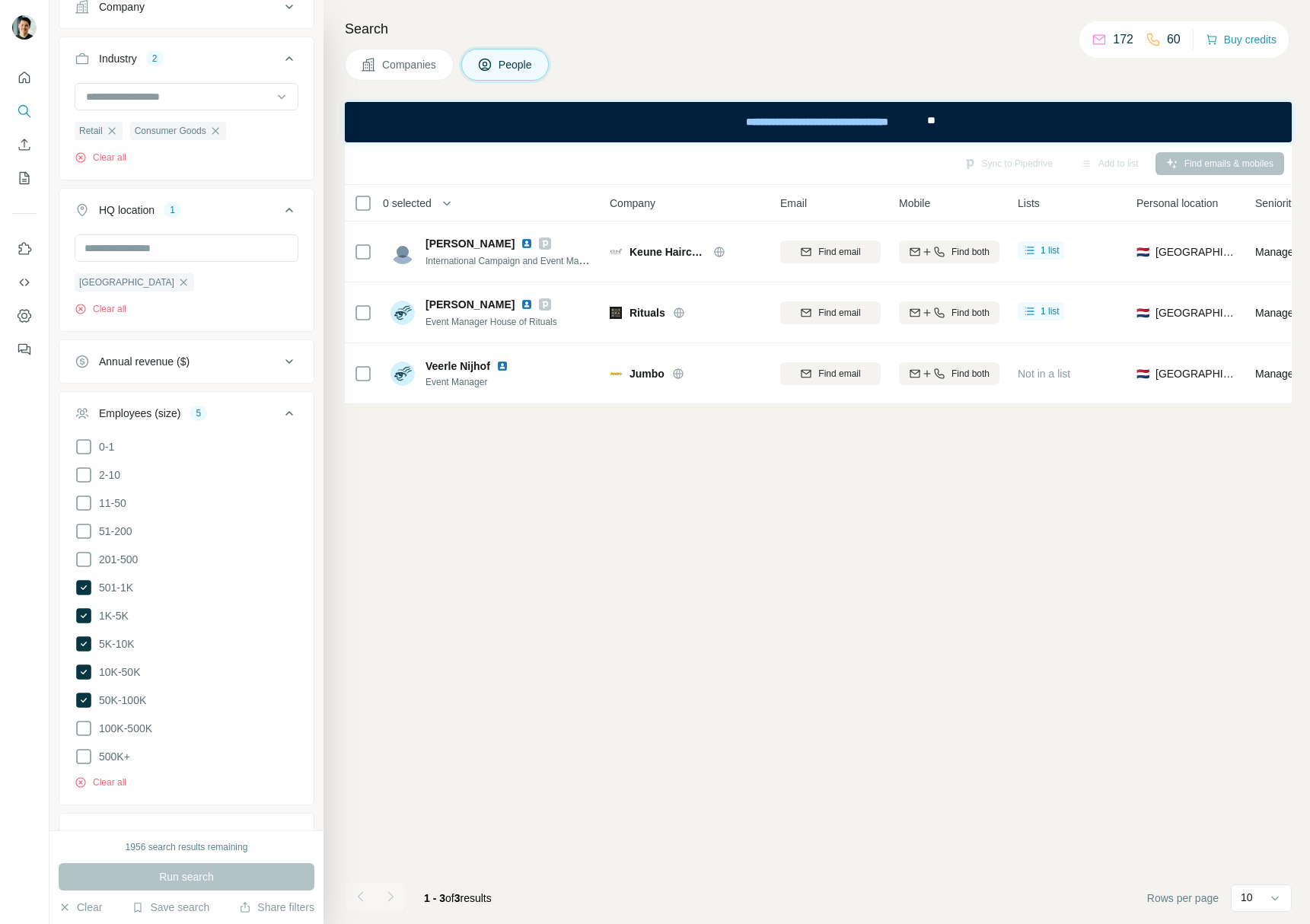
scroll to position [140, 0]
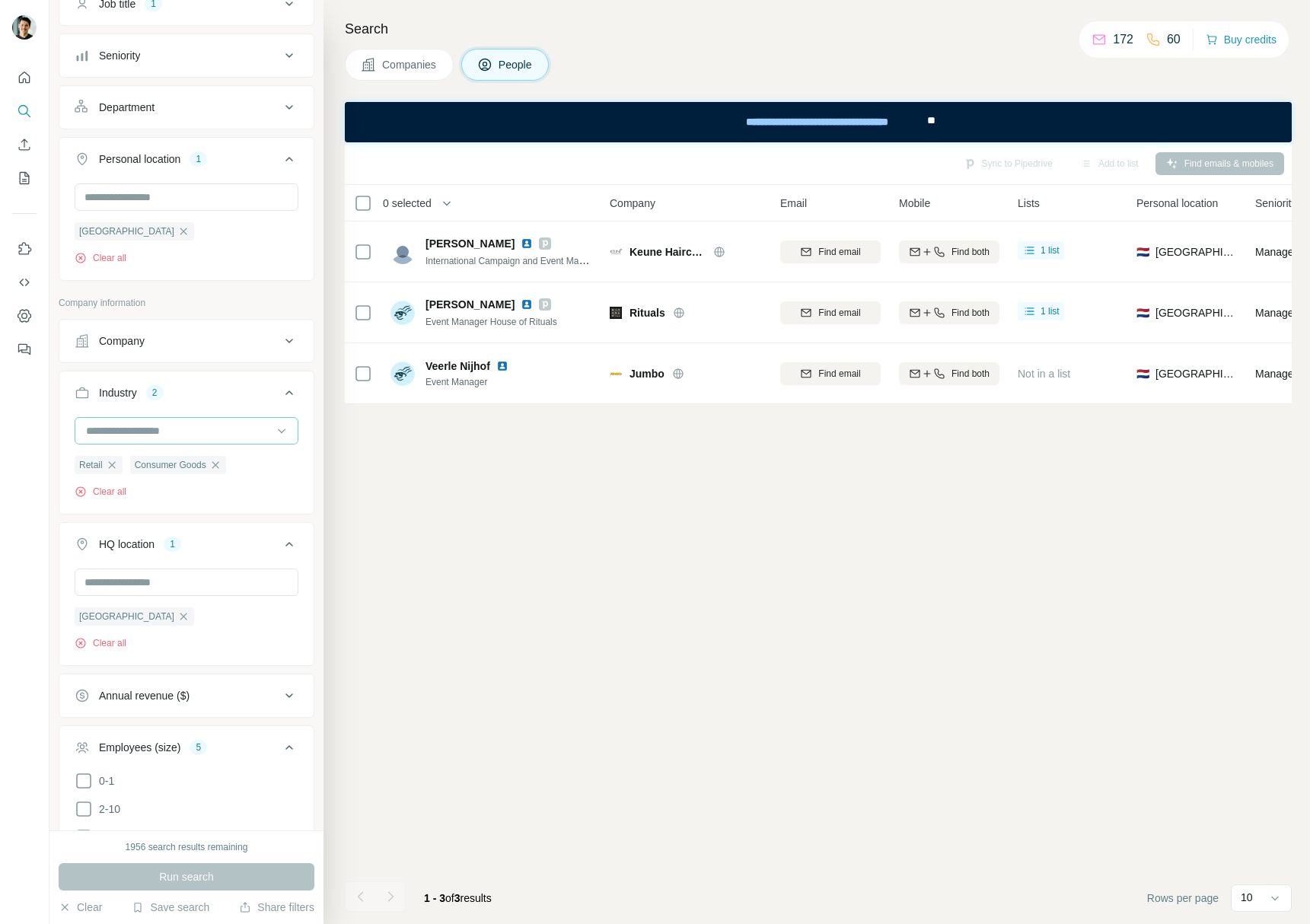
click at [197, 436] on input at bounding box center [178, 431] width 188 height 17
type input "*****"
click at [162, 529] on div "Sports" at bounding box center [180, 531] width 186 height 15
click at [156, 429] on input at bounding box center [178, 431] width 188 height 17
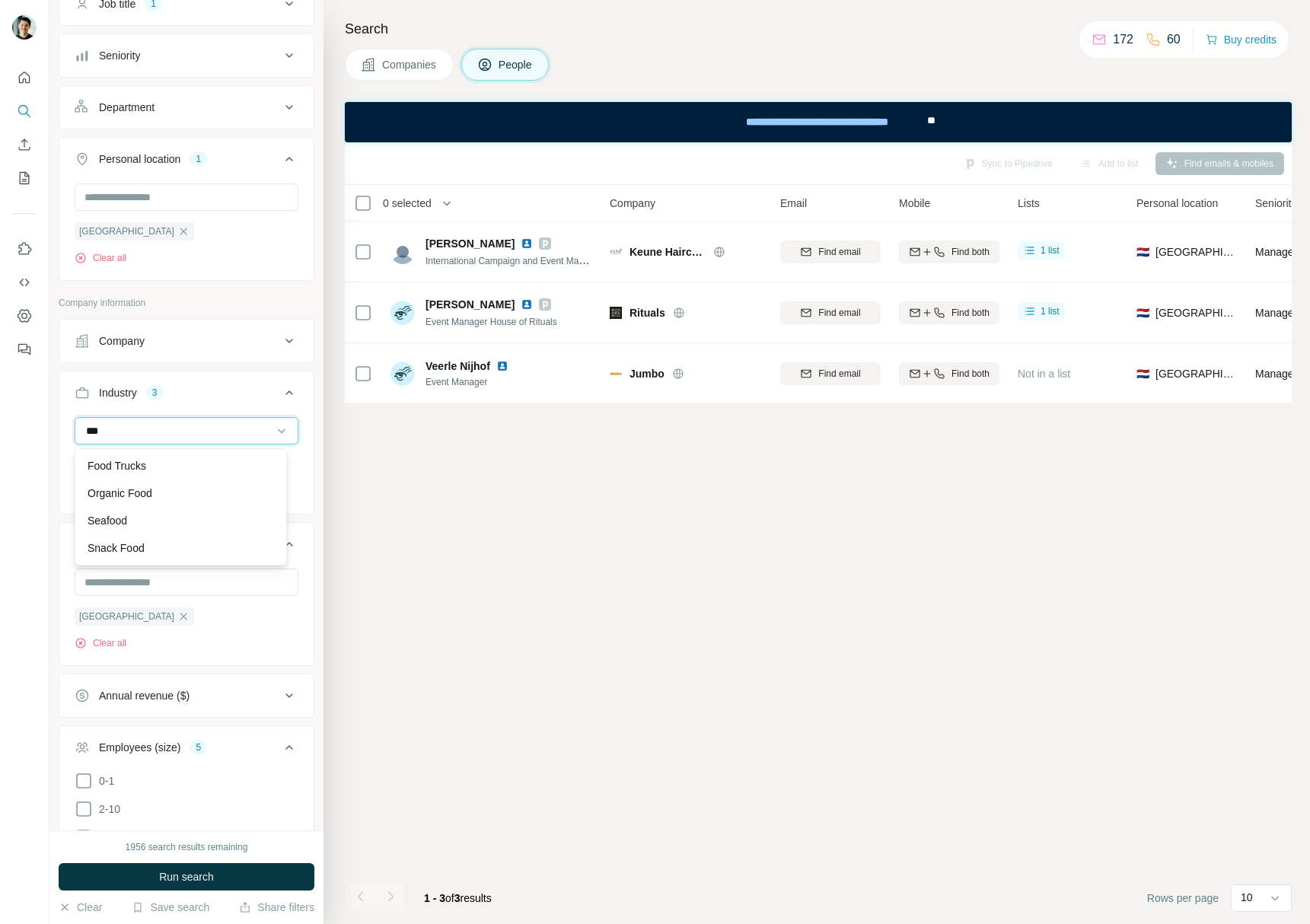
scroll to position [82, 0]
type input "****"
click at [116, 430] on input "****" at bounding box center [178, 431] width 188 height 17
click at [116, 430] on input at bounding box center [178, 431] width 188 height 17
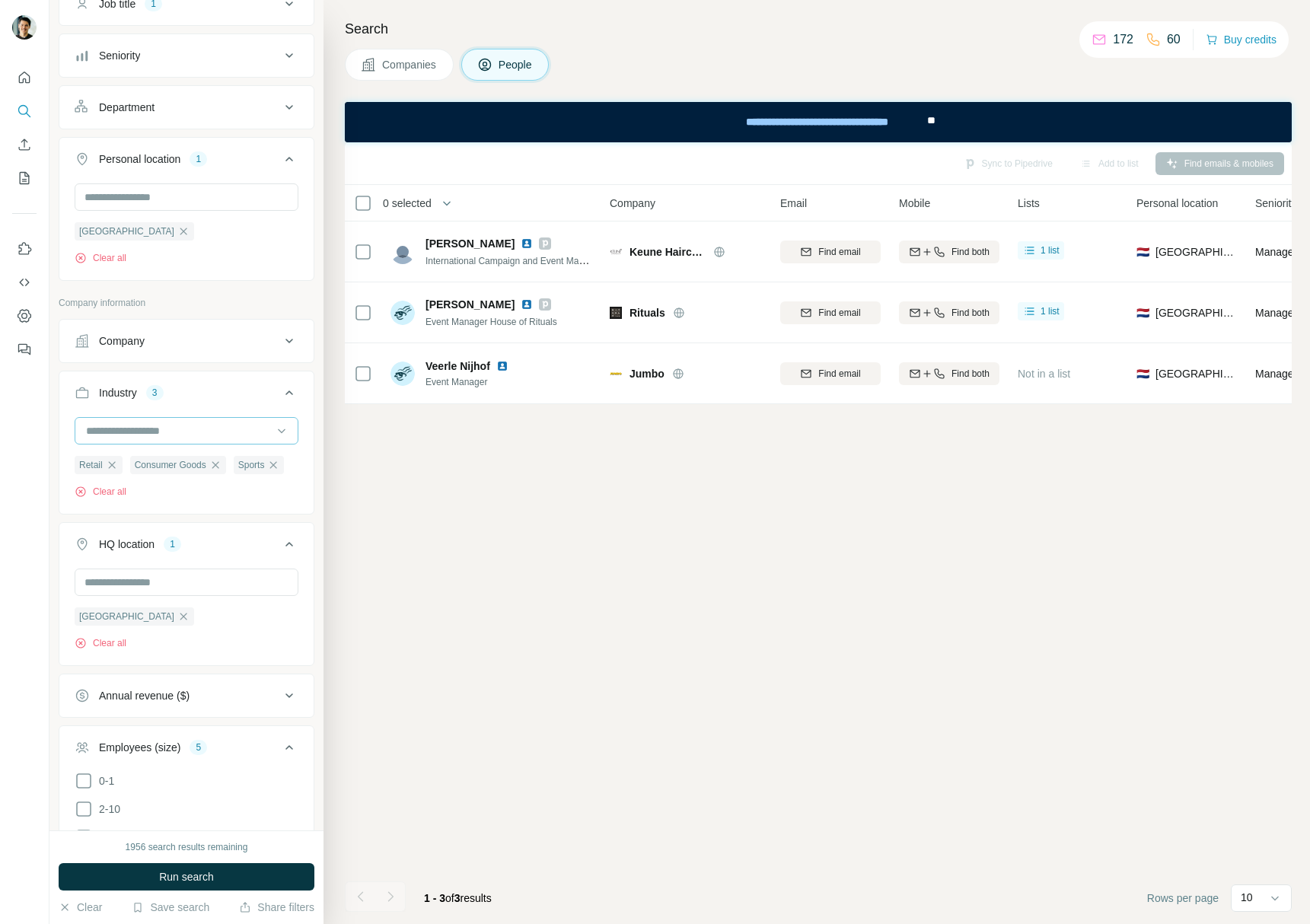
click at [104, 428] on input at bounding box center [178, 431] width 188 height 17
type input "*******"
click at [103, 464] on p "Restaurants" at bounding box center [115, 466] width 57 height 15
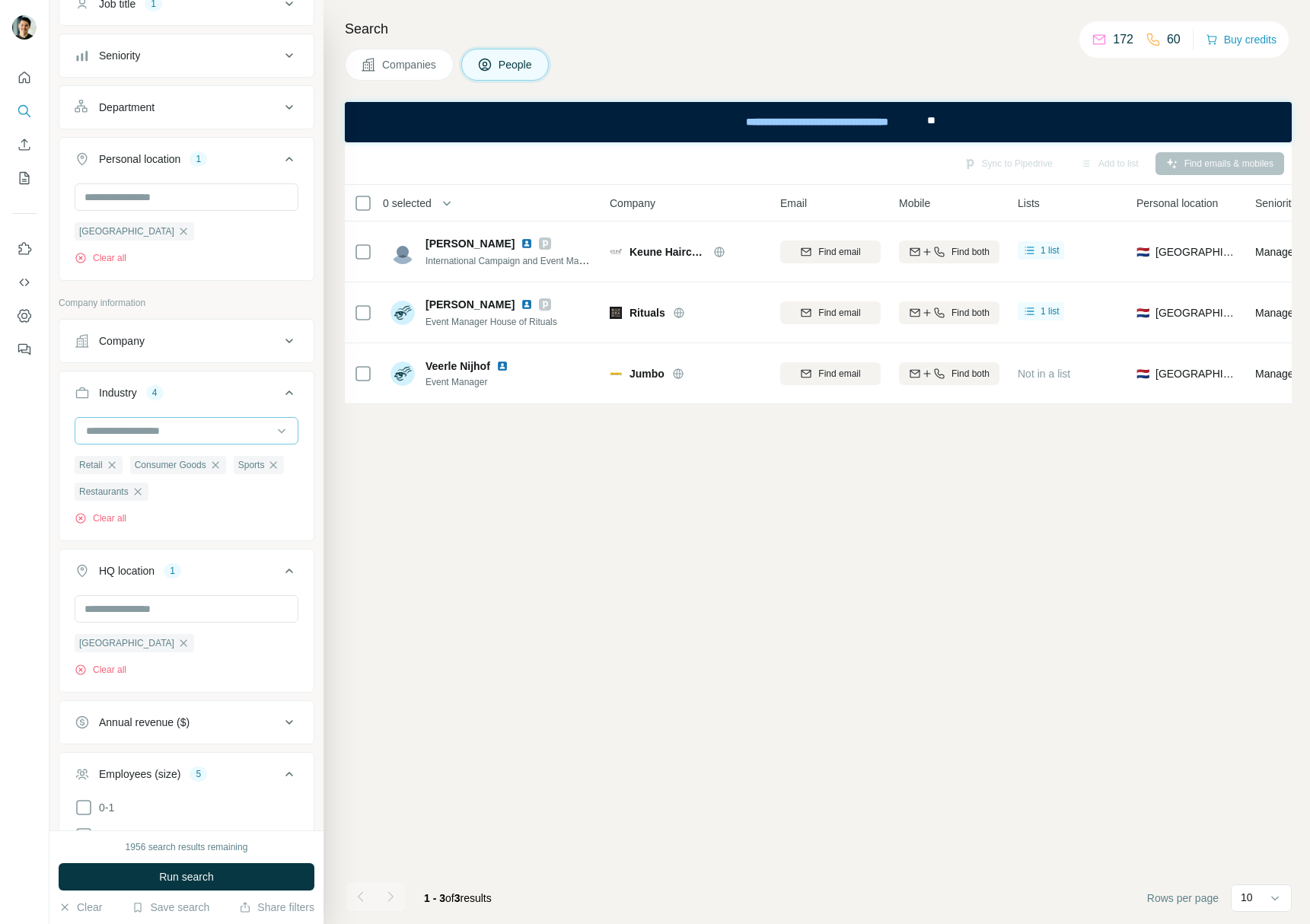
click at [121, 428] on input at bounding box center [178, 431] width 188 height 17
type input "****"
click at [144, 463] on p "Food and Beverage" at bounding box center [134, 466] width 94 height 15
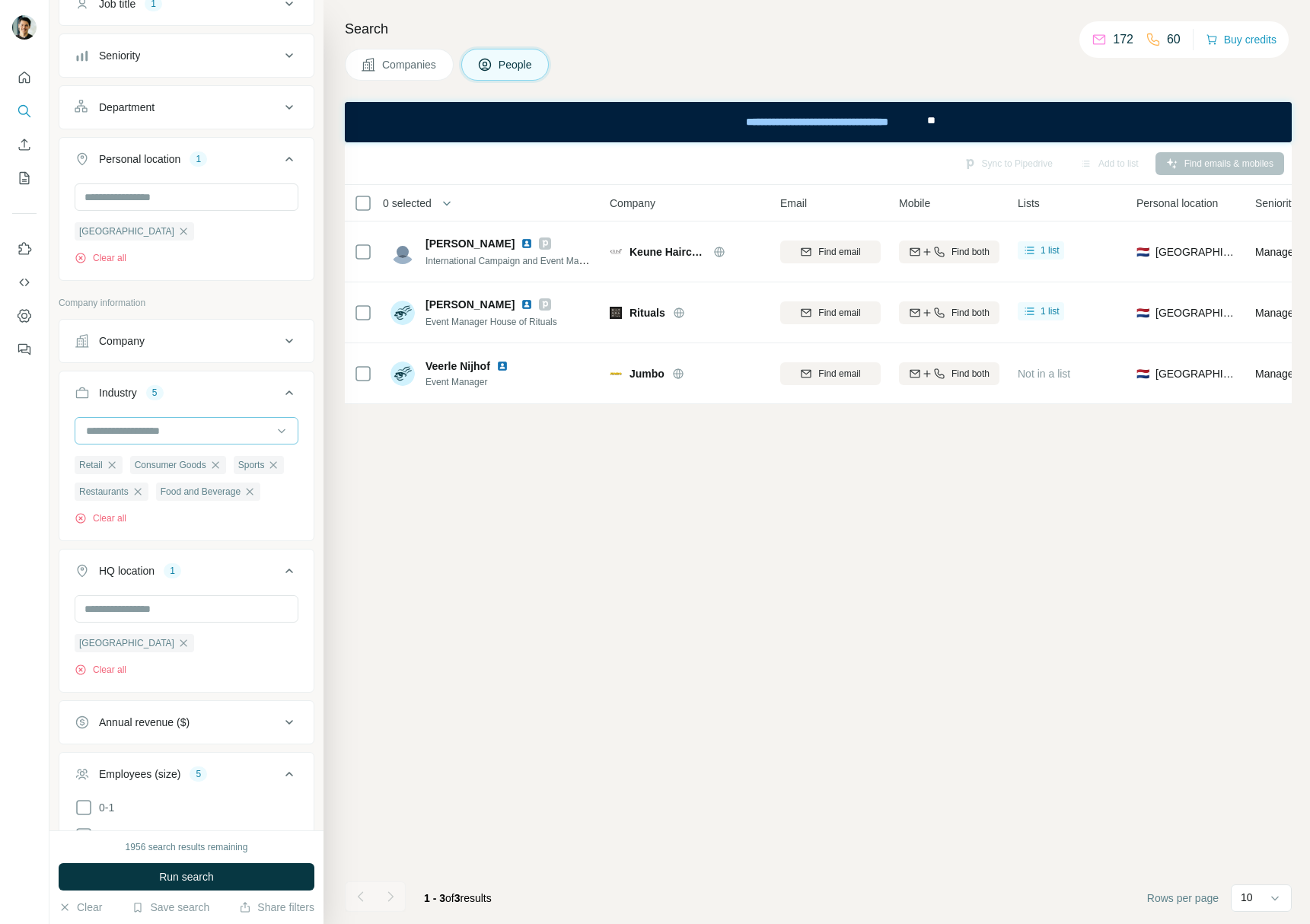
click at [126, 429] on input at bounding box center [178, 431] width 188 height 17
click at [86, 428] on input at bounding box center [178, 431] width 188 height 17
type input "**********"
click at [123, 456] on div "Automotive" at bounding box center [181, 466] width 205 height 27
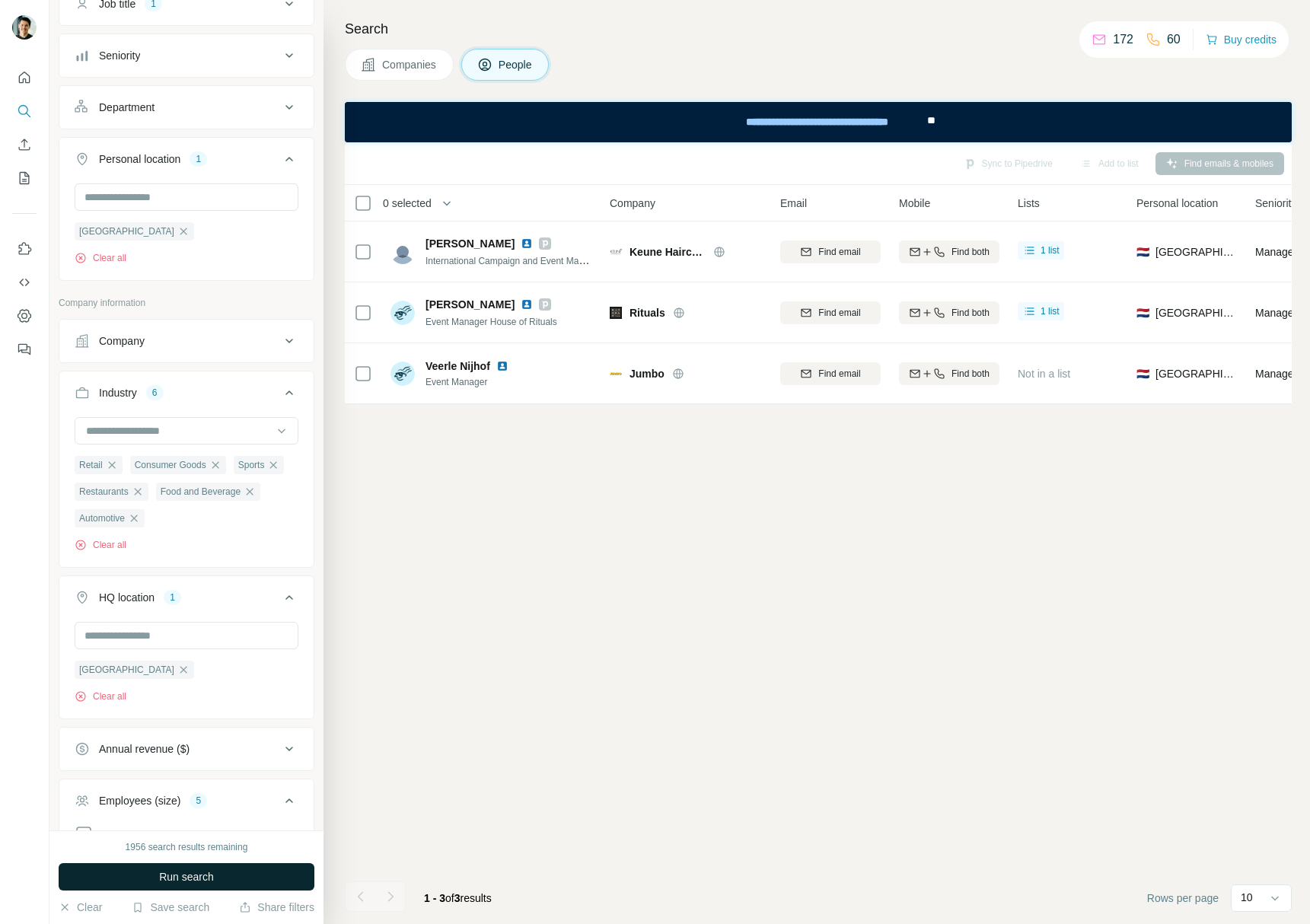
click at [217, 868] on button "Run search" at bounding box center [186, 876] width 256 height 27
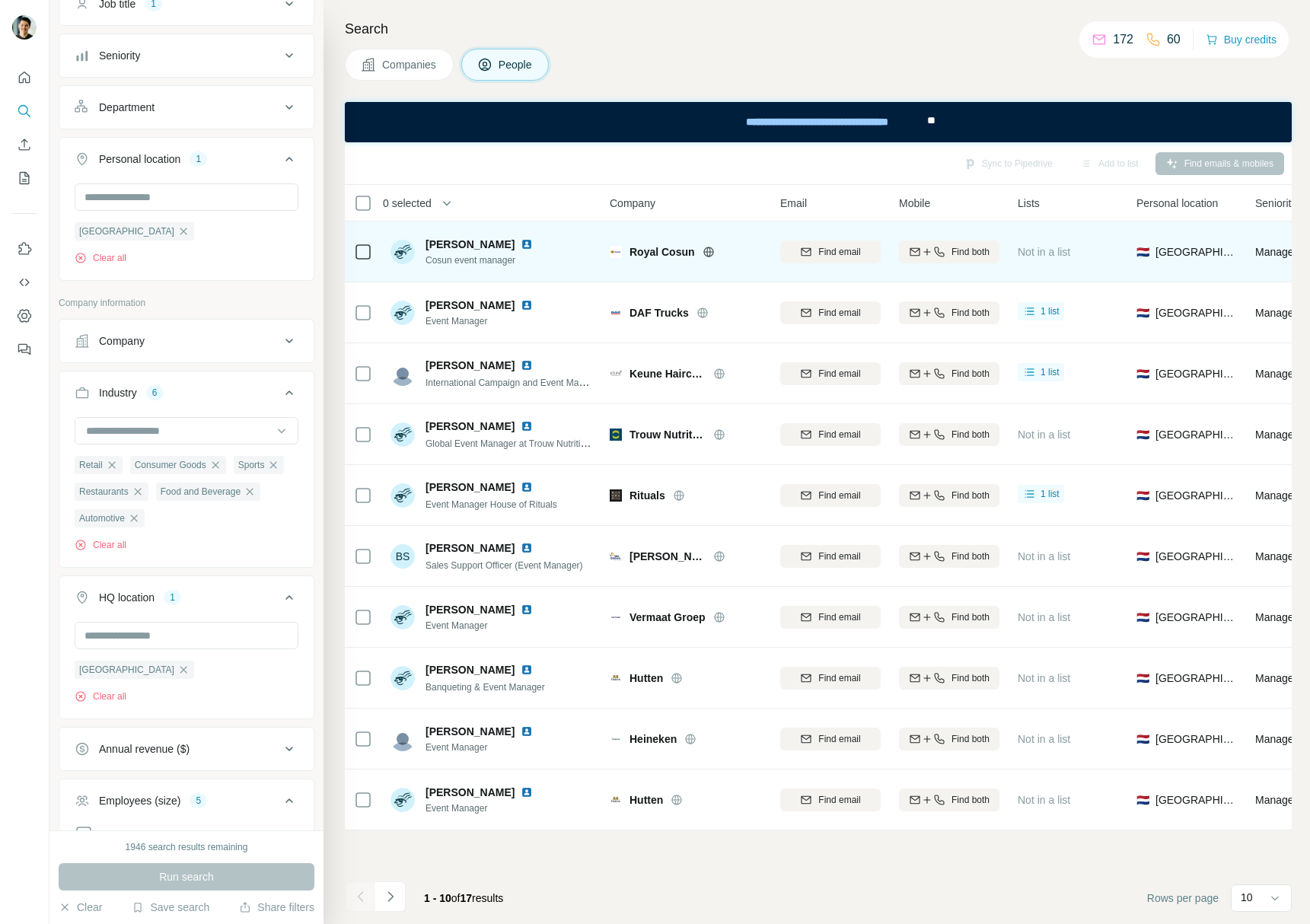
click at [533, 243] on img at bounding box center [527, 244] width 12 height 12
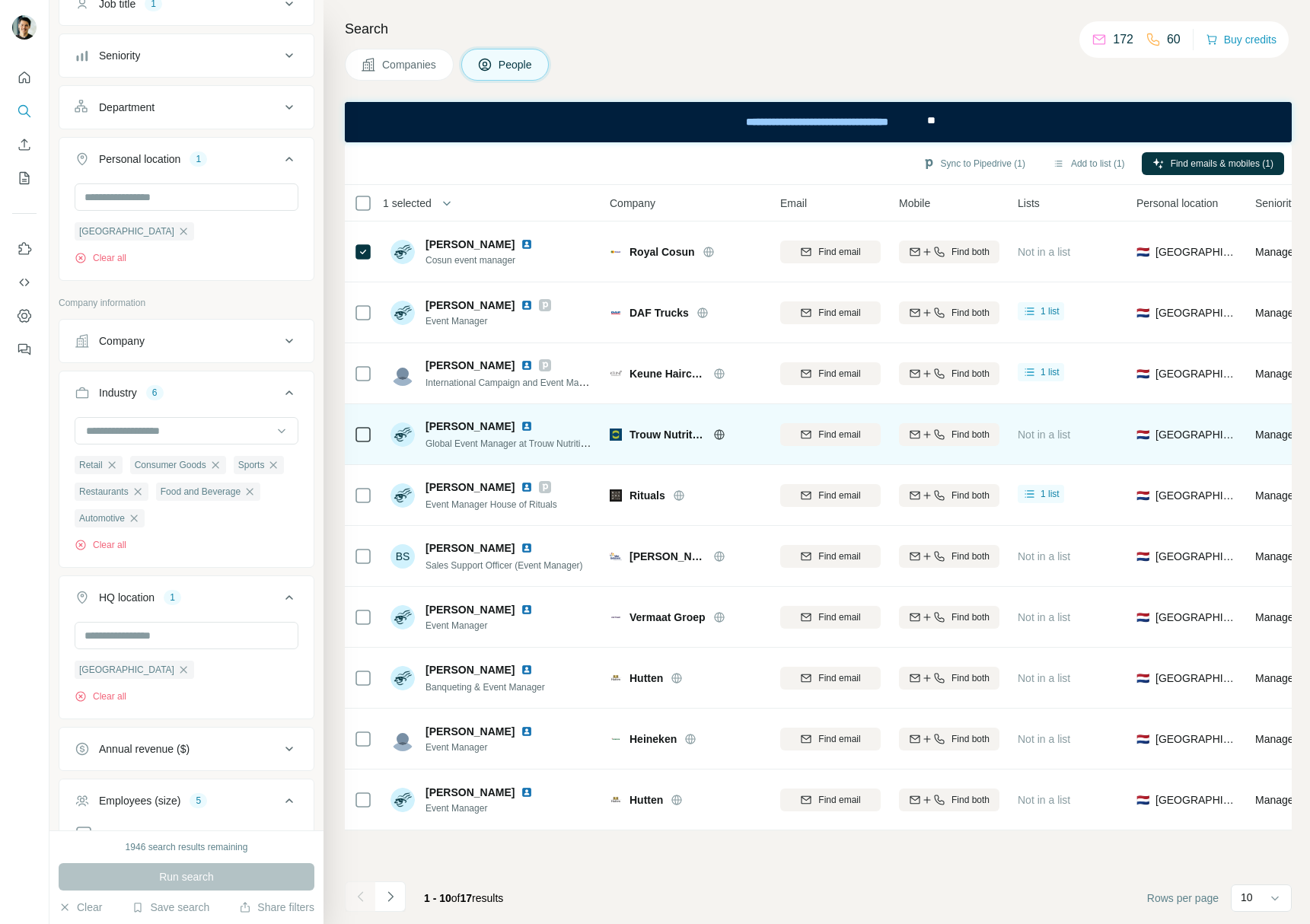
click at [521, 425] on img at bounding box center [527, 425] width 12 height 12
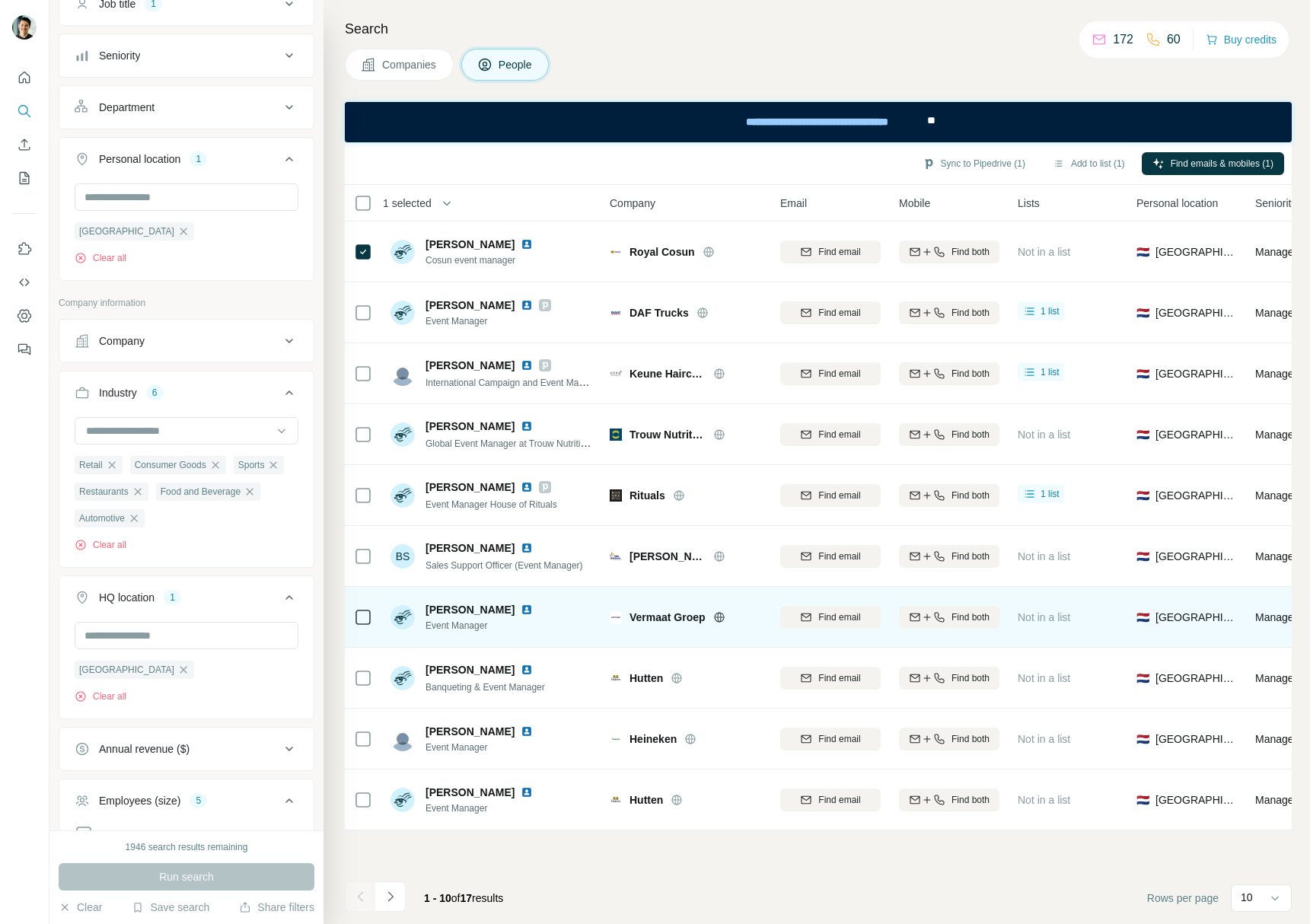
click at [521, 608] on img at bounding box center [527, 609] width 12 height 12
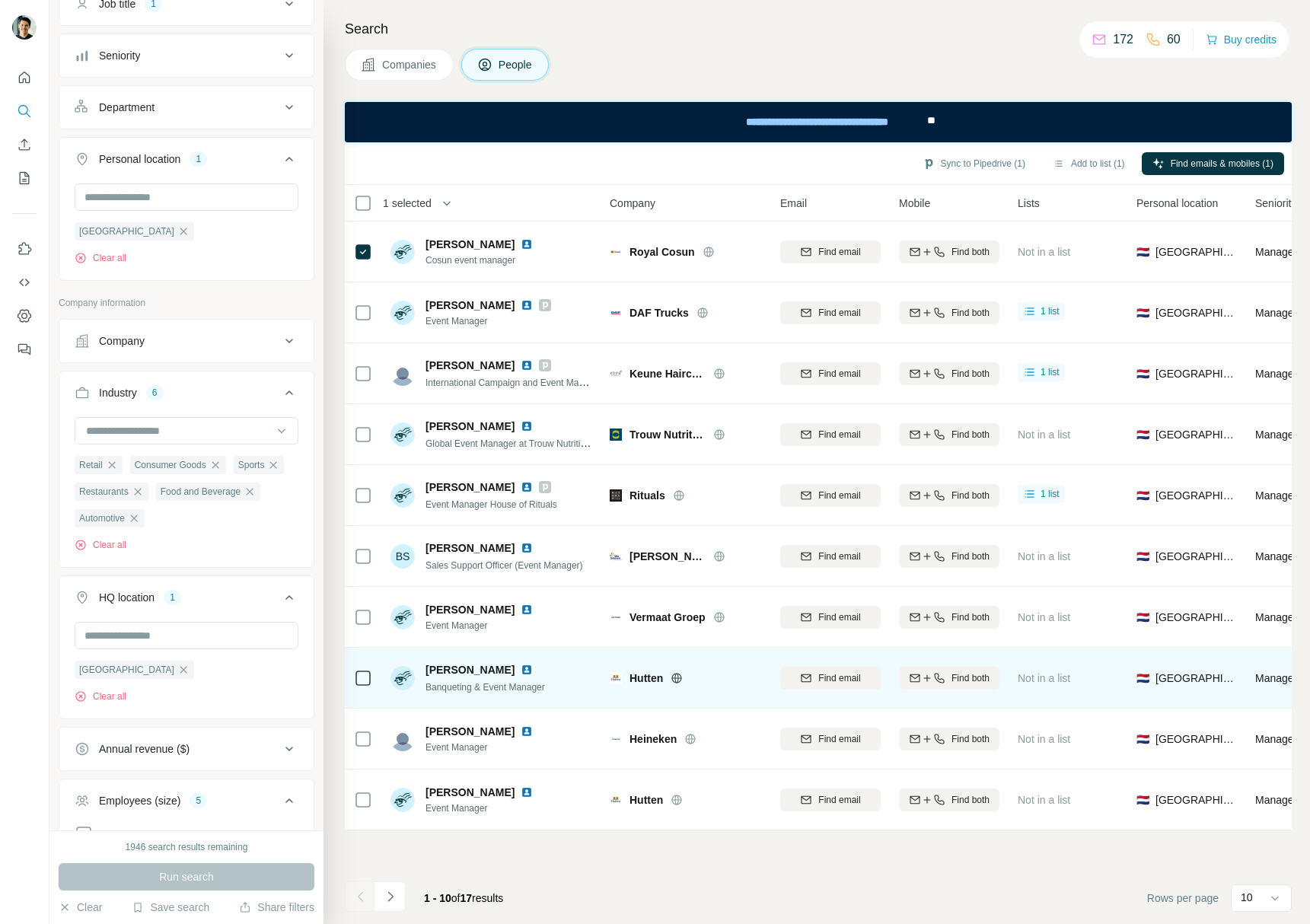
click at [521, 670] on img at bounding box center [527, 669] width 12 height 12
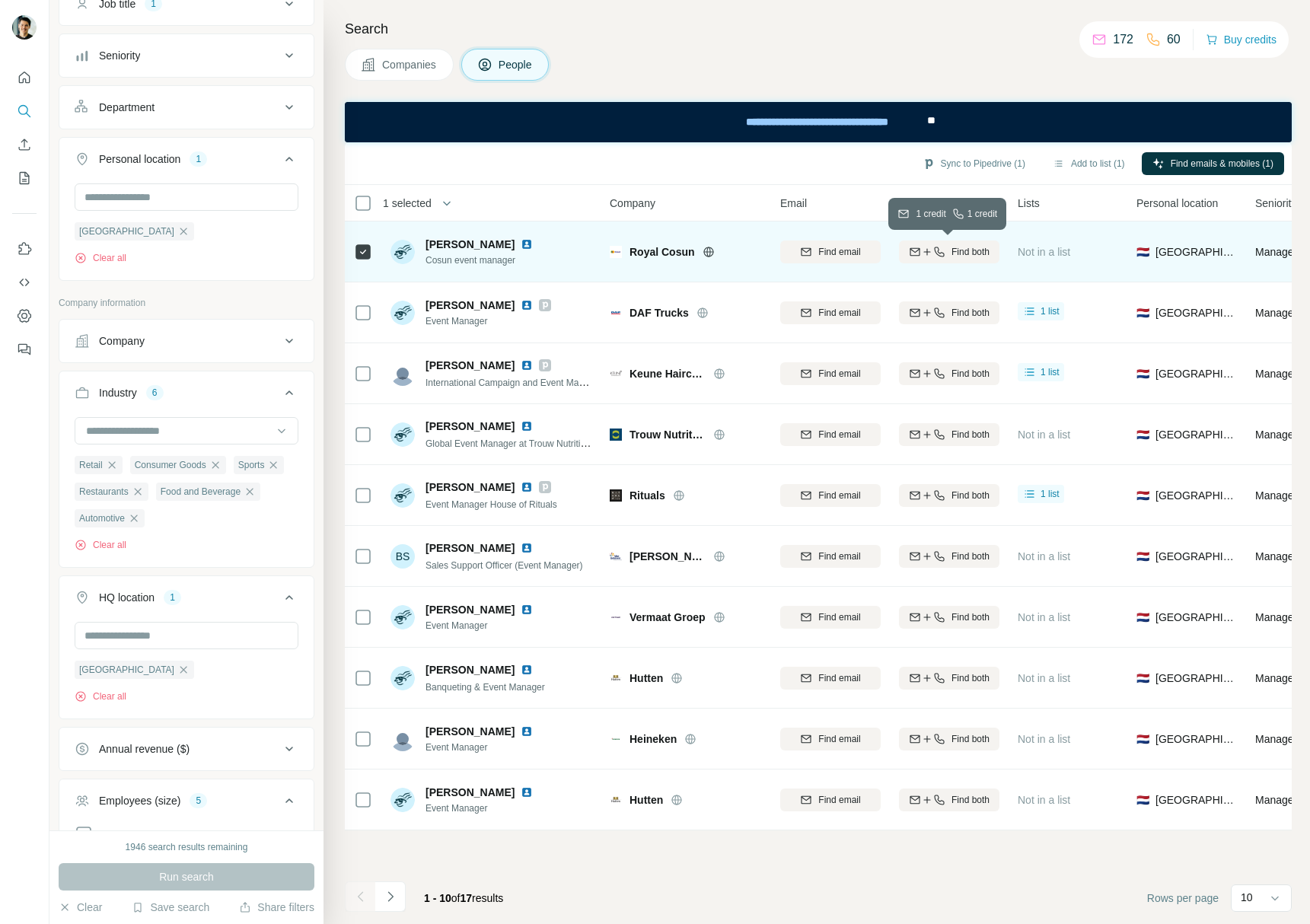
click at [975, 253] on span "Find both" at bounding box center [971, 252] width 38 height 14
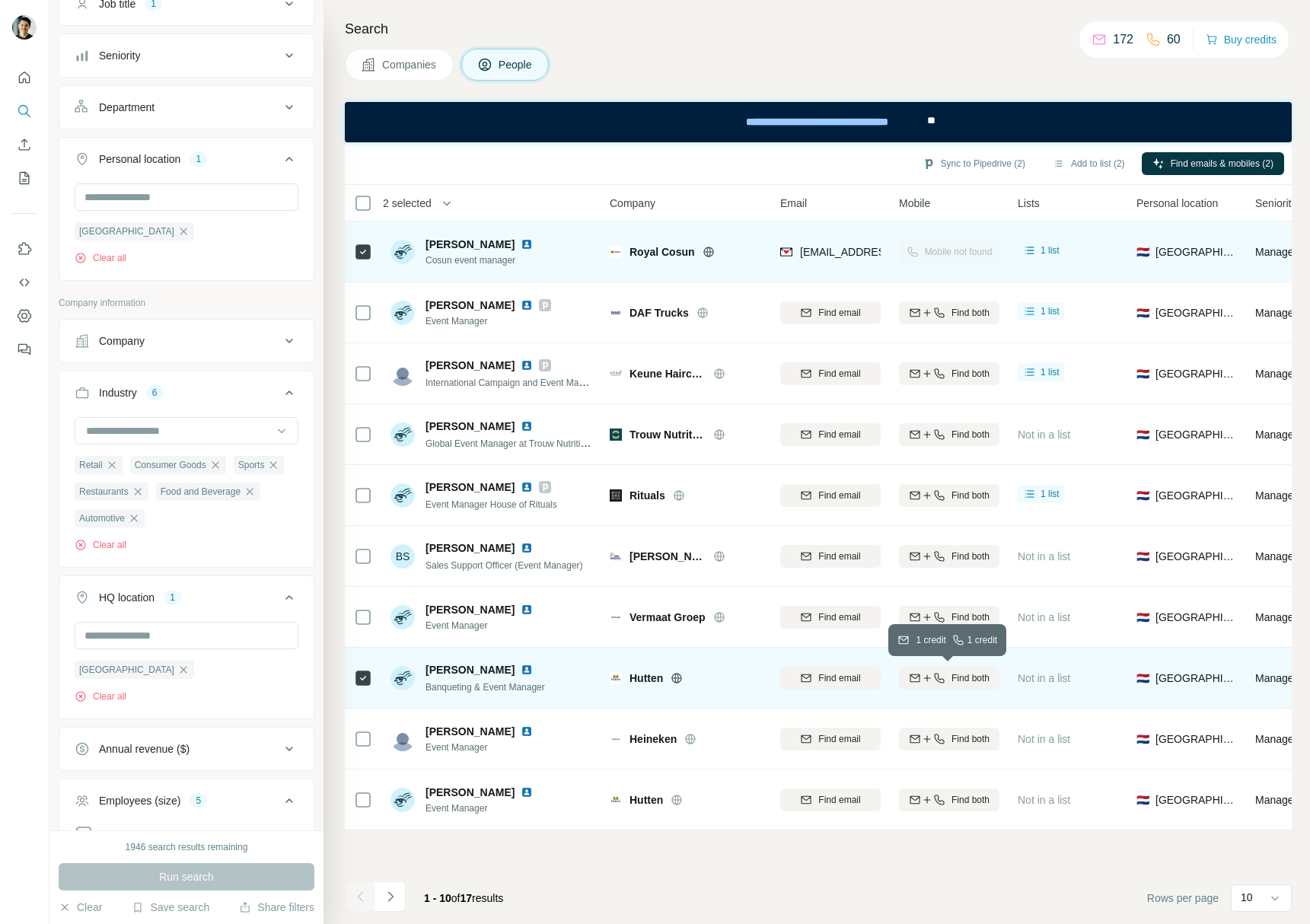
click at [968, 677] on span "Find both" at bounding box center [971, 678] width 38 height 14
click at [960, 257] on div "Mobile not found" at bounding box center [949, 251] width 100 height 42
click at [533, 240] on img at bounding box center [527, 244] width 12 height 12
click at [966, 254] on div "Mobile not found" at bounding box center [949, 251] width 100 height 42
click at [960, 253] on div "Mobile not found" at bounding box center [949, 251] width 100 height 42
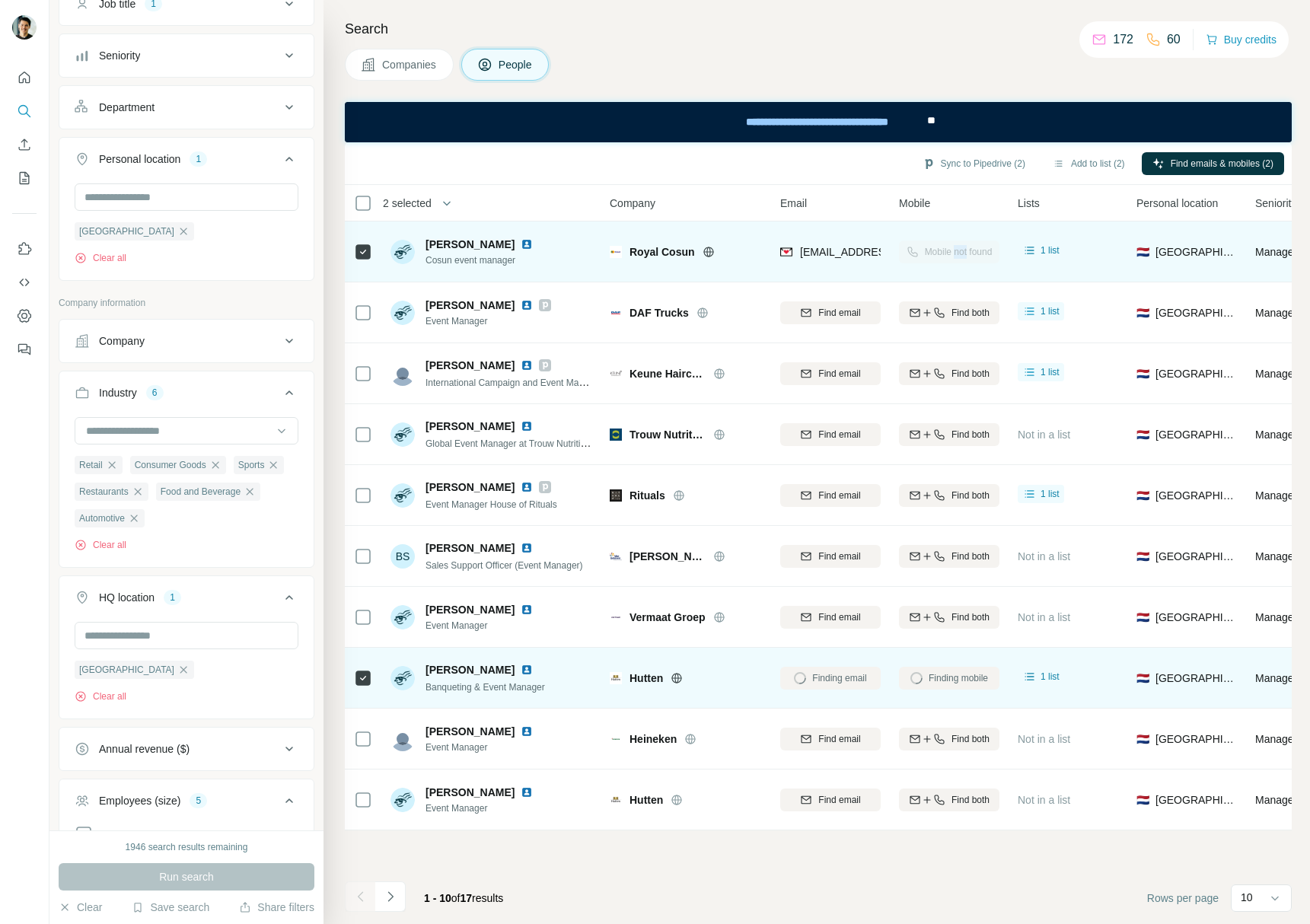
click at [960, 253] on div "Mobile not found" at bounding box center [949, 251] width 100 height 42
click at [953, 248] on div "Mobile not found" at bounding box center [949, 251] width 100 height 42
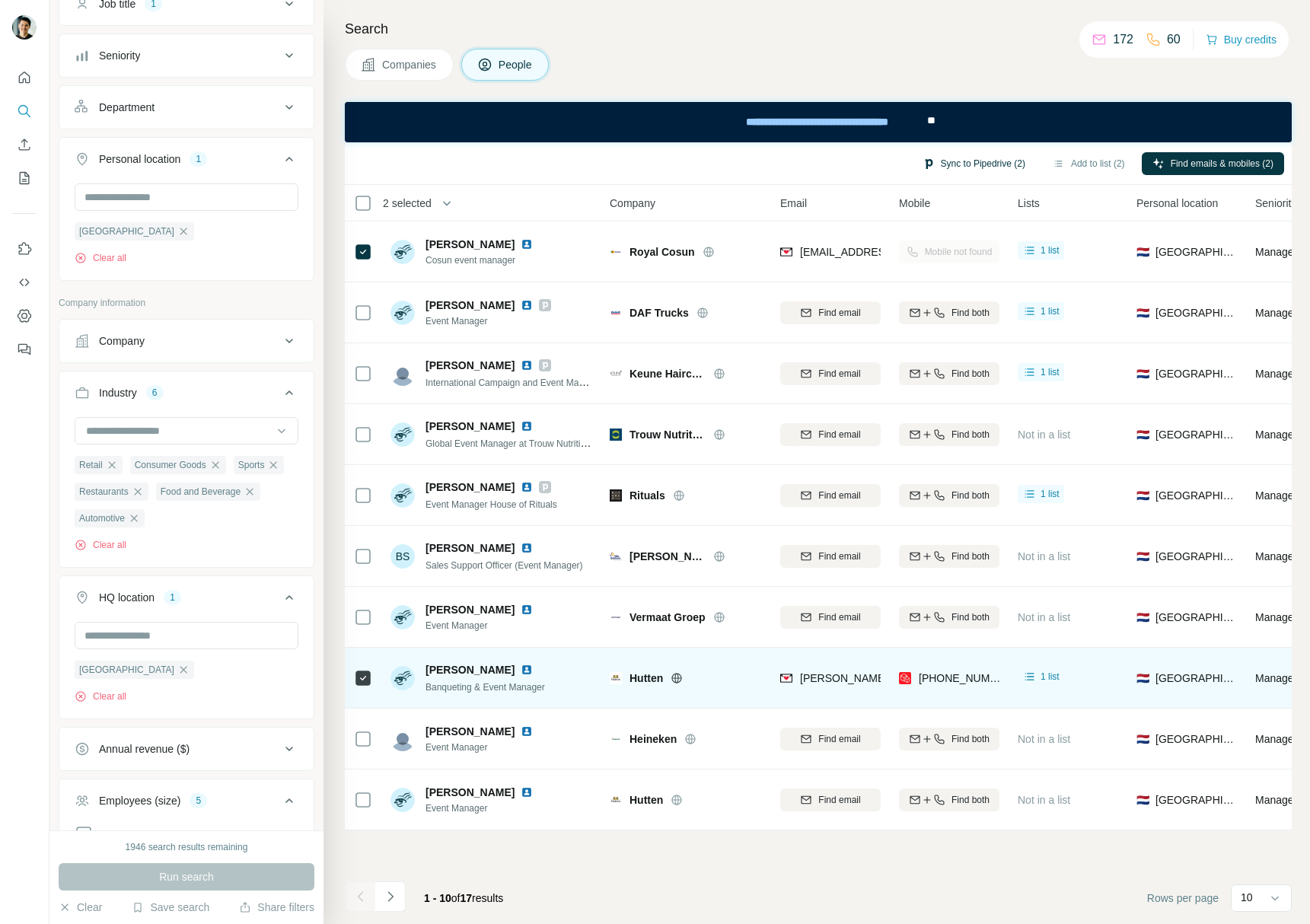
click at [970, 157] on button "Sync to Pipedrive (2)" at bounding box center [974, 163] width 124 height 22
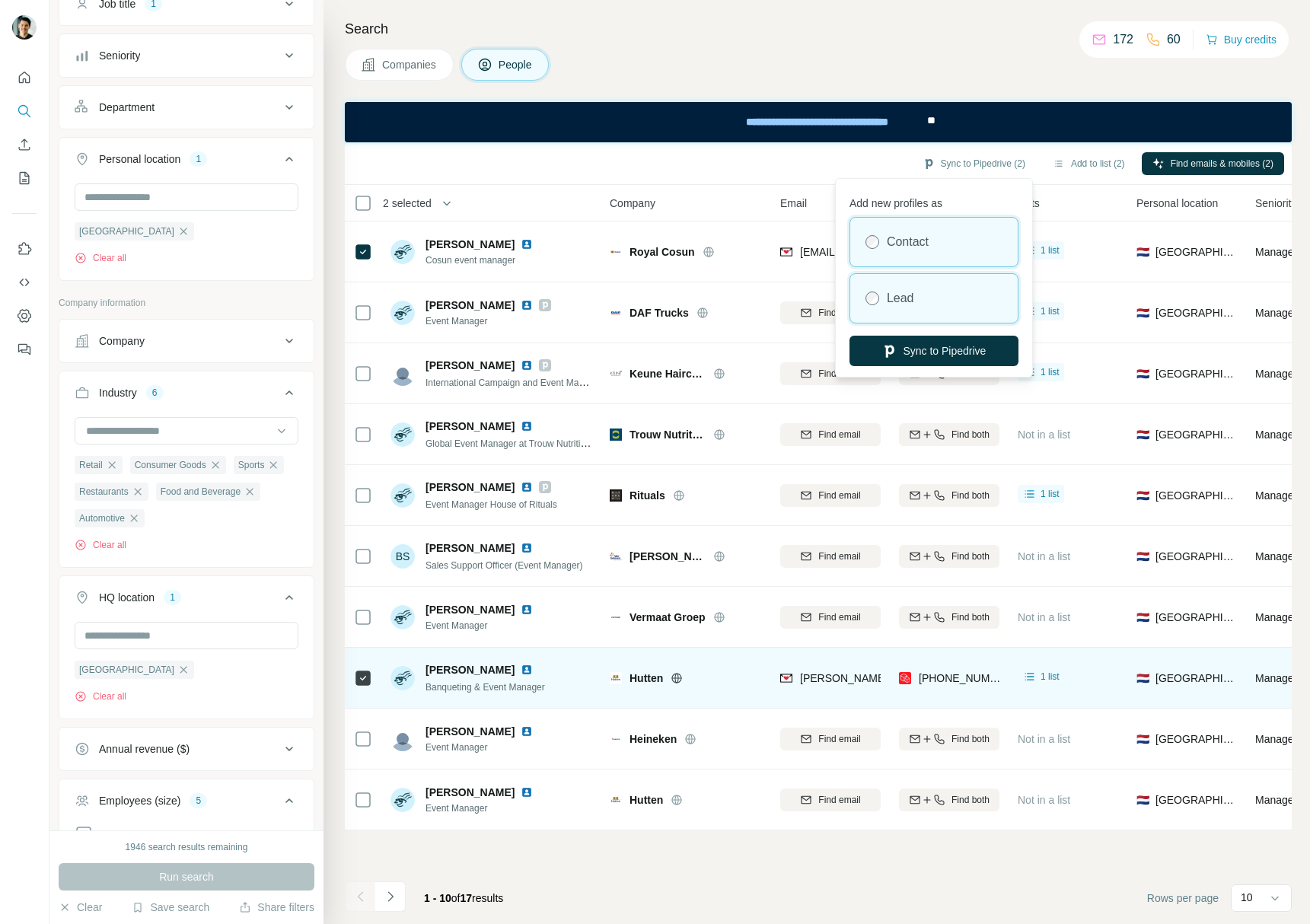
click at [925, 291] on div "Lead" at bounding box center [934, 298] width 168 height 49
click at [934, 345] on button "Sync to Pipedrive" at bounding box center [934, 350] width 169 height 30
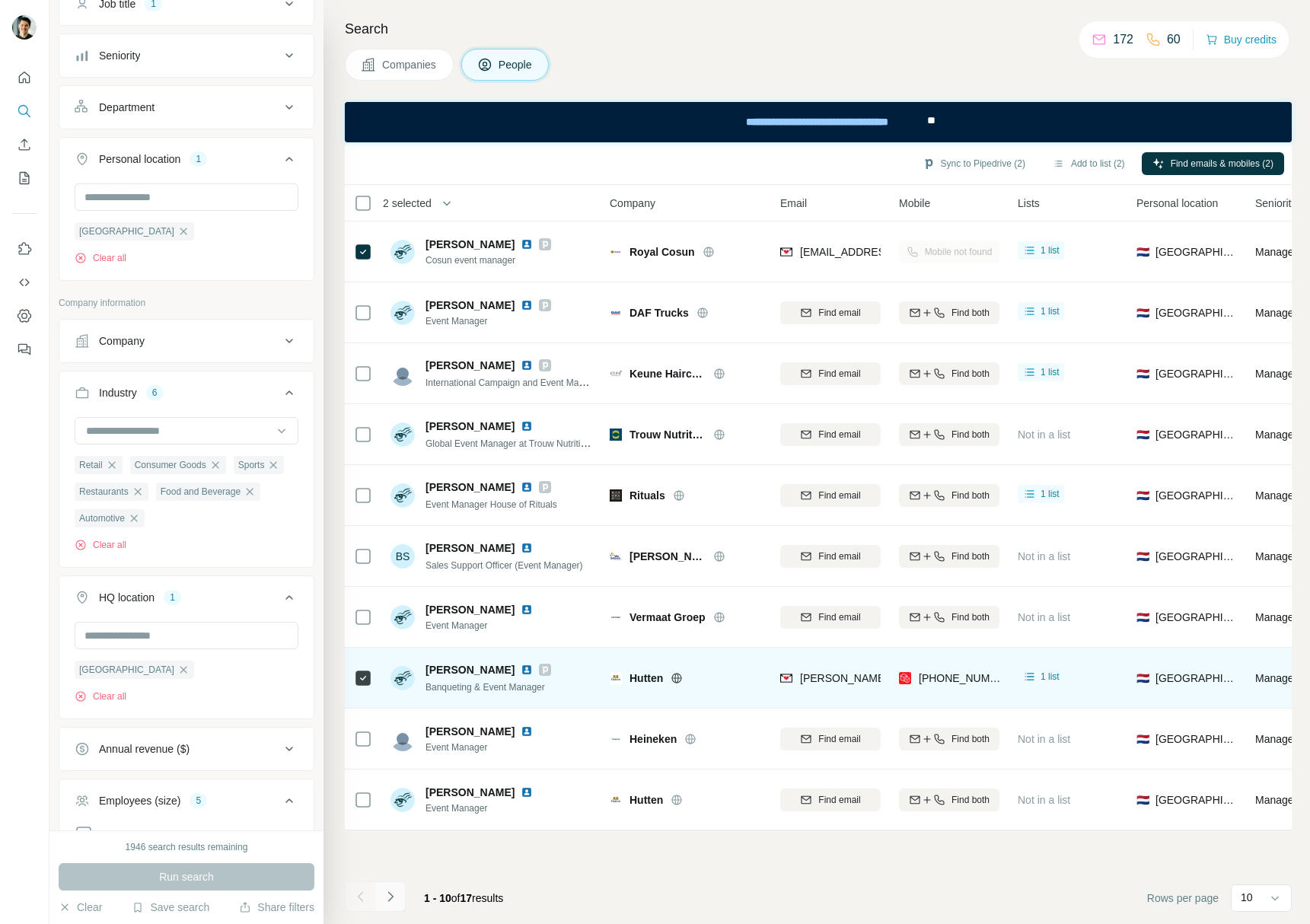
click at [394, 901] on icon "Navigate to next page" at bounding box center [391, 897] width 15 height 15
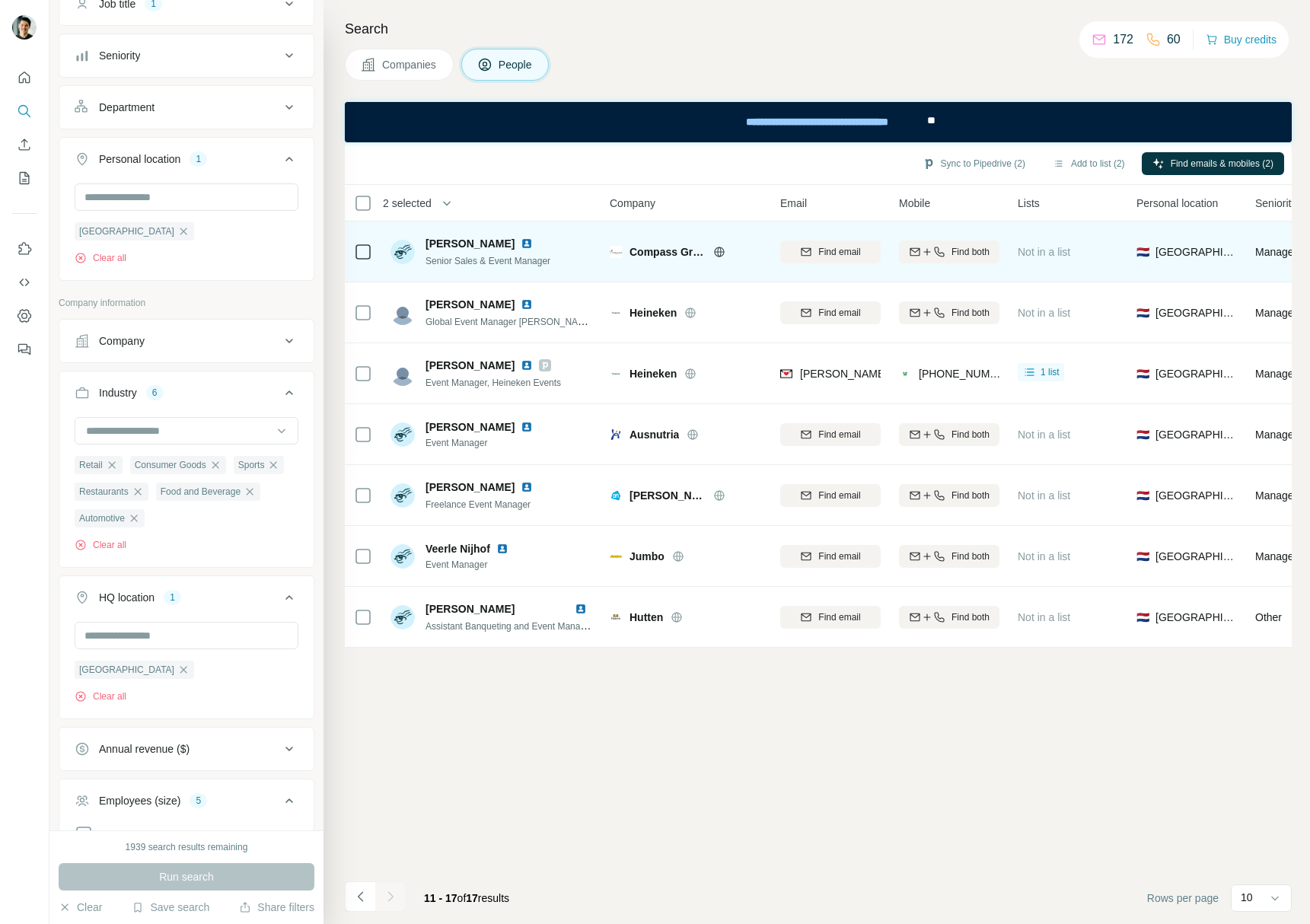
click at [556, 258] on div "[PERSON_NAME] Senior Sales & Event Manager" at bounding box center [492, 251] width 202 height 42
click at [526, 244] on img at bounding box center [527, 243] width 12 height 12
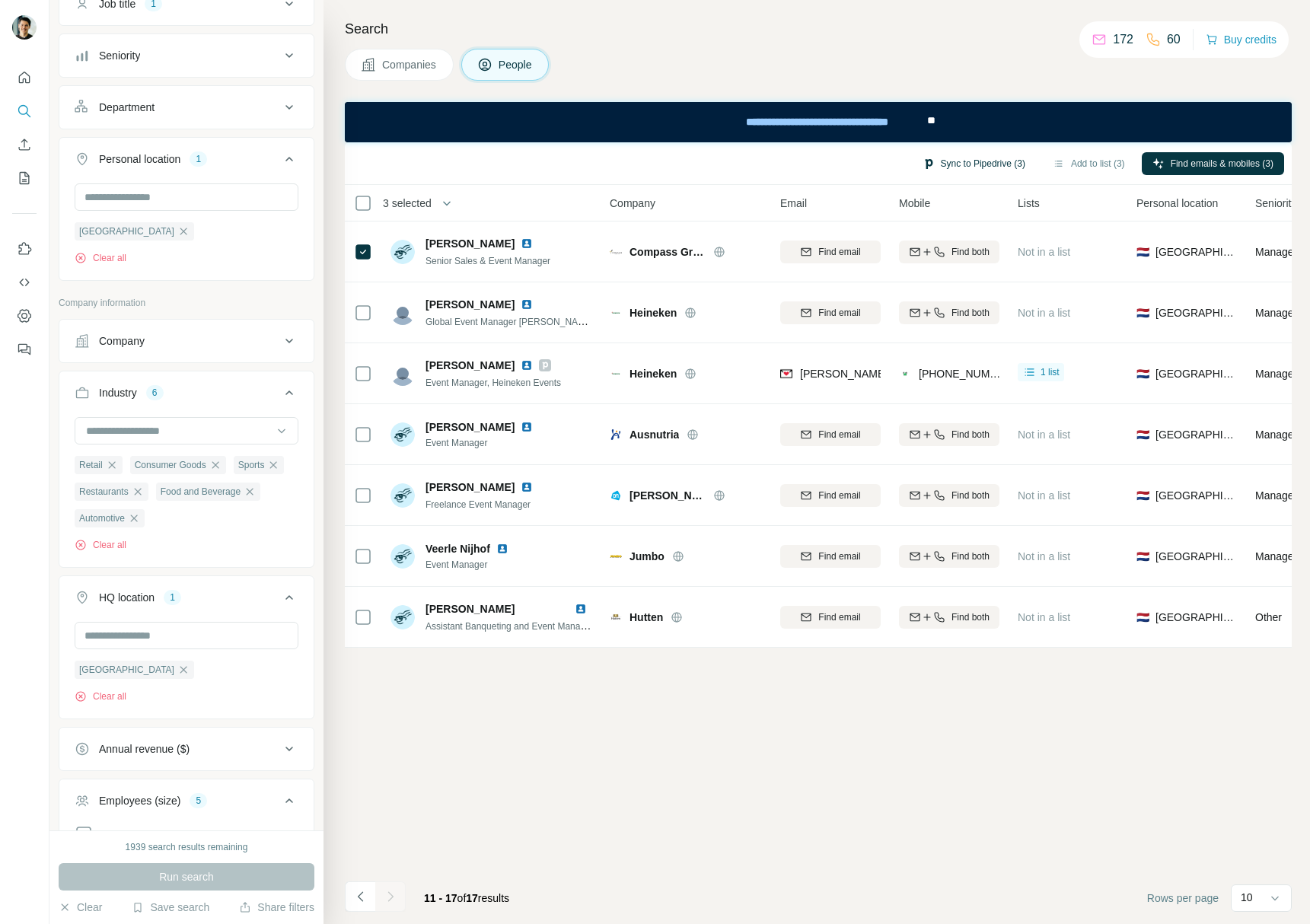
click at [966, 168] on button "Sync to Pipedrive (3)" at bounding box center [974, 163] width 124 height 22
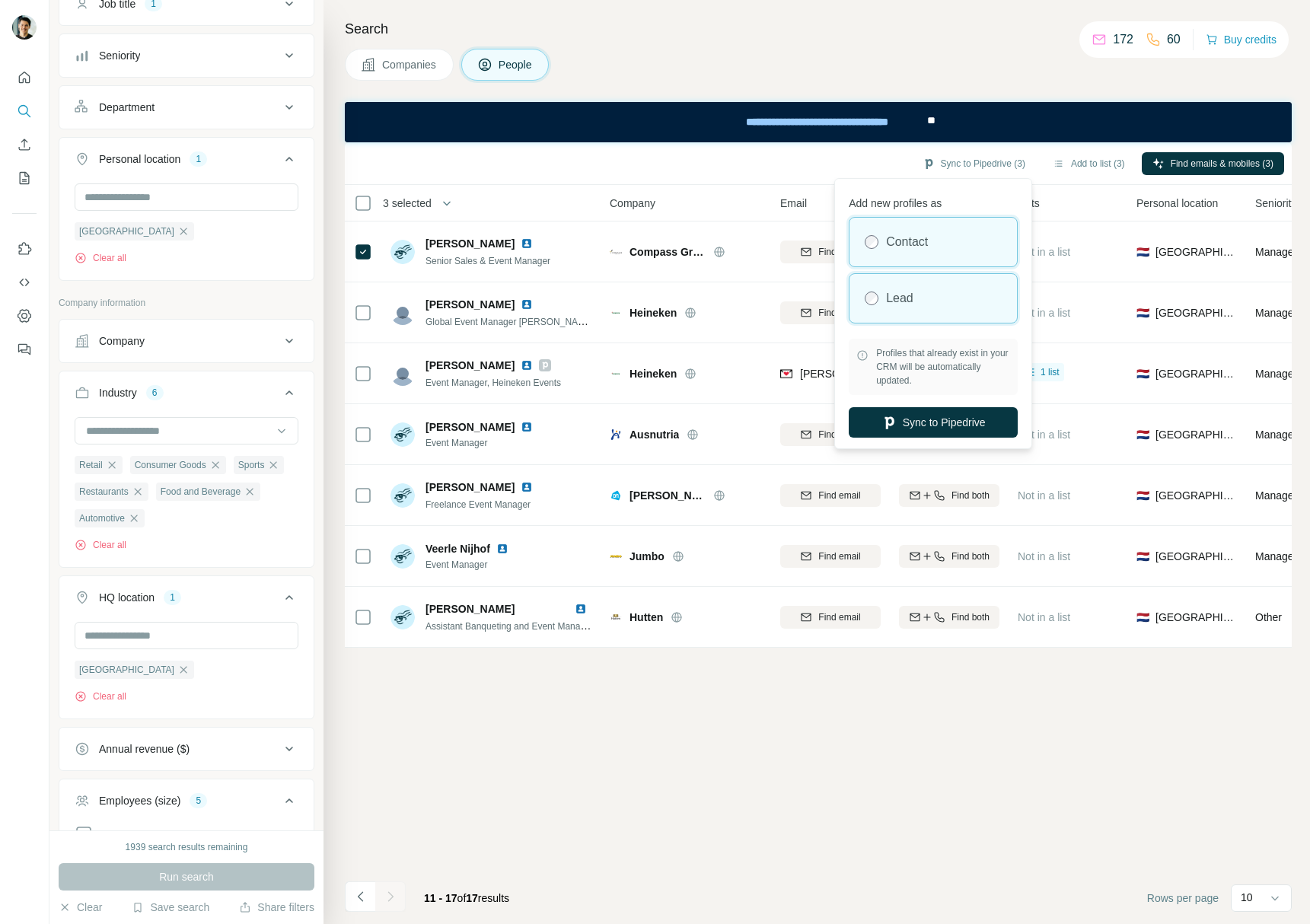
click at [932, 307] on div "Lead" at bounding box center [933, 298] width 168 height 49
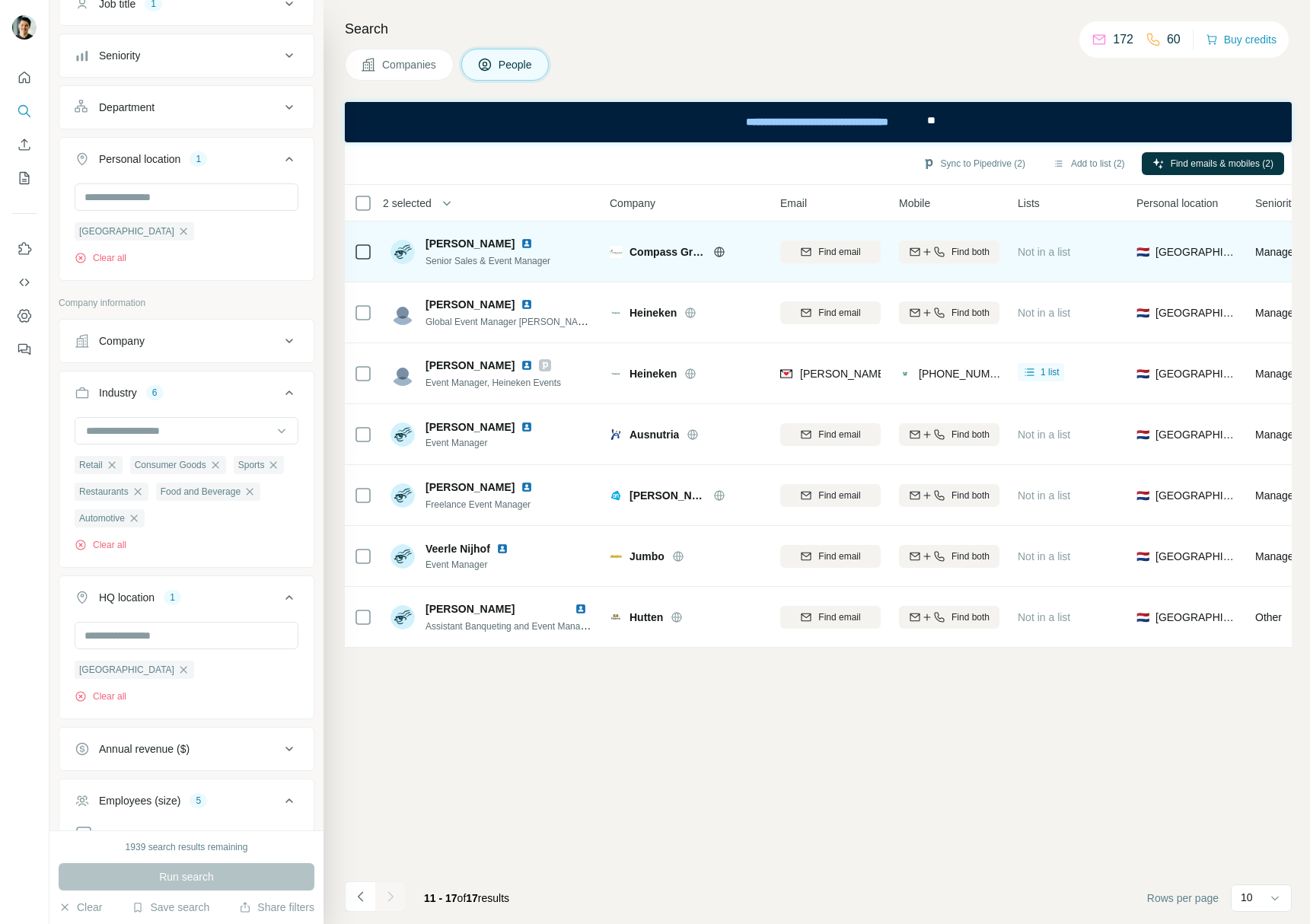
click at [352, 249] on td at bounding box center [363, 251] width 37 height 61
click at [959, 252] on span "Find both" at bounding box center [971, 252] width 38 height 14
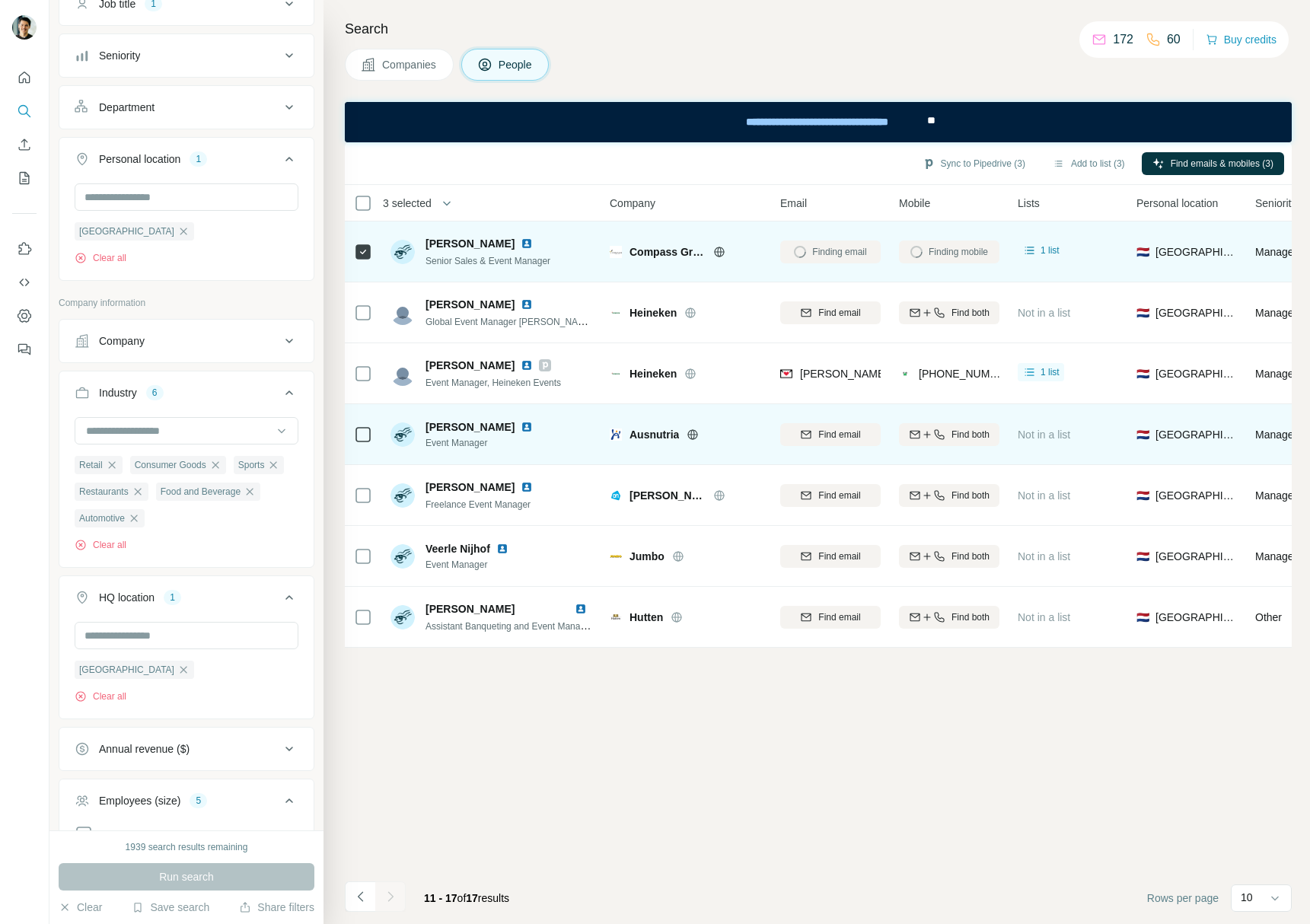
click at [533, 423] on img at bounding box center [527, 426] width 12 height 12
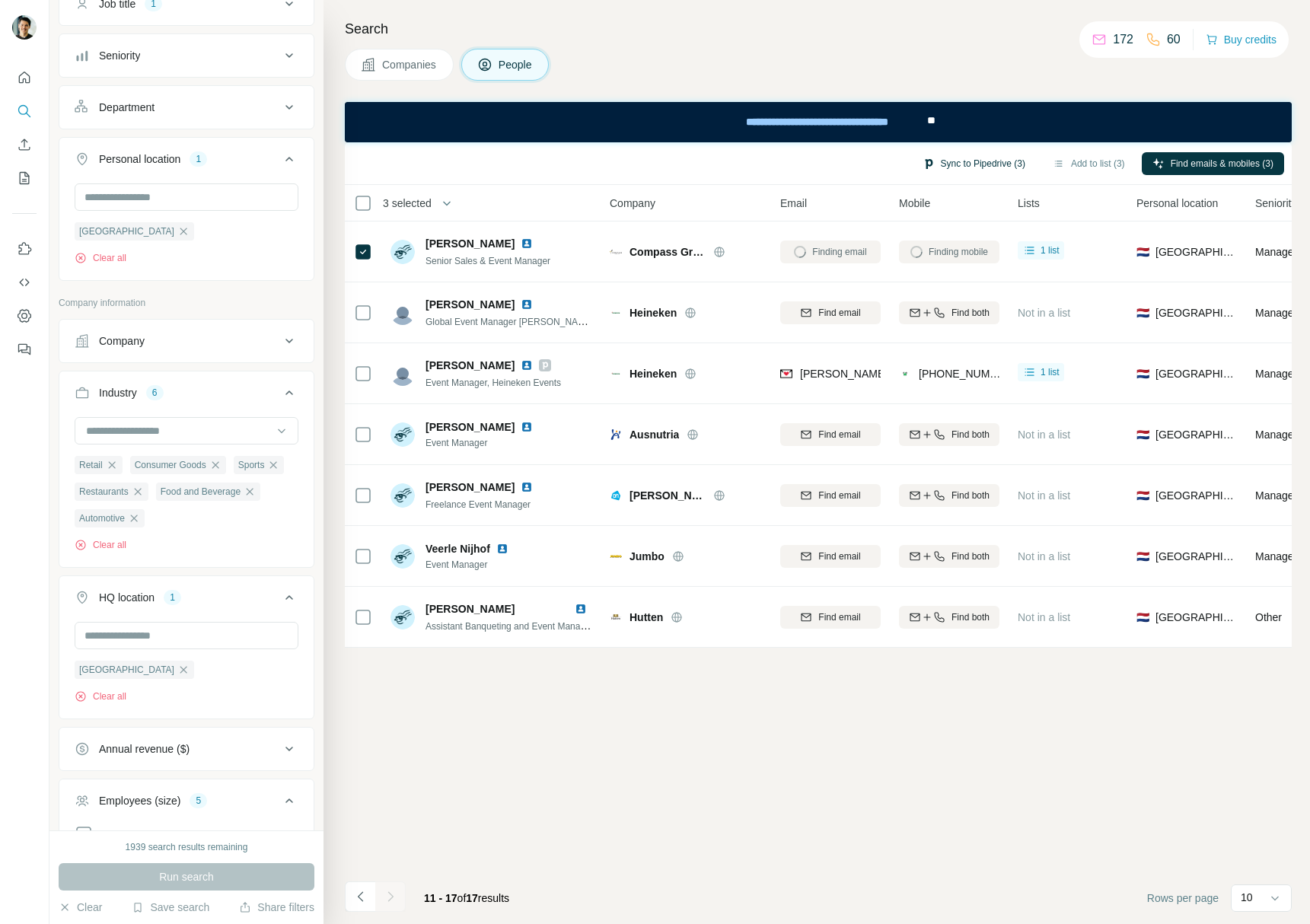
click at [964, 152] on button "Sync to Pipedrive (3)" at bounding box center [974, 163] width 124 height 22
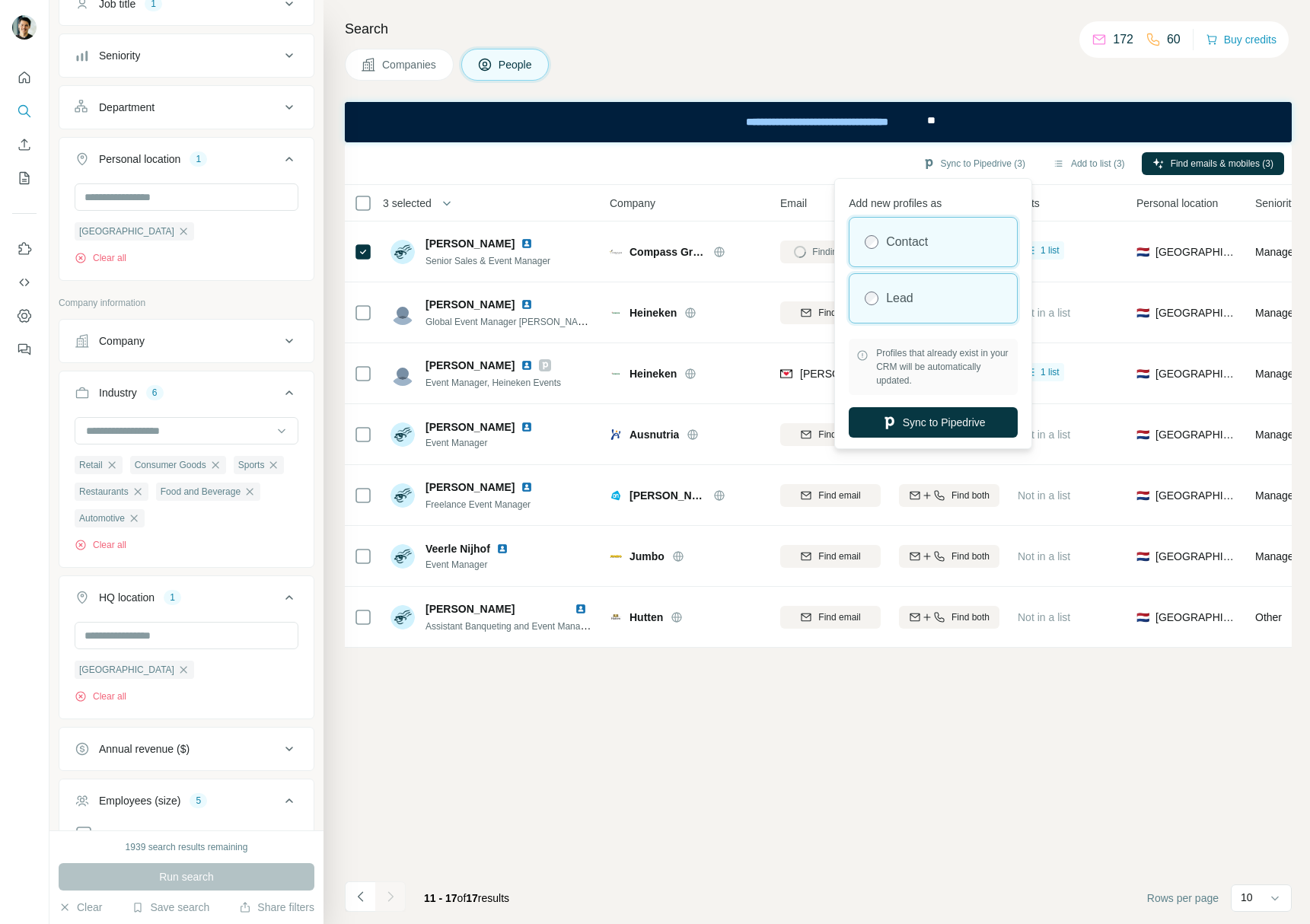
click at [936, 294] on div "Lead" at bounding box center [933, 298] width 168 height 49
click at [960, 422] on button "Sync to Pipedrive" at bounding box center [933, 423] width 169 height 30
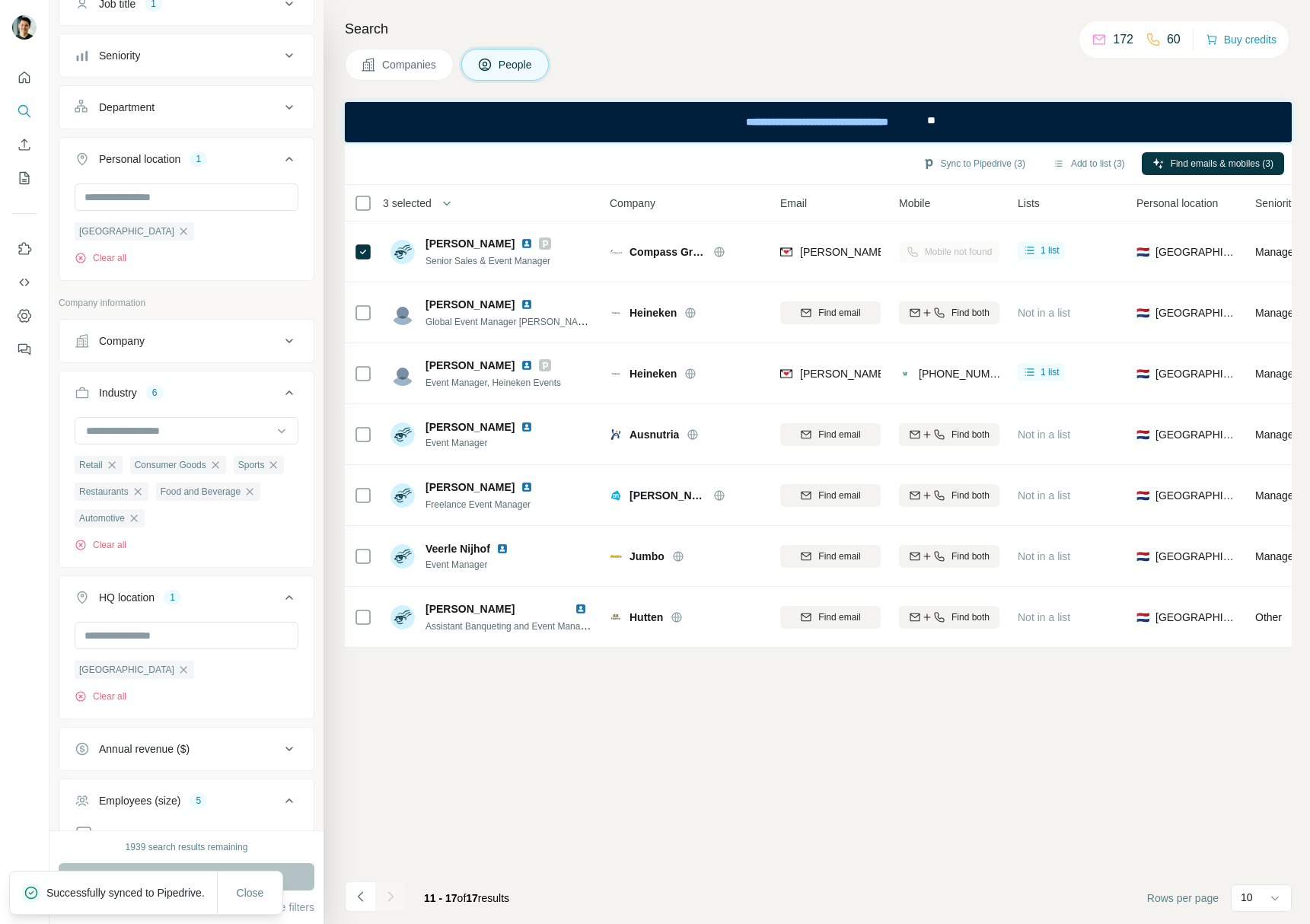
click at [775, 829] on div "Sync to Pipedrive (3) Add to list (3) Find emails & mobiles (3) 3 selected Peop…" at bounding box center [818, 533] width 947 height 782
click at [148, 430] on input at bounding box center [178, 431] width 188 height 17
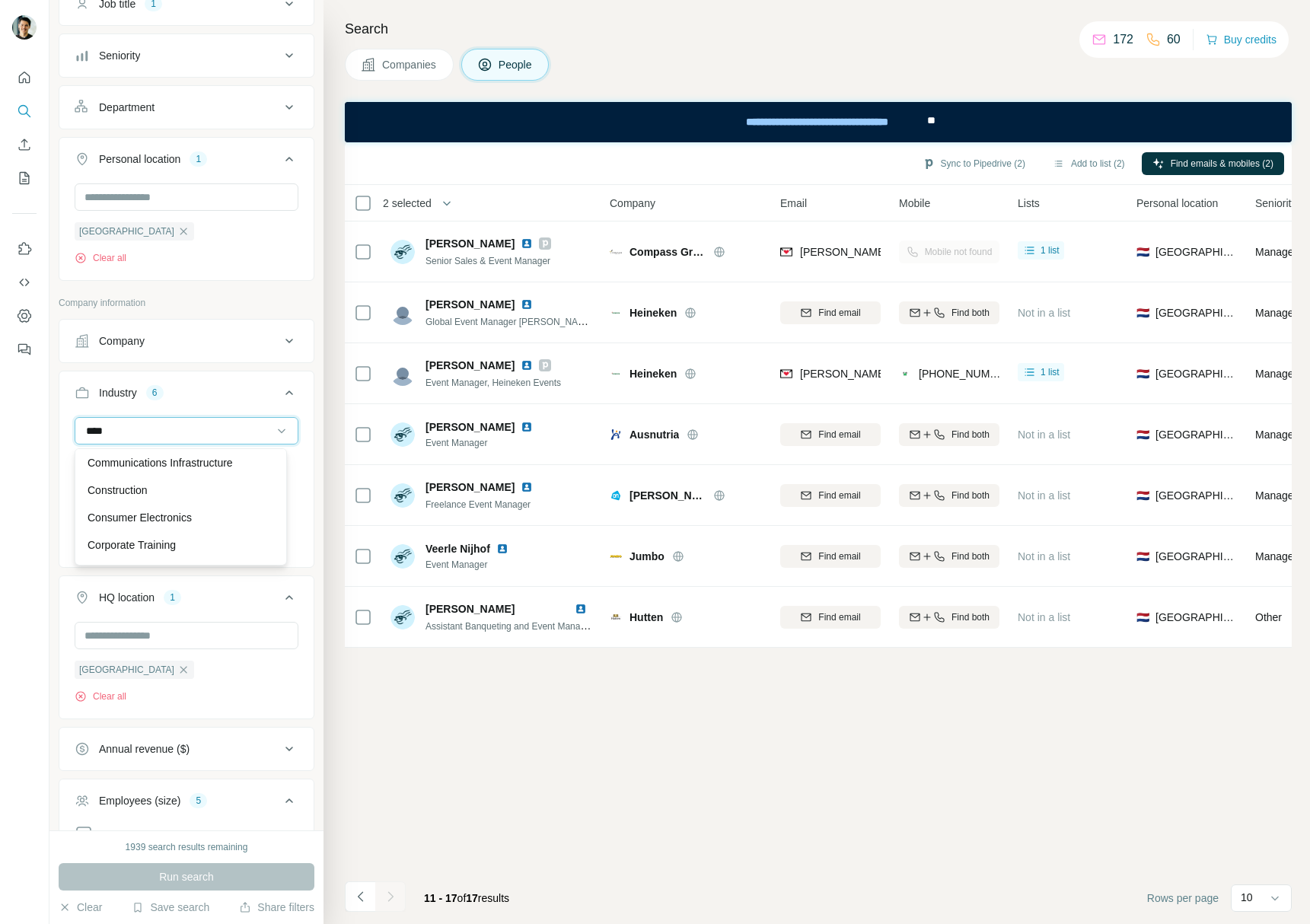
scroll to position [54, 0]
type input "******"
click at [170, 492] on div "Travel" at bounding box center [180, 493] width 186 height 15
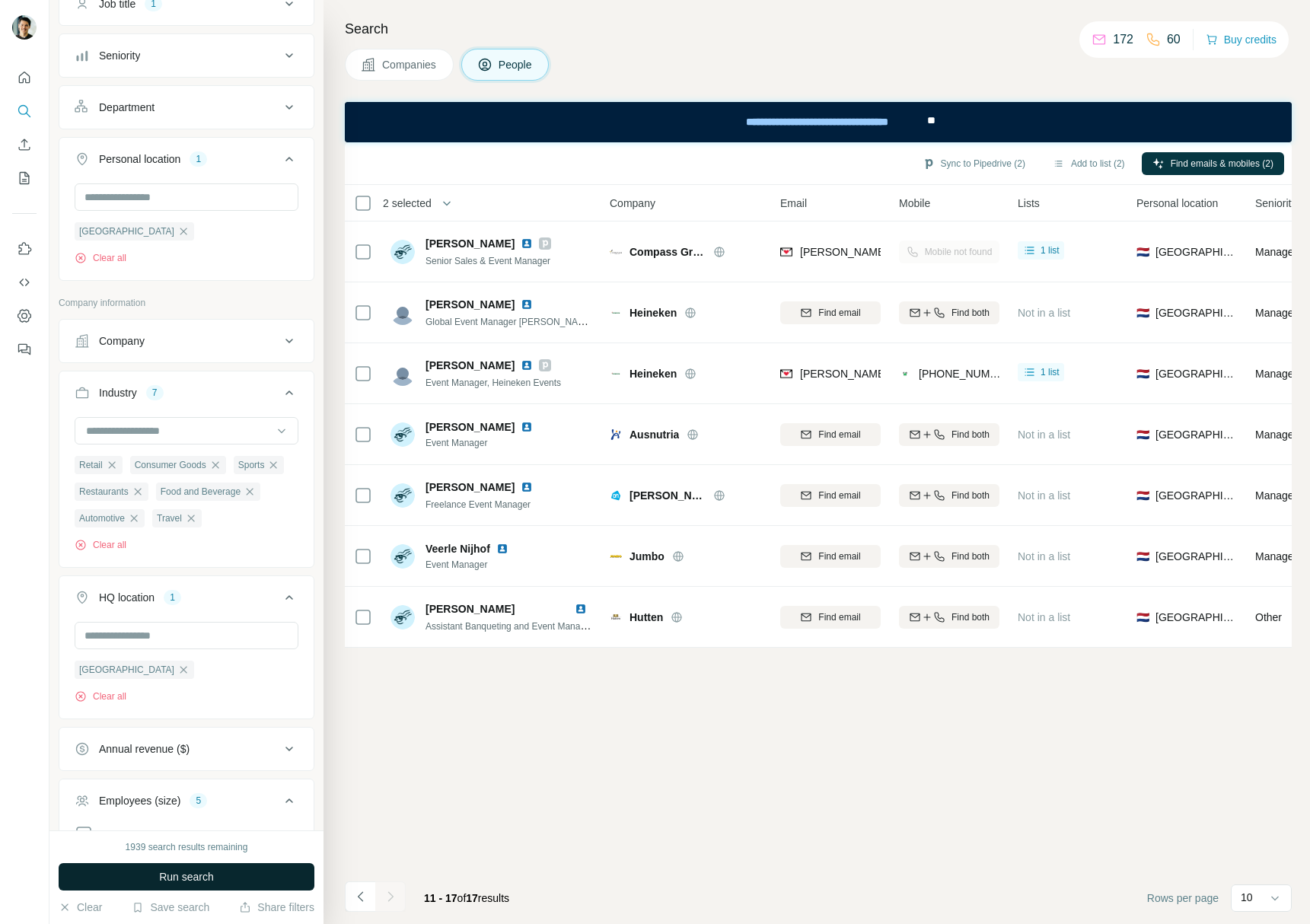
click at [196, 874] on span "Run search" at bounding box center [186, 877] width 54 height 15
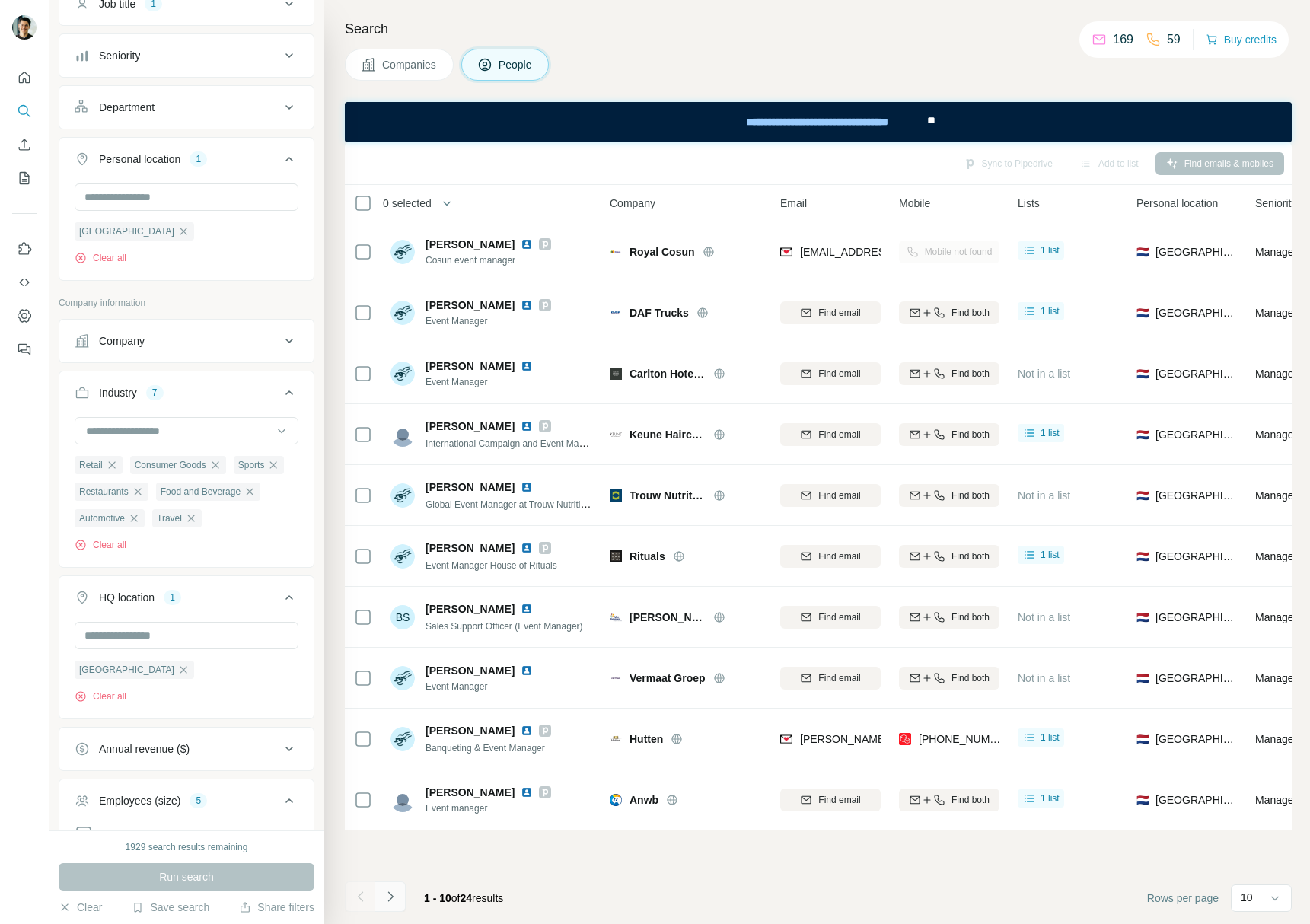
click at [383, 893] on icon "Navigate to next page" at bounding box center [391, 897] width 15 height 15
